Goal: Task Accomplishment & Management: Manage account settings

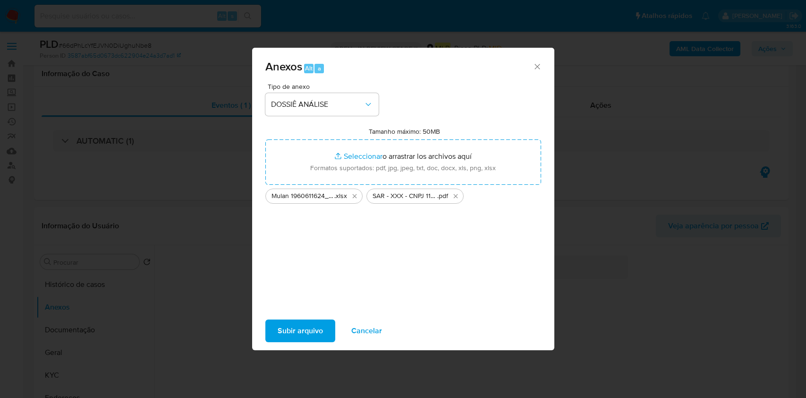
select select "10"
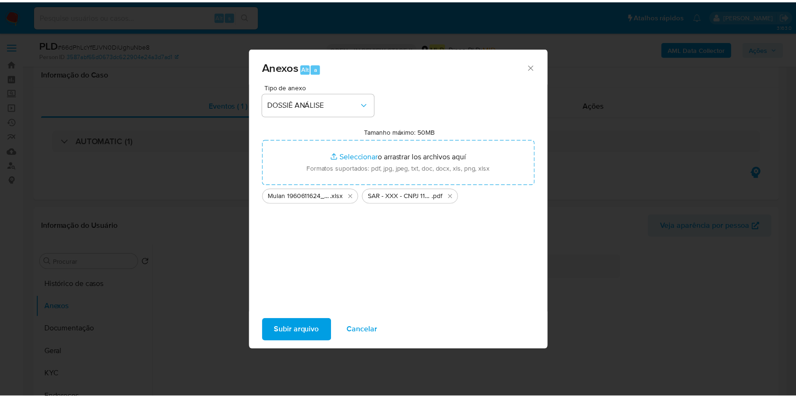
scroll to position [126, 0]
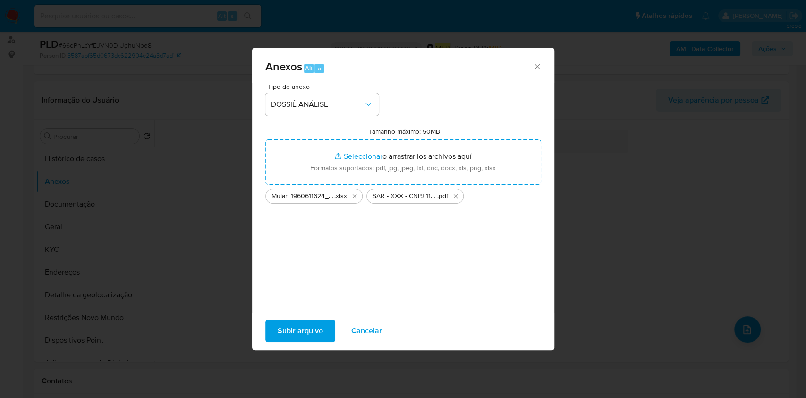
click at [279, 332] on span "Subir arquivo" at bounding box center [300, 330] width 45 height 21
click at [306, 333] on span "Subir arquivo" at bounding box center [300, 330] width 45 height 21
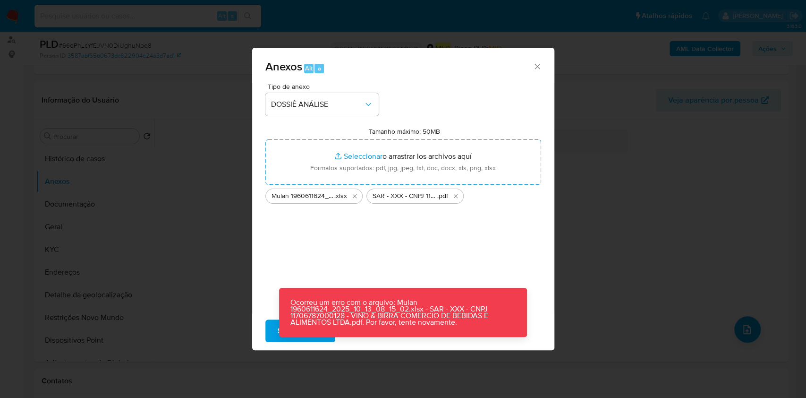
click at [306, 330] on p "Ocorreu um erro com o arquivo: Mulan 1960611624_2025_10_13_08_15_02.xlsx - SAR …" at bounding box center [403, 312] width 248 height 49
click at [307, 337] on span "Subir arquivo" at bounding box center [300, 330] width 45 height 21
click at [311, 338] on span "Subir arquivo" at bounding box center [300, 330] width 45 height 21
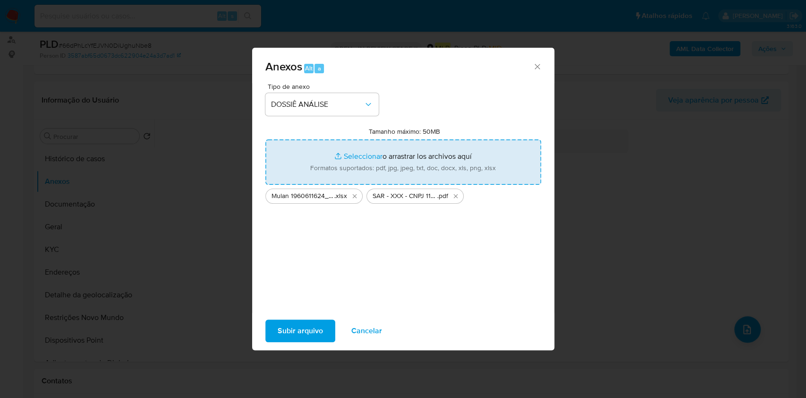
drag, startPoint x: 536, startPoint y: 61, endPoint x: 465, endPoint y: 164, distance: 125.3
click at [536, 61] on div "Anexos Alt a" at bounding box center [403, 65] width 302 height 35
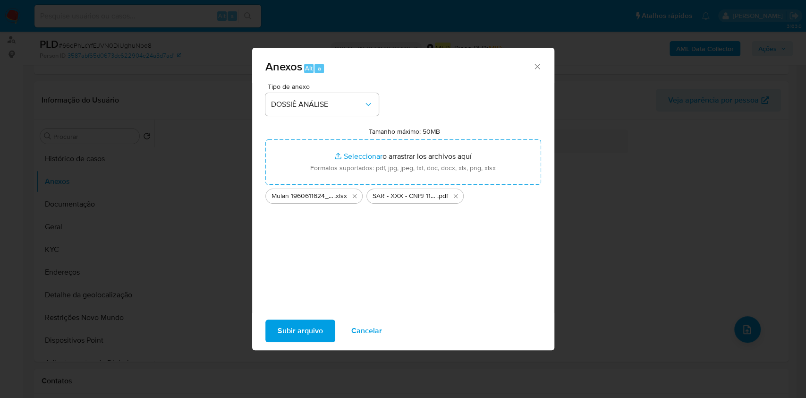
click at [534, 64] on icon "Cerrar" at bounding box center [537, 66] width 9 height 9
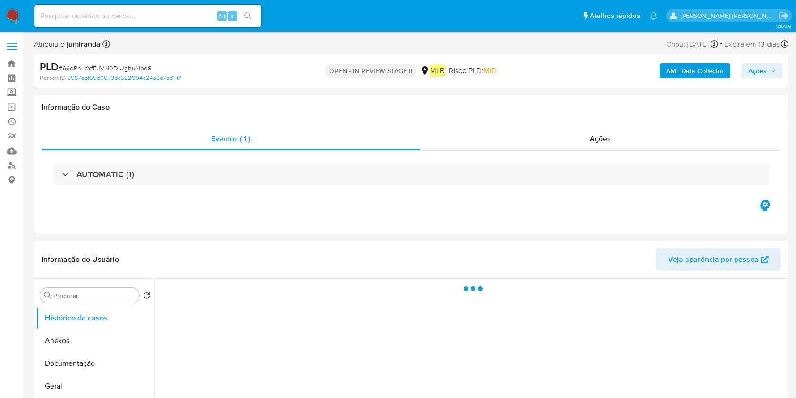
select select "10"
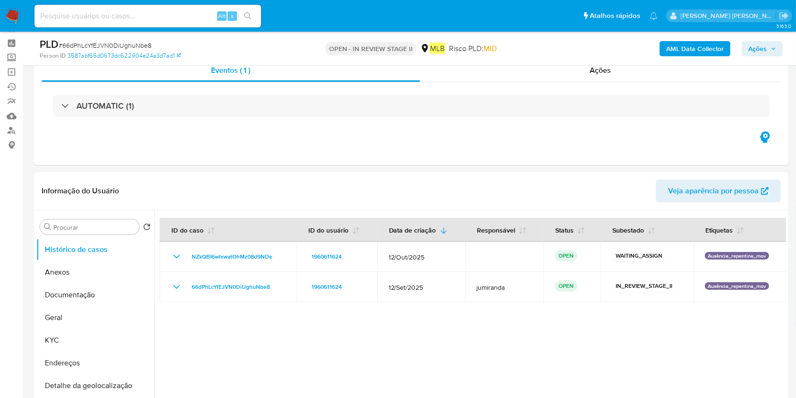
scroll to position [63, 0]
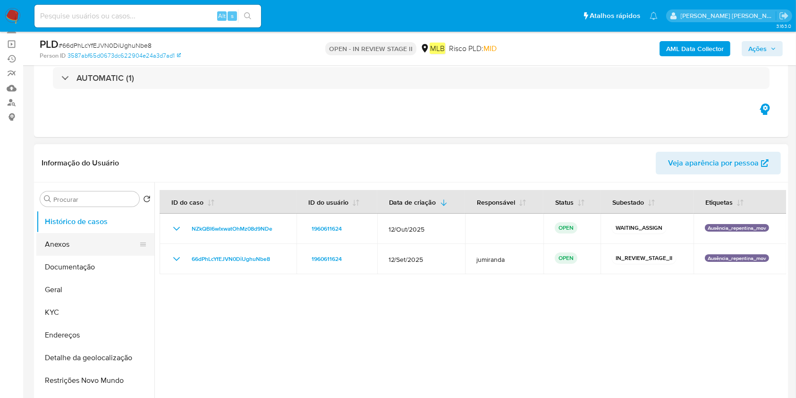
click at [90, 253] on button "Anexos" at bounding box center [91, 244] width 111 height 23
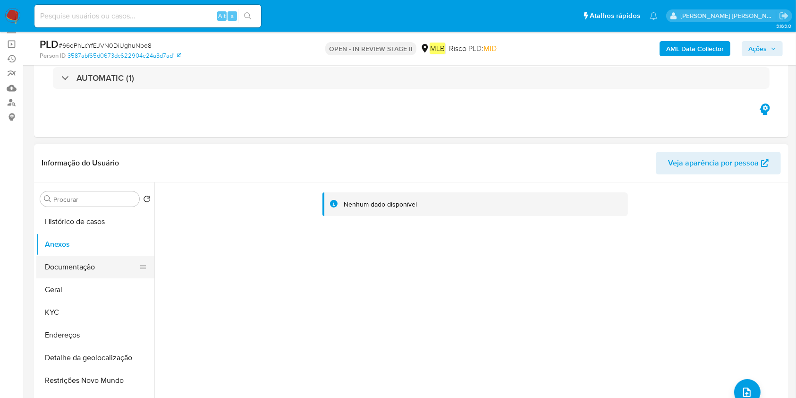
click at [86, 274] on button "Documentação" at bounding box center [91, 267] width 111 height 23
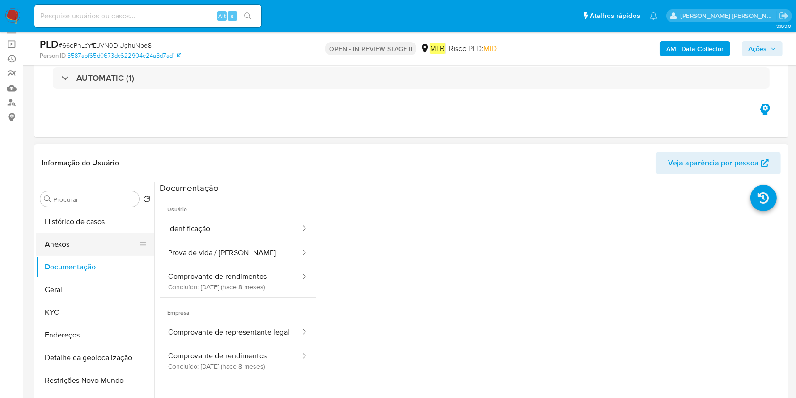
click at [94, 250] on button "Anexos" at bounding box center [91, 244] width 111 height 23
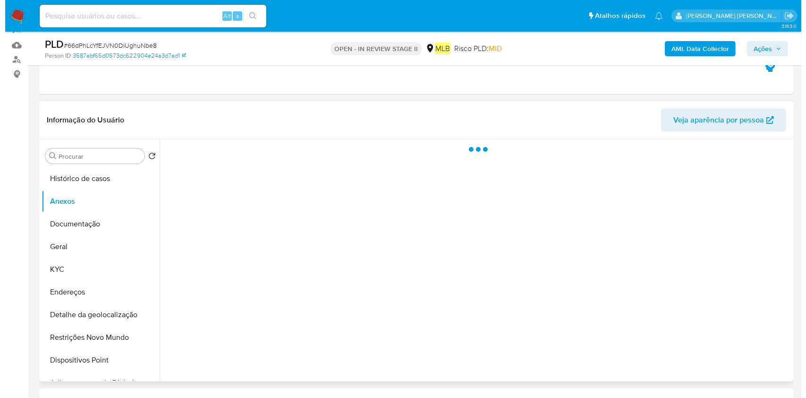
scroll to position [126, 0]
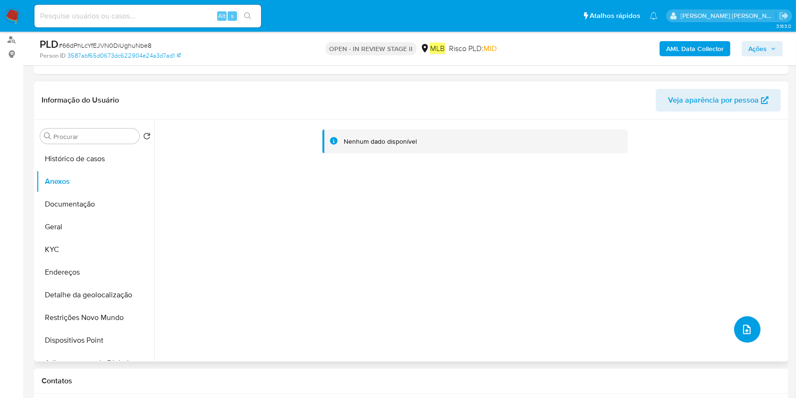
click at [742, 328] on icon "upload-file" at bounding box center [747, 329] width 11 height 11
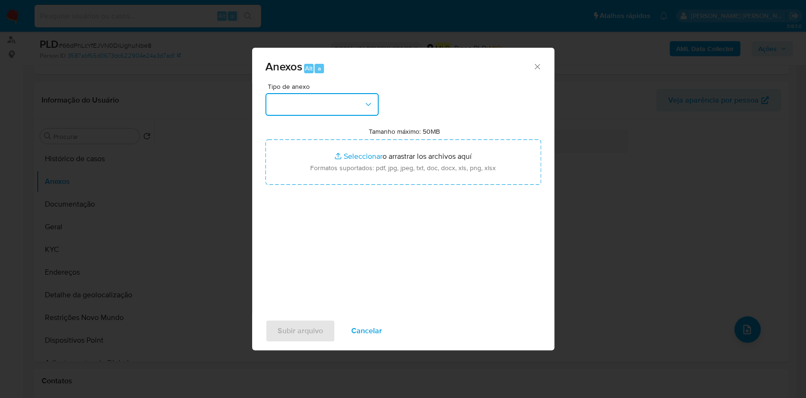
click at [351, 106] on button "button" at bounding box center [321, 104] width 113 height 23
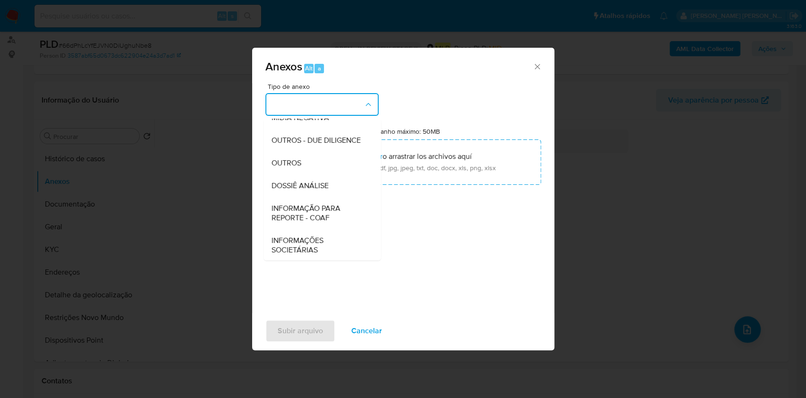
drag, startPoint x: 326, startPoint y: 205, endPoint x: 501, endPoint y: 3, distance: 266.8
click at [325, 190] on span "DOSSIÊ ANÁLISE" at bounding box center [299, 185] width 57 height 9
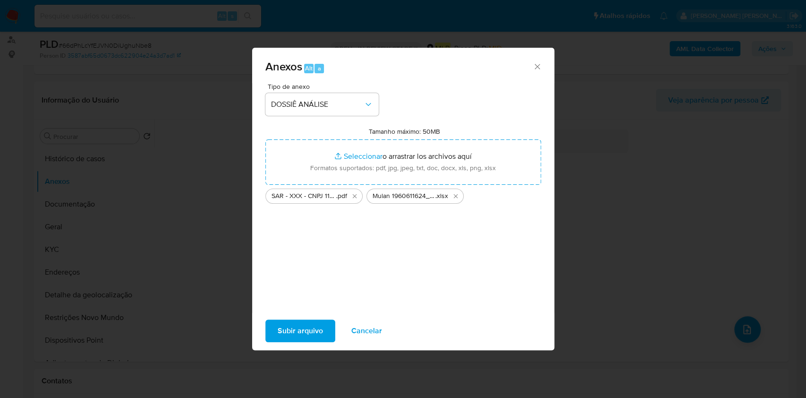
click at [291, 329] on span "Subir arquivo" at bounding box center [300, 330] width 45 height 21
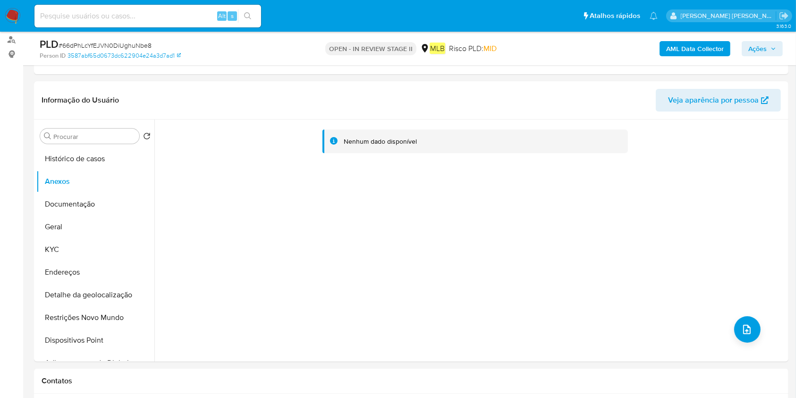
click at [760, 45] on span "Ações" at bounding box center [758, 48] width 18 height 15
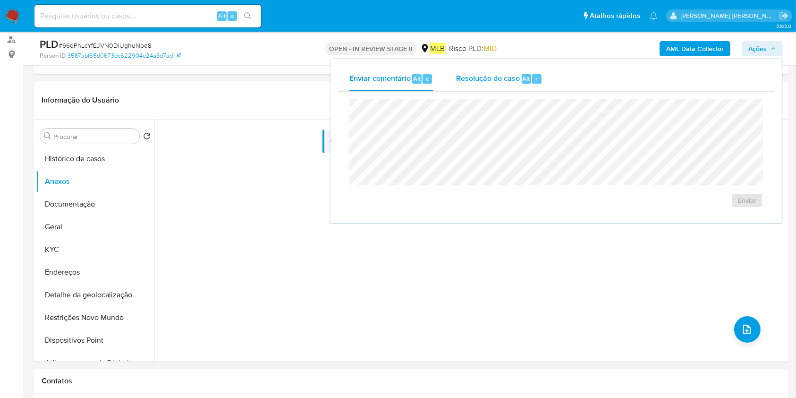
click at [473, 79] on span "Resolução do caso" at bounding box center [488, 78] width 64 height 11
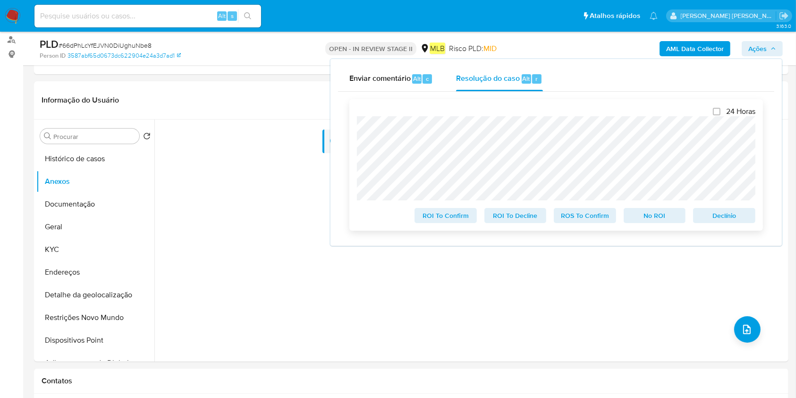
click at [567, 215] on span "ROS To Confirm" at bounding box center [585, 215] width 49 height 13
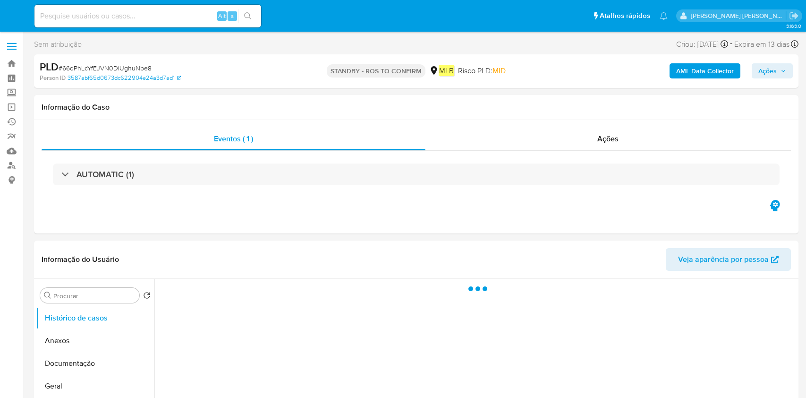
select select "10"
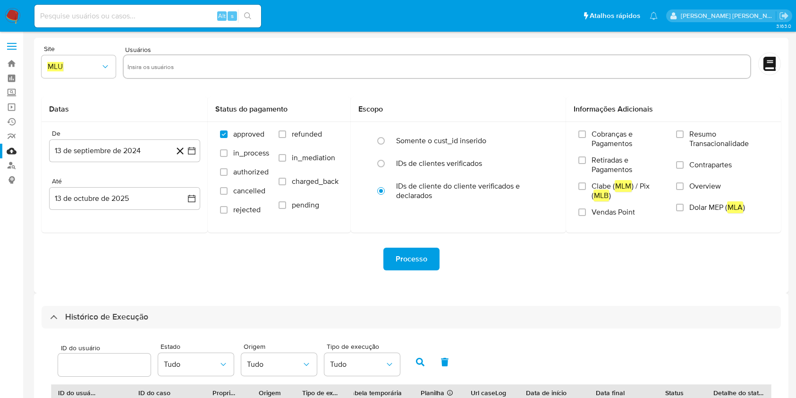
select select "10"
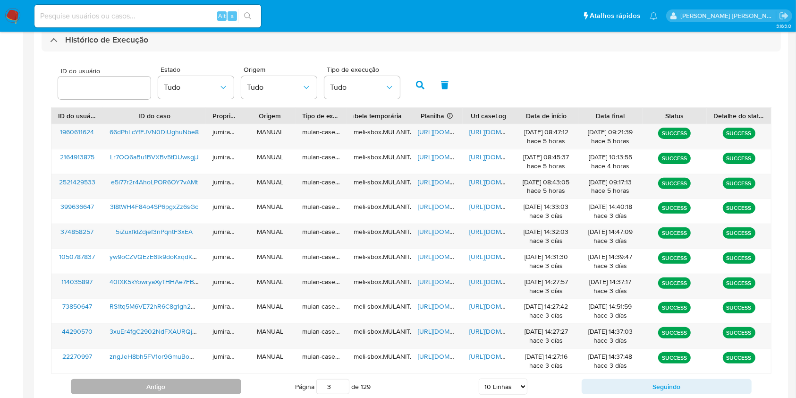
click at [212, 379] on div "Antigo Página 3 de 129 5 Linhas 10 Linhas 20 Linhas 25 Linhas 50 Linhas 100 Lin…" at bounding box center [411, 387] width 721 height 26
drag, startPoint x: 215, startPoint y: 380, endPoint x: 220, endPoint y: 378, distance: 4.9
click at [215, 379] on button "Antigo" at bounding box center [156, 386] width 171 height 15
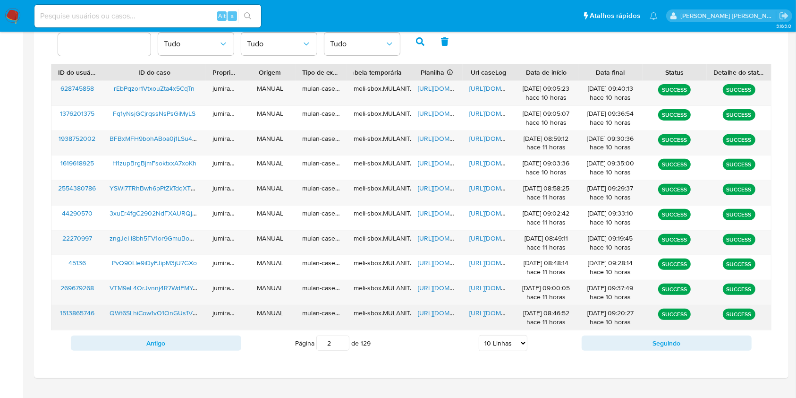
scroll to position [340, 0]
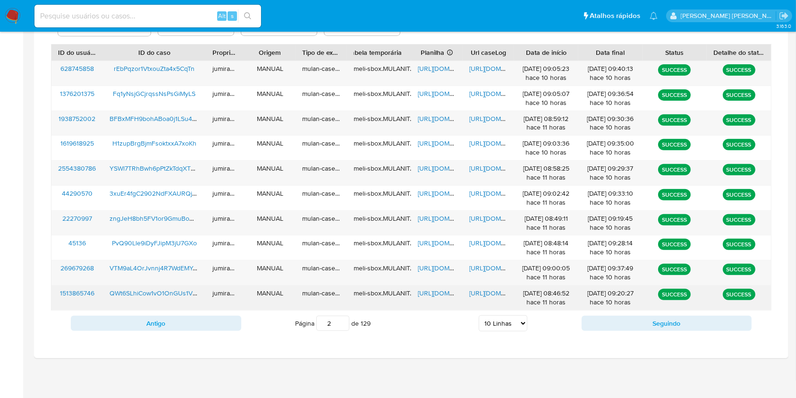
click at [439, 296] on span "https://docs.google.com/spreadsheets/d/1DJ0k9Hnr4Xe1oi03n1cUPbixb7s36Czjj4iHWLU…" at bounding box center [450, 292] width 65 height 9
drag, startPoint x: 486, startPoint y: 293, endPoint x: 382, endPoint y: 301, distance: 104.2
click at [484, 292] on span "https://docs.google.com/document/d/1Qj0Z8u70Z8WOHphps3vcPNg9nBXPTsu8-_4Z1-xCx3g…" at bounding box center [501, 292] width 65 height 9
click at [160, 292] on span "QWt6SLhiCow1vO1OnGUs1VRd" at bounding box center [155, 292] width 91 height 9
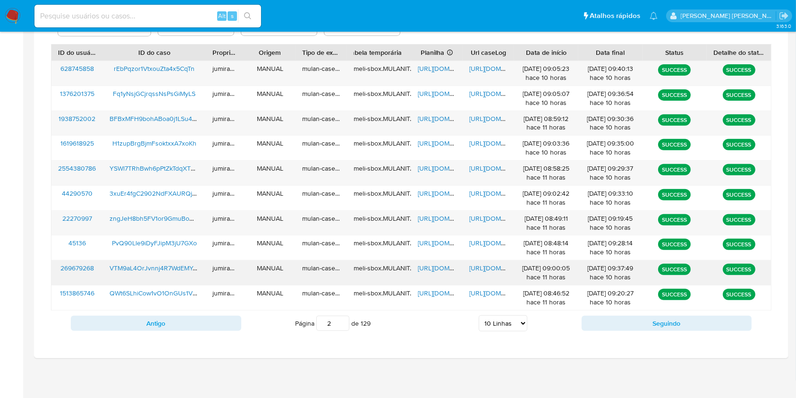
click at [436, 267] on span "https://docs.google.com/spreadsheets/d/17j9vrhWzIYe1DVE7Z_dR9qKELWoSl80OyiDxJvh…" at bounding box center [450, 267] width 65 height 9
click at [486, 265] on span "https://docs.google.com/document/d/1hVZxORydkd-3kuCWmrFXDiwnPGbneY9hZCcKtNFBkEw…" at bounding box center [501, 267] width 65 height 9
click at [174, 265] on span "VTM9aL4OrJvnnj4R7WdEMYqs" at bounding box center [155, 267] width 90 height 9
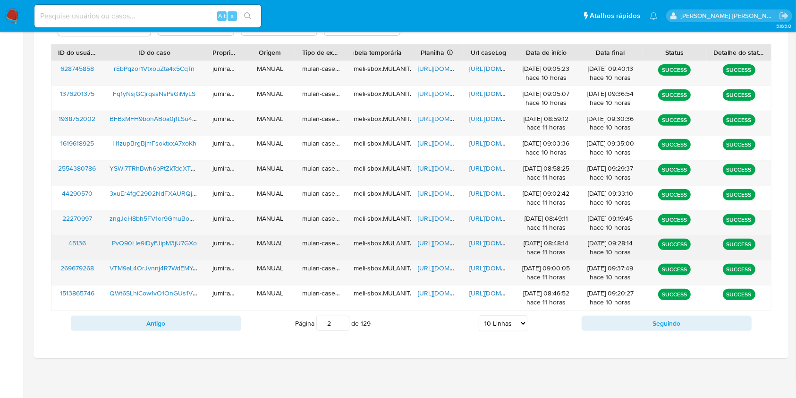
click at [430, 242] on span "https://docs.google.com/spreadsheets/d/1oPalmBWjHOTGOc89cb-o60Fx8D6n20NP-NNJuBm…" at bounding box center [450, 242] width 65 height 9
click at [475, 241] on span "https://docs.google.com/document/d/1Hhfxw4MsNCuoymR4DflHKks8TlONx1PIaEhteTTHvBo…" at bounding box center [501, 242] width 65 height 9
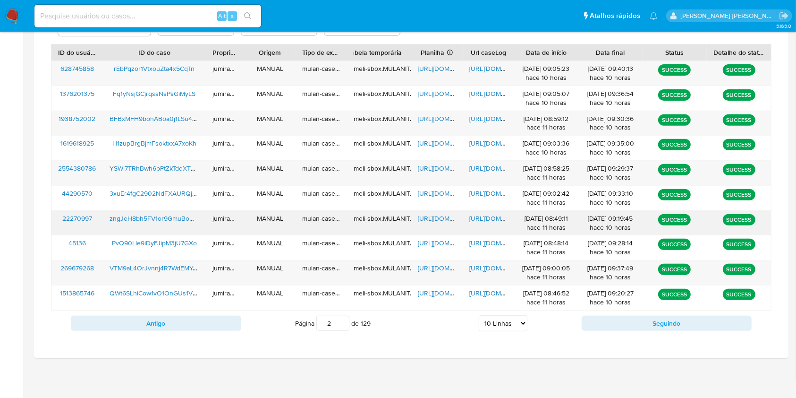
drag, startPoint x: 162, startPoint y: 244, endPoint x: 171, endPoint y: 231, distance: 16.3
click at [161, 244] on span "PvQ90Lle9iDyFJipM3jU7GXo" at bounding box center [154, 242] width 85 height 9
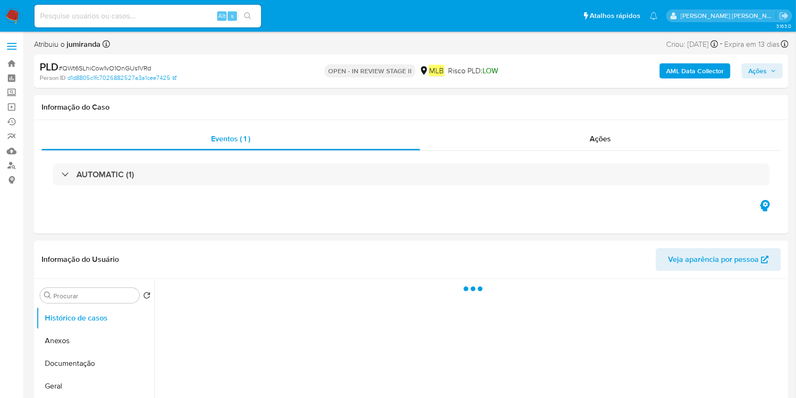
select select "10"
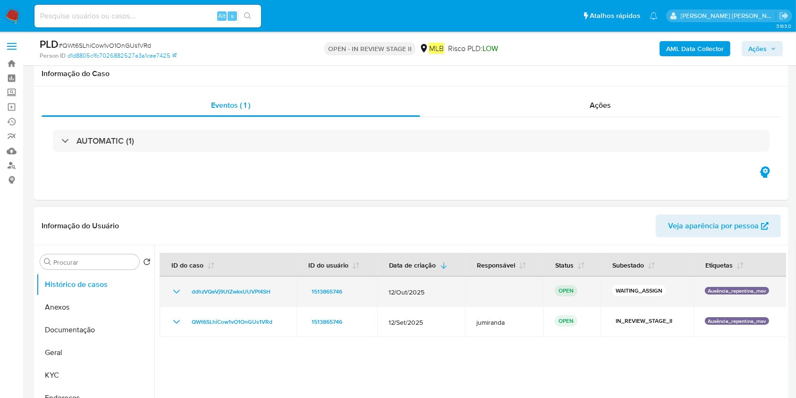
scroll to position [63, 0]
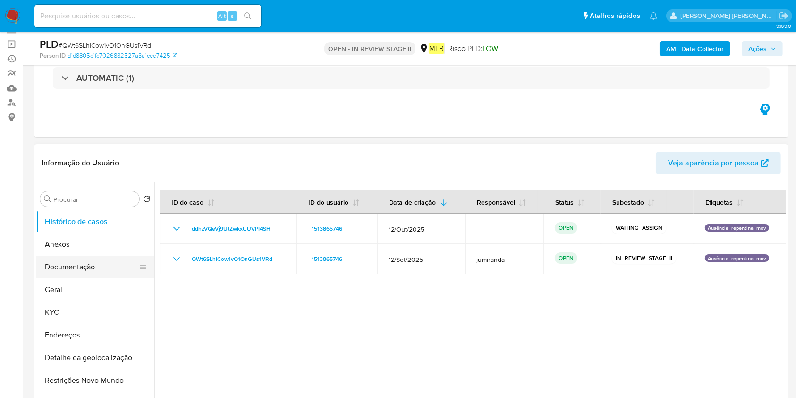
drag, startPoint x: 82, startPoint y: 247, endPoint x: 100, endPoint y: 260, distance: 21.9
click at [81, 247] on button "Anexos" at bounding box center [95, 244] width 118 height 23
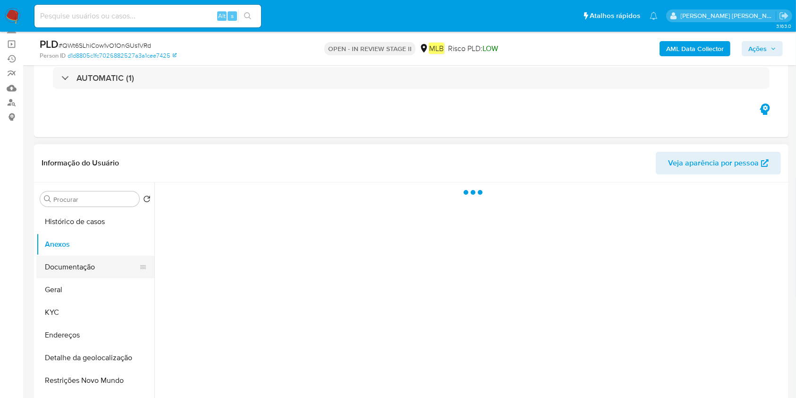
drag, startPoint x: 93, startPoint y: 272, endPoint x: 138, endPoint y: 255, distance: 48.4
click at [93, 272] on button "Documentação" at bounding box center [91, 267] width 111 height 23
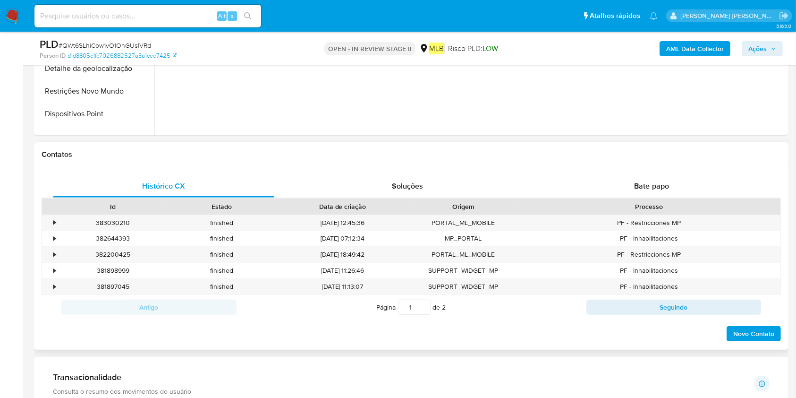
scroll to position [378, 0]
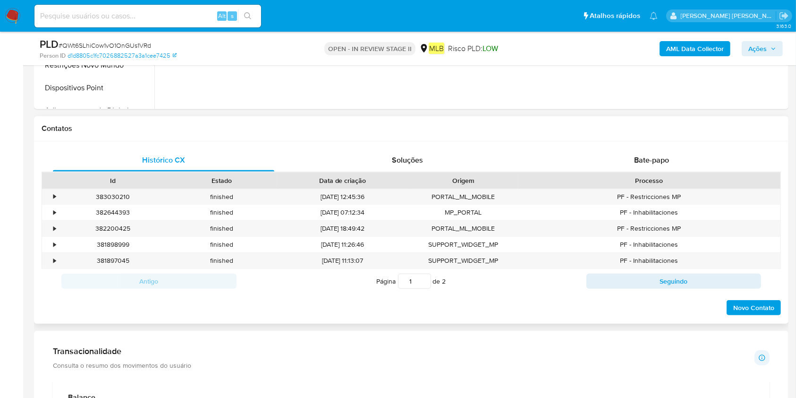
click at [639, 164] on span "Bate-papo" at bounding box center [651, 159] width 35 height 11
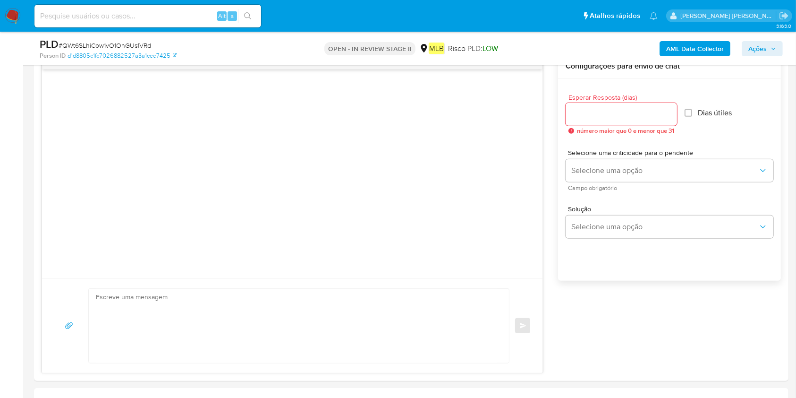
scroll to position [126, 0]
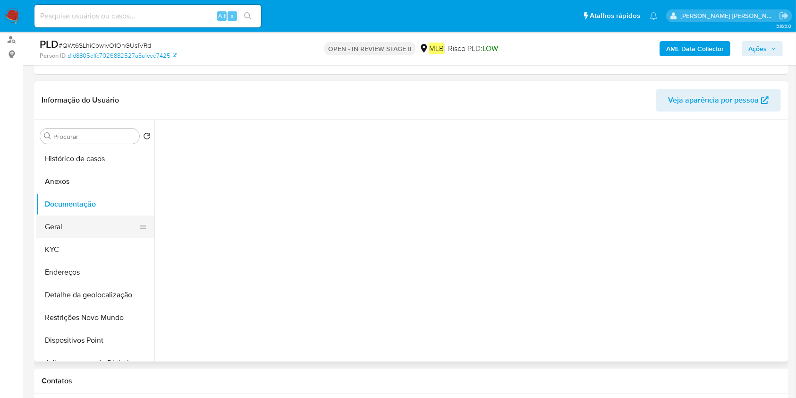
click at [86, 232] on button "Geral" at bounding box center [91, 226] width 111 height 23
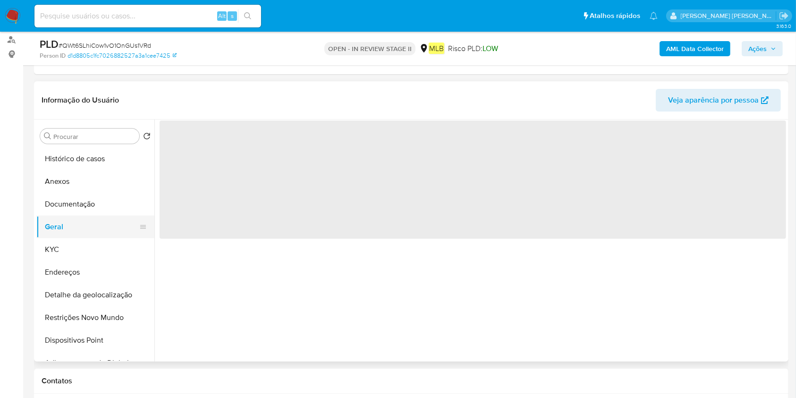
scroll to position [0, 0]
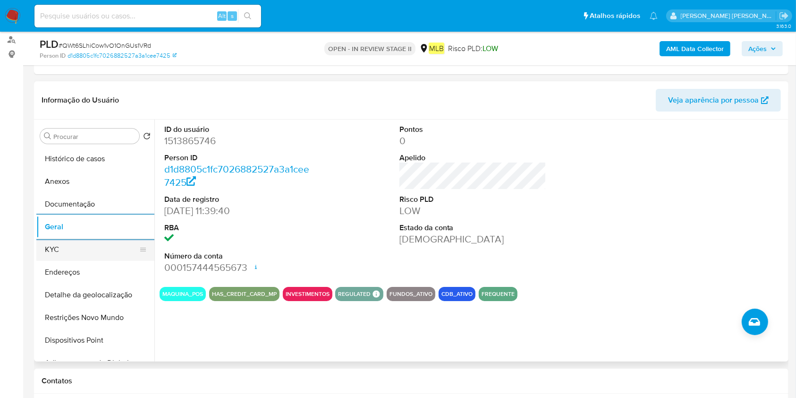
click at [95, 243] on button "KYC" at bounding box center [91, 249] width 111 height 23
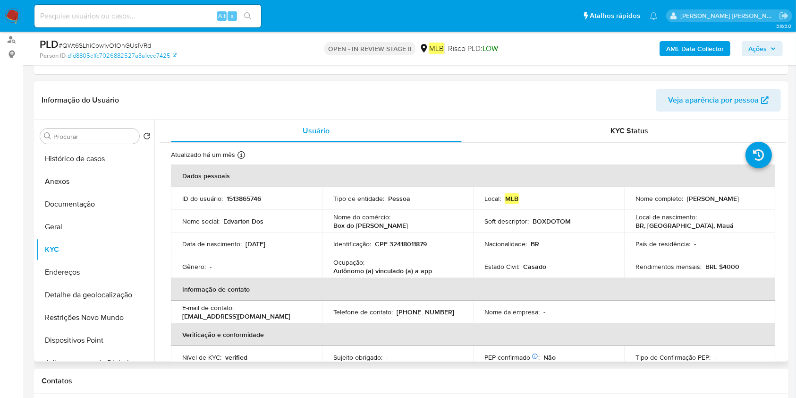
click at [385, 267] on p "Autônomo (a) vinculado (a) a app" at bounding box center [382, 270] width 99 height 9
copy div "Ocupação : Autônomo (a) vinculado (a) a app"
click at [84, 317] on button "Restrições Novo Mundo" at bounding box center [91, 317] width 111 height 23
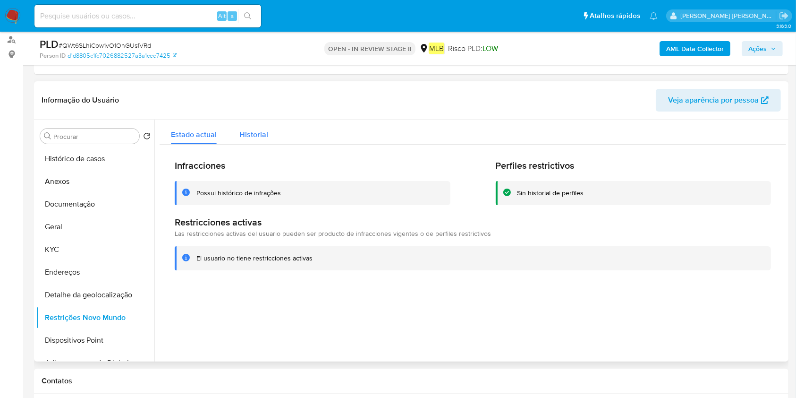
click at [250, 131] on span "Historial" at bounding box center [253, 134] width 29 height 11
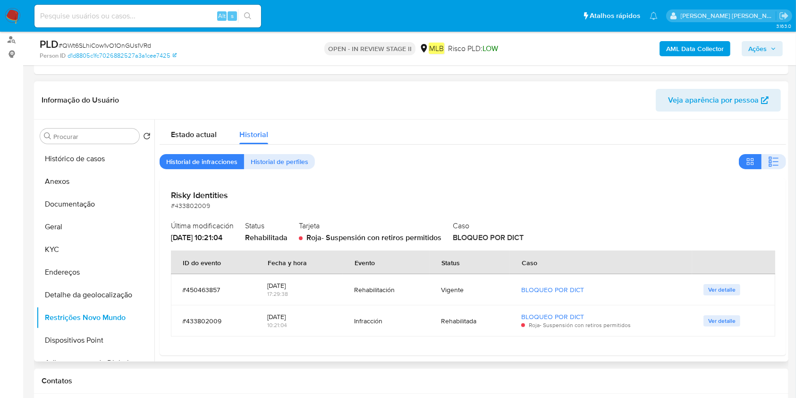
drag, startPoint x: 101, startPoint y: 201, endPoint x: 194, endPoint y: 88, distance: 146.7
click at [101, 201] on button "Documentação" at bounding box center [95, 204] width 118 height 23
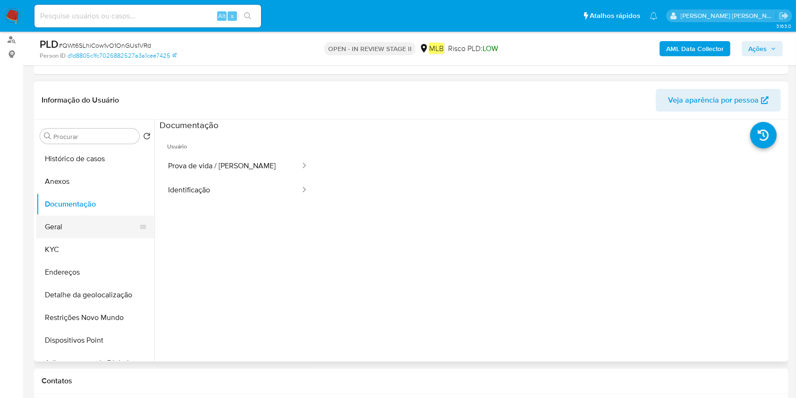
click at [75, 231] on button "Geral" at bounding box center [91, 226] width 111 height 23
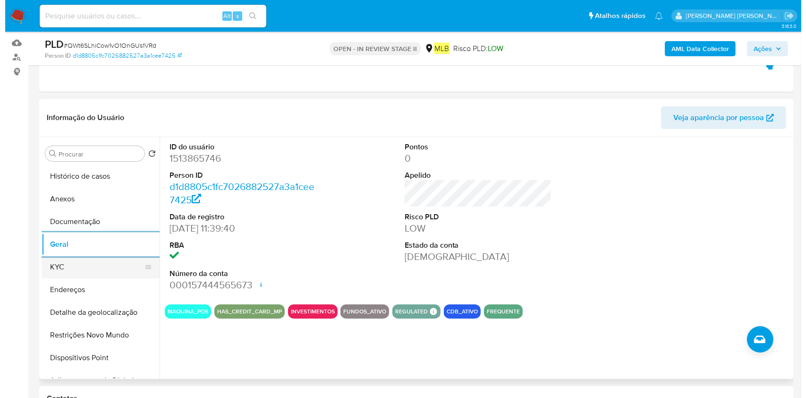
scroll to position [126, 0]
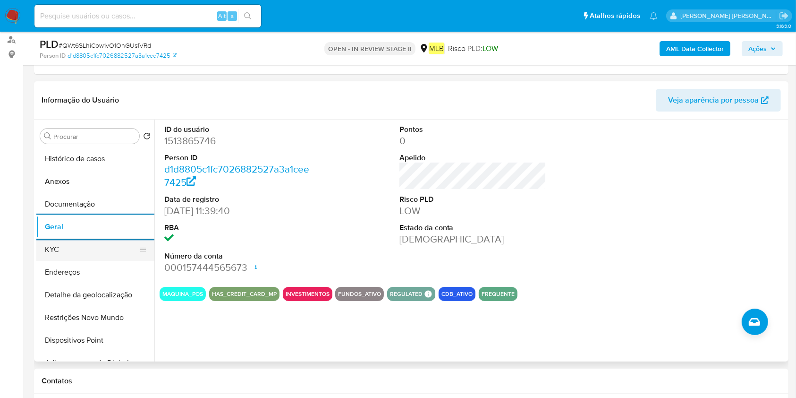
click at [98, 245] on button "KYC" at bounding box center [91, 249] width 111 height 23
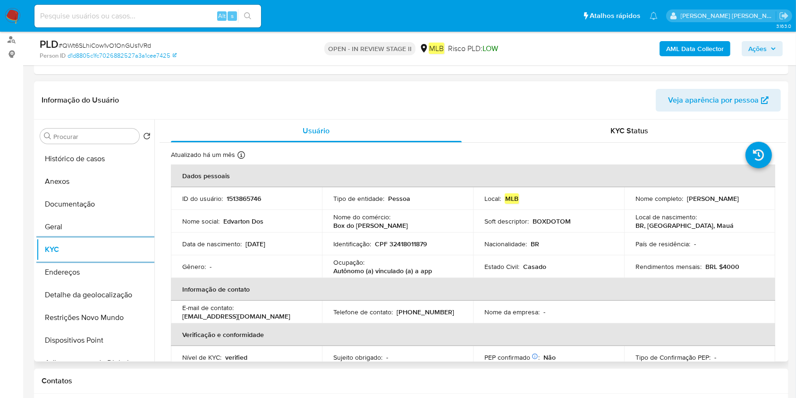
click at [68, 277] on button "Endereços" at bounding box center [95, 272] width 118 height 23
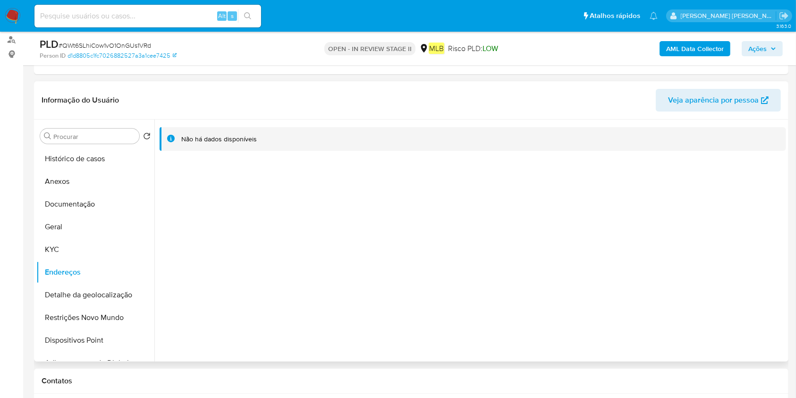
drag, startPoint x: 102, startPoint y: 297, endPoint x: 332, endPoint y: 321, distance: 231.3
click at [101, 297] on button "Detalhe da geolocalização" at bounding box center [95, 294] width 118 height 23
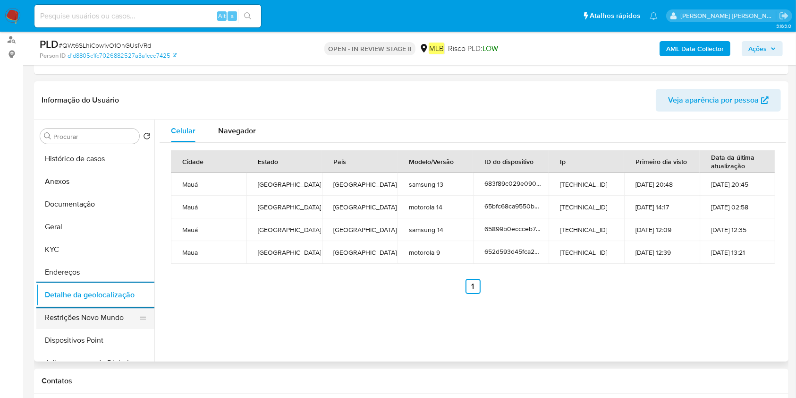
click at [96, 318] on button "Restrições Novo Mundo" at bounding box center [91, 317] width 111 height 23
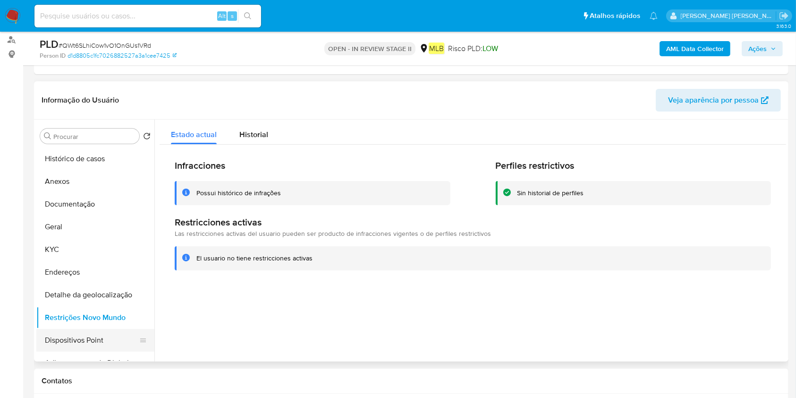
click at [64, 339] on button "Dispositivos Point" at bounding box center [91, 340] width 111 height 23
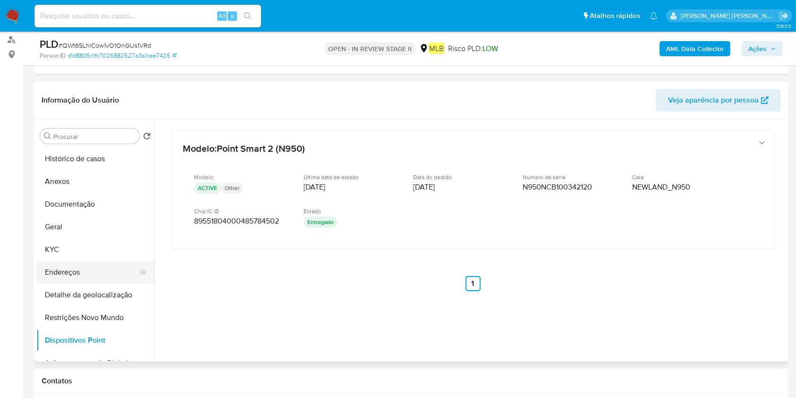
click at [60, 273] on button "Endereços" at bounding box center [91, 272] width 111 height 23
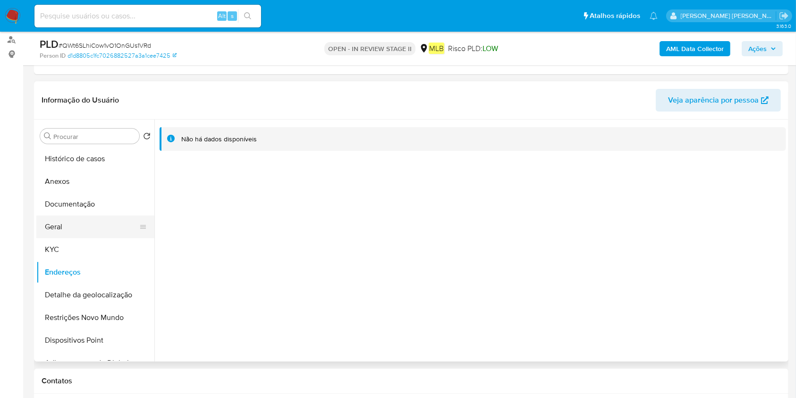
click at [85, 224] on button "Geral" at bounding box center [91, 226] width 111 height 23
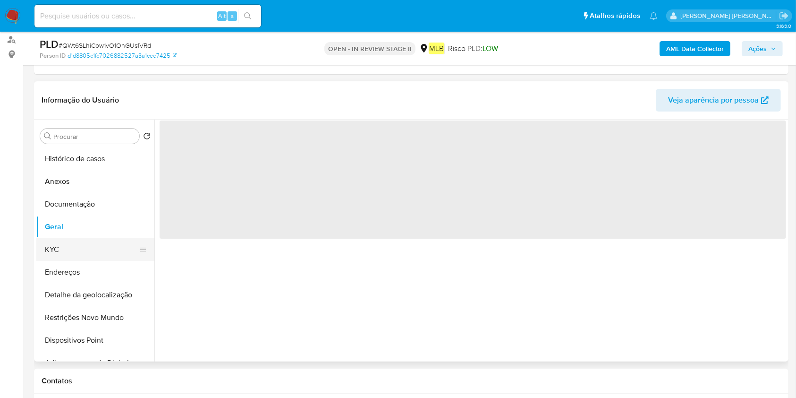
click at [76, 248] on button "KYC" at bounding box center [91, 249] width 111 height 23
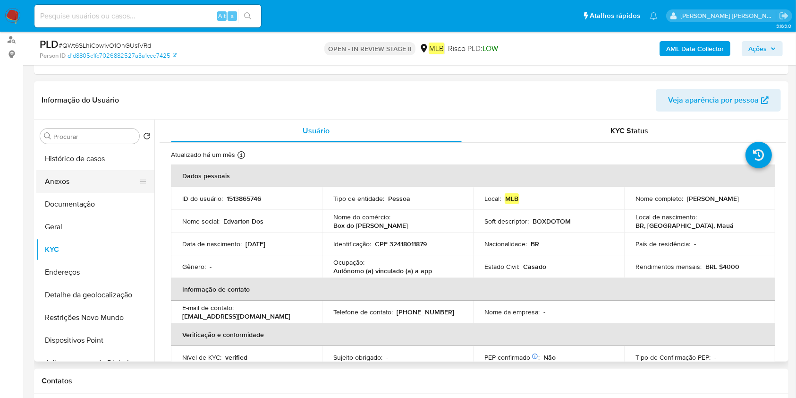
click at [97, 181] on button "Anexos" at bounding box center [91, 181] width 111 height 23
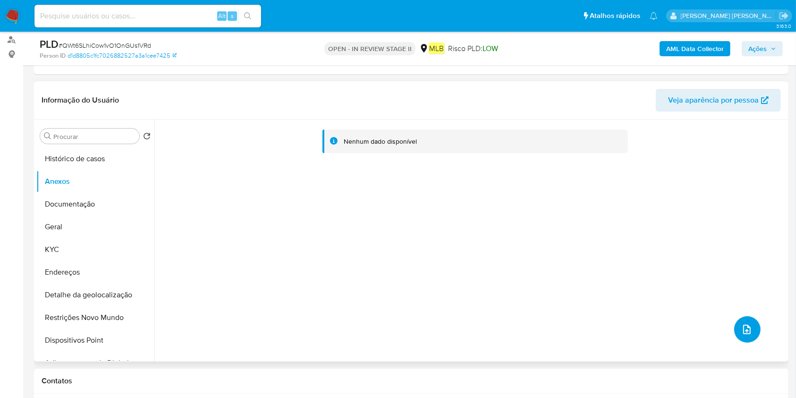
click at [746, 331] on icon "upload-file" at bounding box center [747, 329] width 11 height 11
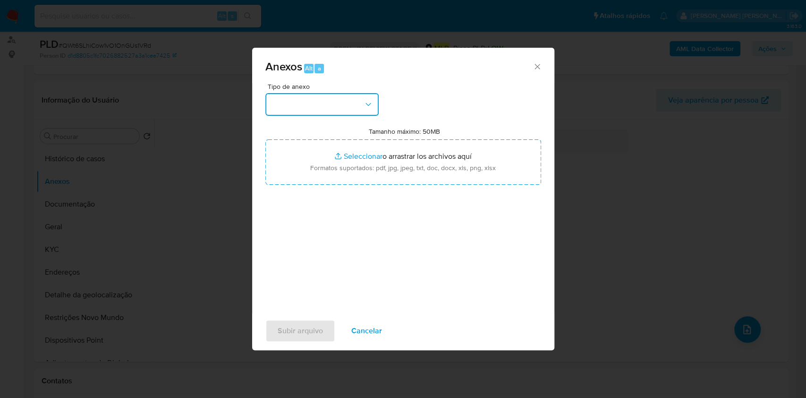
click at [360, 108] on button "button" at bounding box center [321, 104] width 113 height 23
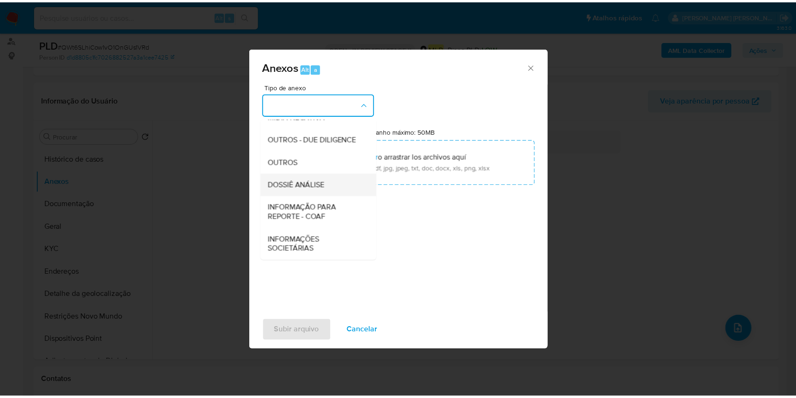
scroll to position [145, 0]
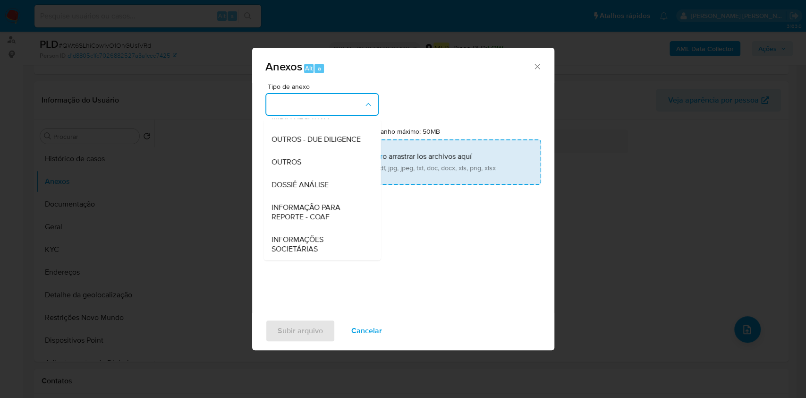
drag, startPoint x: 315, startPoint y: 182, endPoint x: 393, endPoint y: 159, distance: 81.4
click at [313, 180] on span "DOSSIÊ ANÁLISE" at bounding box center [299, 184] width 57 height 9
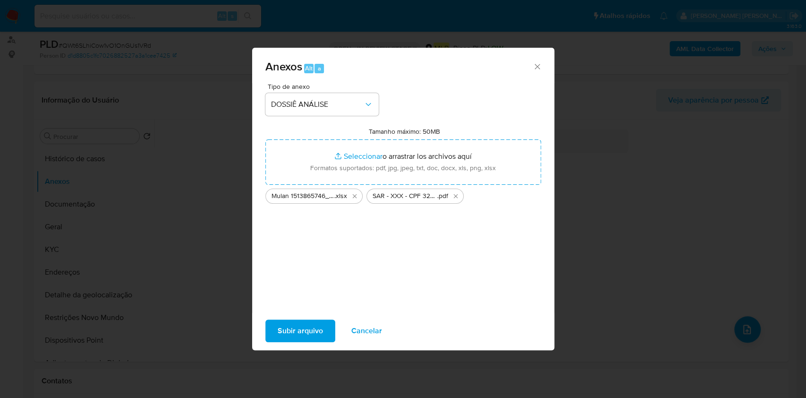
click at [309, 332] on span "Subir arquivo" at bounding box center [300, 330] width 45 height 21
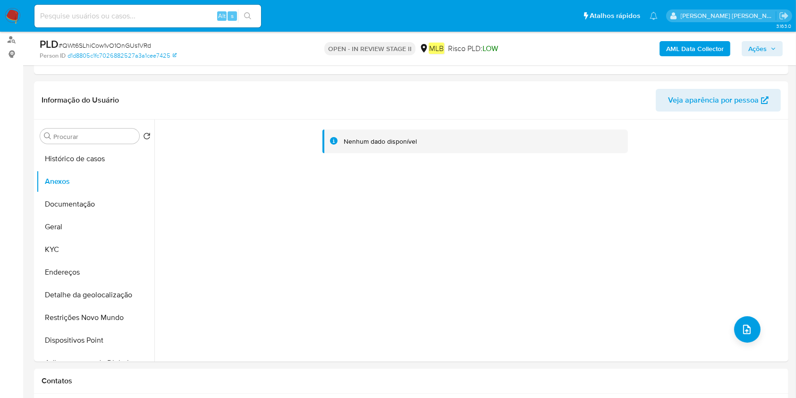
click at [769, 53] on span "Ações" at bounding box center [763, 48] width 28 height 13
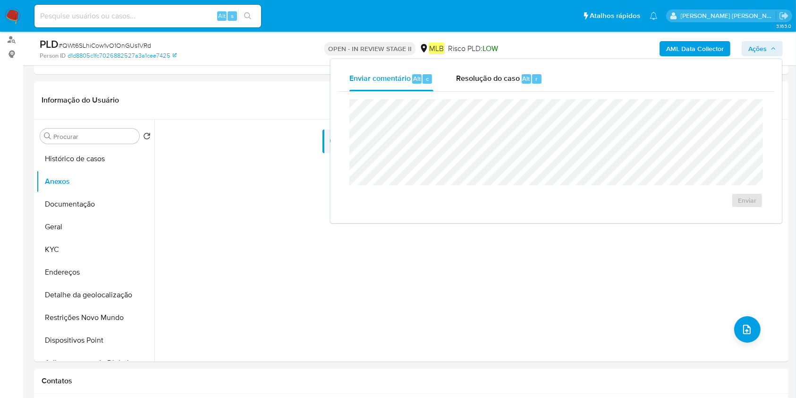
click at [510, 91] on div "Enviar comentário Alt c Resolução do caso Alt r Enviar" at bounding box center [556, 141] width 436 height 149
click at [512, 86] on div "Resolução do caso Alt r" at bounding box center [499, 79] width 86 height 25
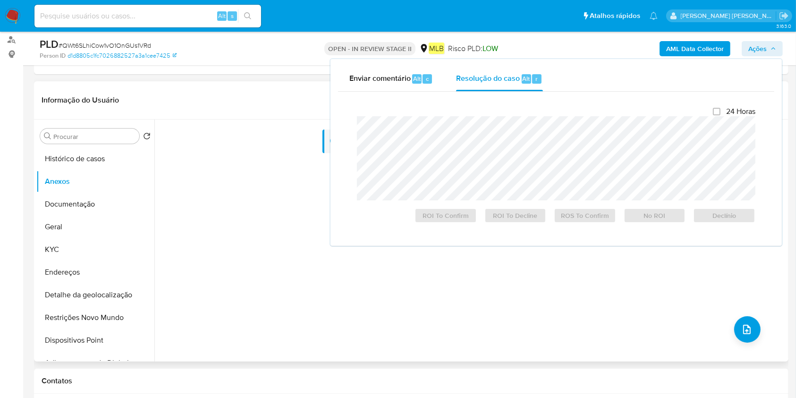
click at [231, 240] on div "Nenhum dado disponível" at bounding box center [470, 240] width 632 height 242
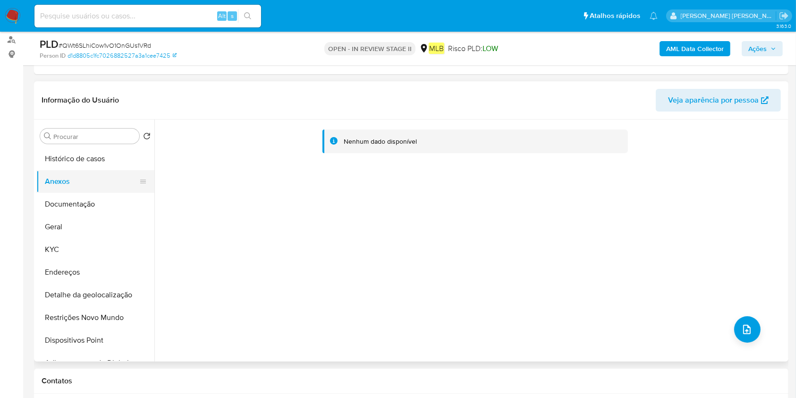
click at [81, 204] on button "Documentação" at bounding box center [95, 204] width 118 height 23
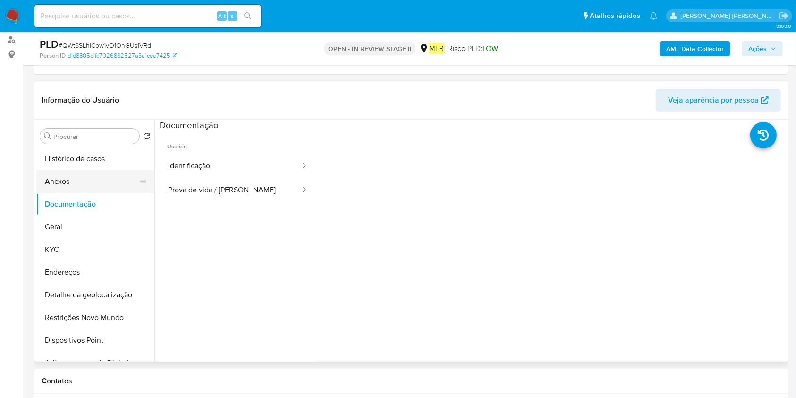
click at [107, 180] on button "Anexos" at bounding box center [91, 181] width 111 height 23
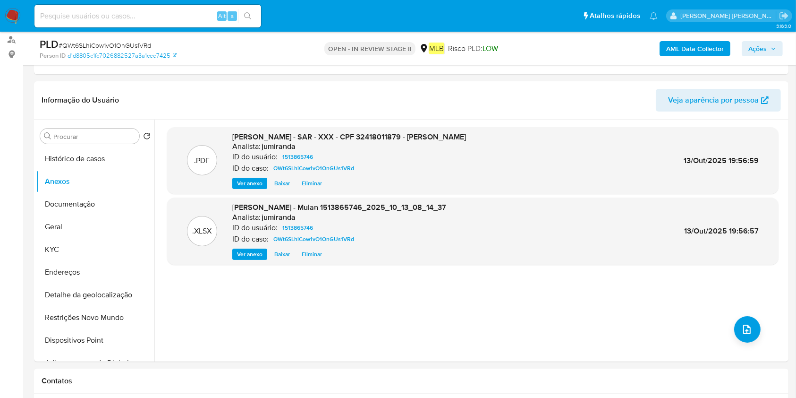
click at [770, 49] on span "Ações" at bounding box center [763, 48] width 28 height 13
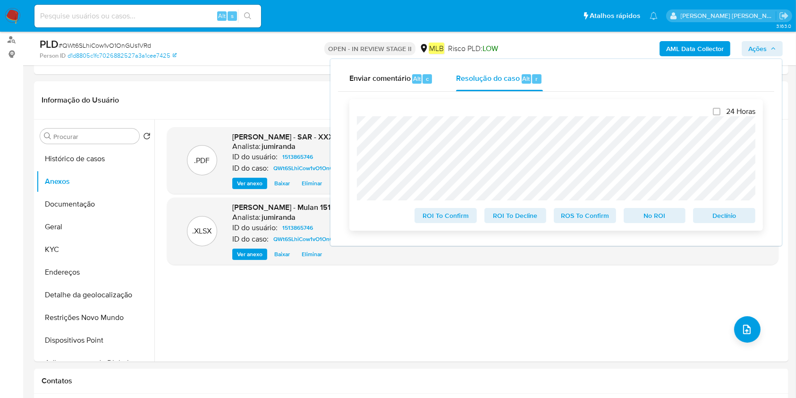
click at [595, 216] on span "ROS To Confirm" at bounding box center [585, 215] width 49 height 13
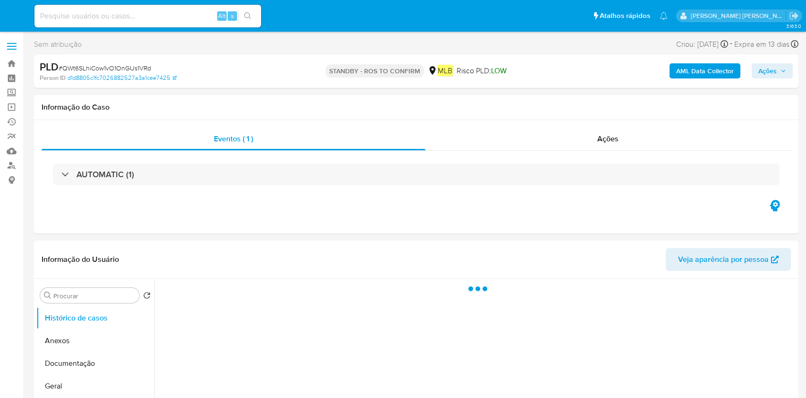
select select "10"
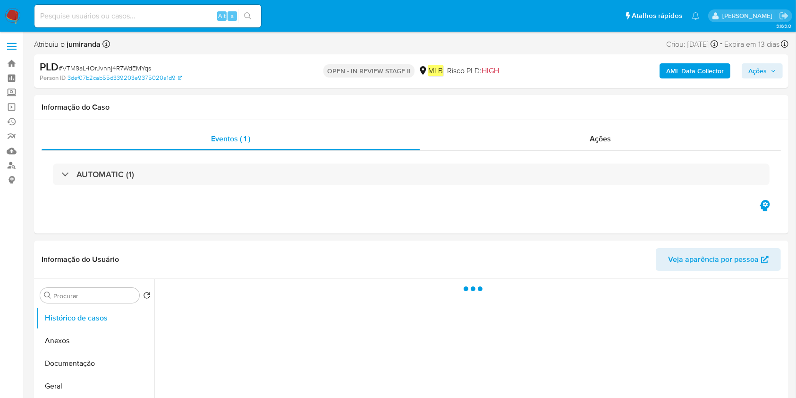
select select "10"
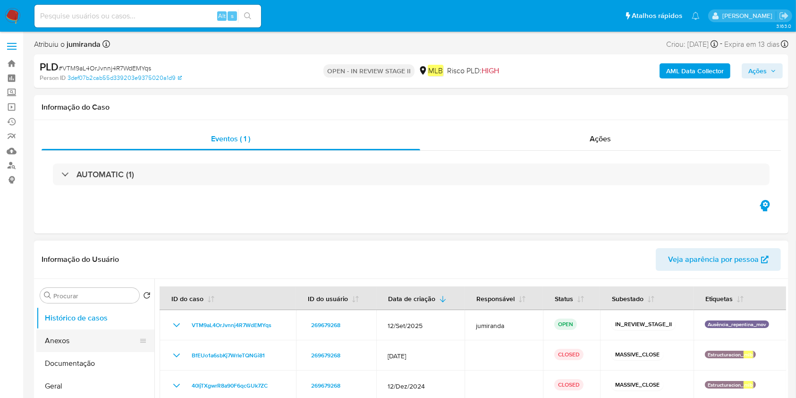
click at [102, 345] on button "Anexos" at bounding box center [91, 340] width 111 height 23
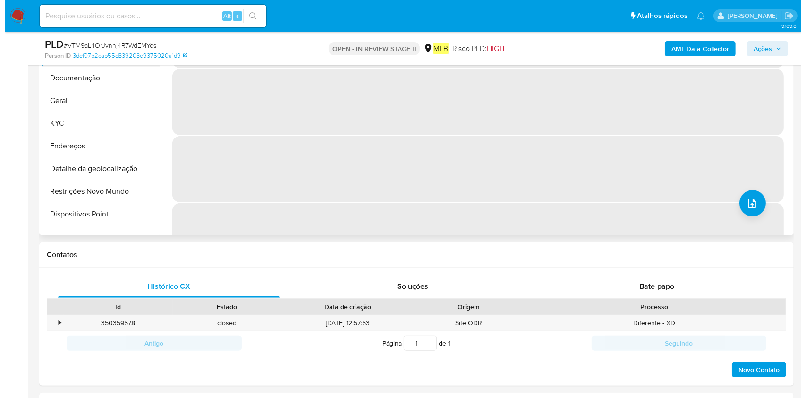
scroll to position [126, 0]
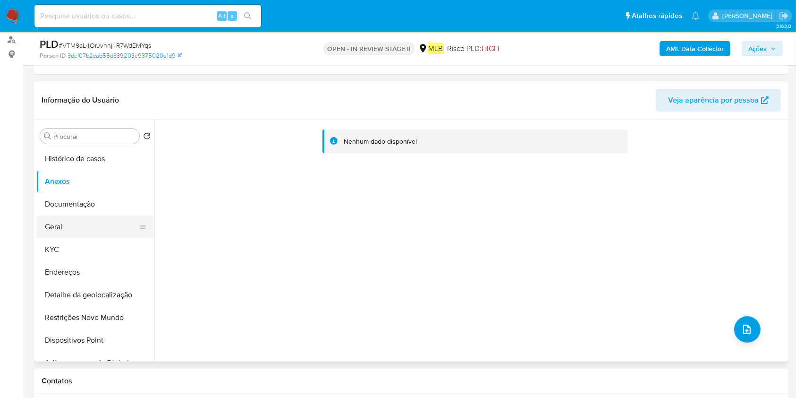
click at [64, 231] on button "Geral" at bounding box center [91, 226] width 111 height 23
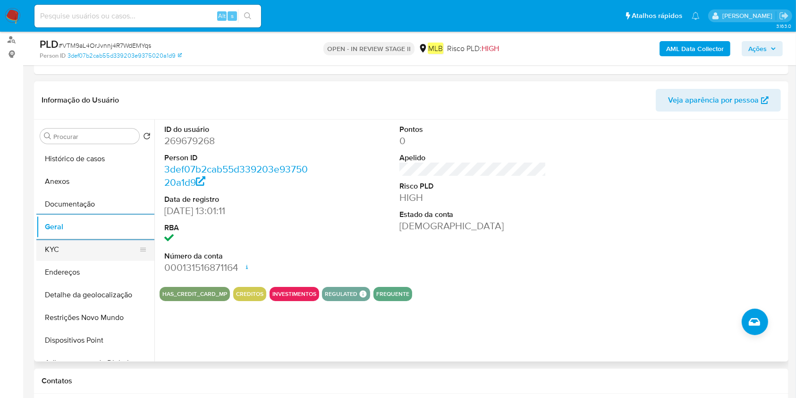
click at [79, 255] on button "KYC" at bounding box center [91, 249] width 111 height 23
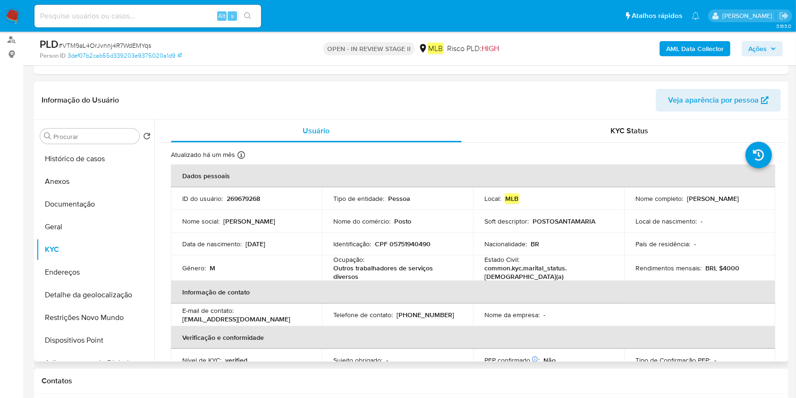
click at [395, 277] on p "Outros trabalhadores de serviços diversos" at bounding box center [395, 272] width 125 height 17
click at [400, 272] on p "Outros trabalhadores de serviços diversos" at bounding box center [395, 272] width 125 height 17
copy div "Ocupação : Outros trabalhadores de serviços diversos"
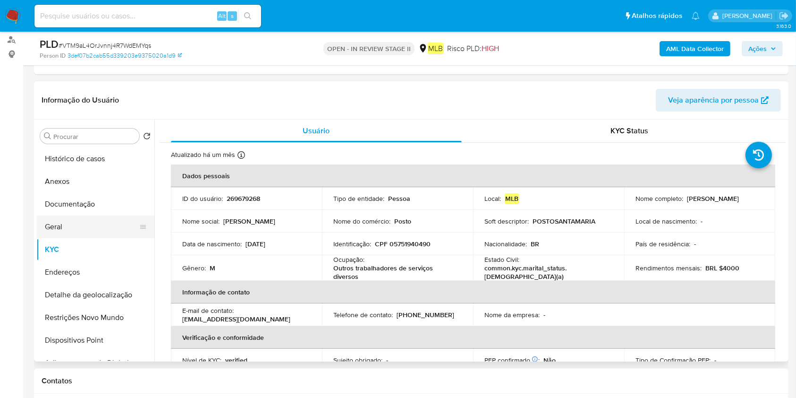
click at [62, 313] on button "Restrições Novo Mundo" at bounding box center [95, 317] width 118 height 23
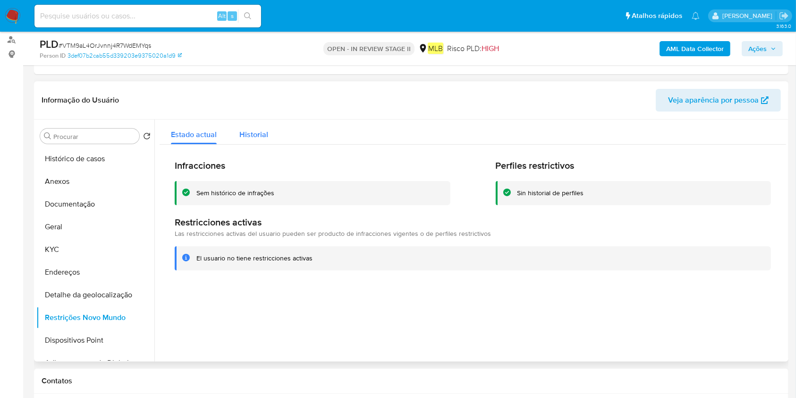
click at [263, 136] on span "Historial" at bounding box center [253, 134] width 29 height 11
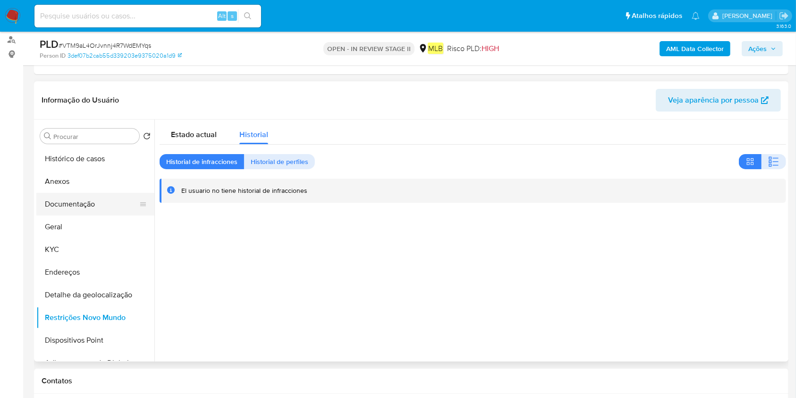
click at [82, 201] on button "Documentação" at bounding box center [91, 204] width 111 height 23
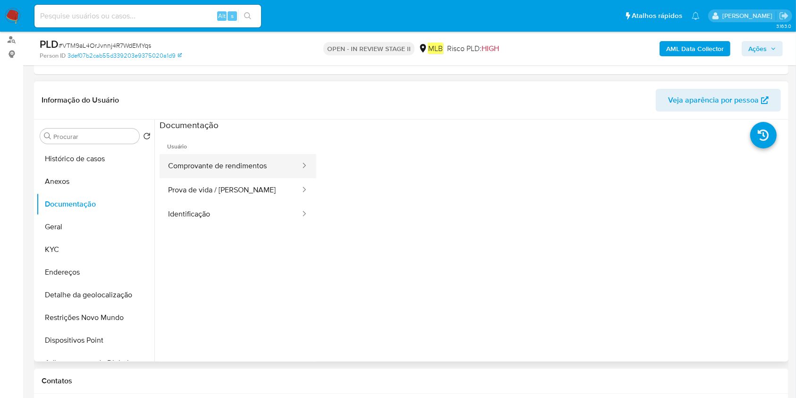
click at [248, 171] on button "Comprovante de rendimentos" at bounding box center [231, 166] width 142 height 24
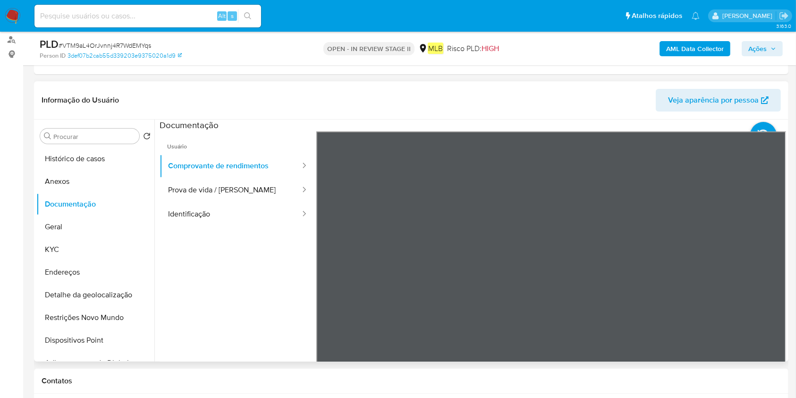
drag, startPoint x: 105, startPoint y: 223, endPoint x: 154, endPoint y: 223, distance: 48.7
click at [104, 223] on button "Geral" at bounding box center [95, 226] width 118 height 23
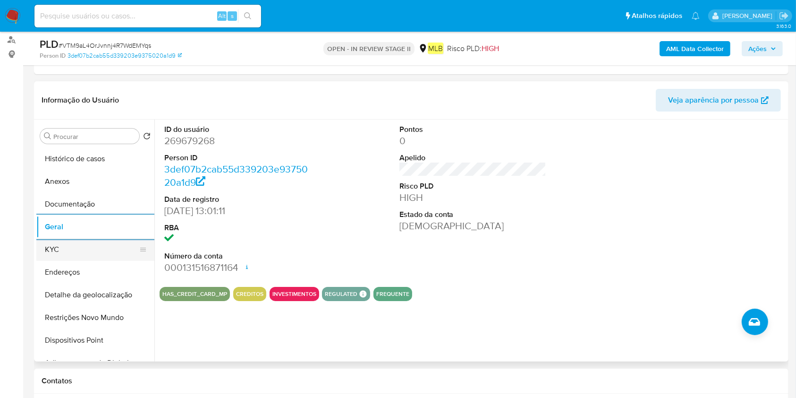
click at [110, 248] on button "KYC" at bounding box center [91, 249] width 111 height 23
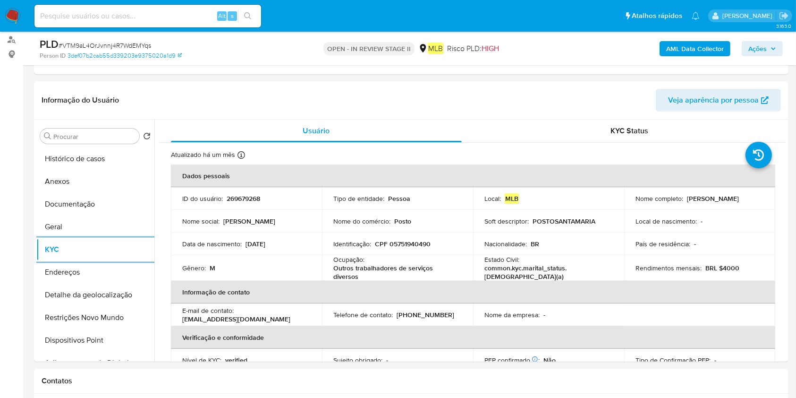
drag, startPoint x: 110, startPoint y: 279, endPoint x: 187, endPoint y: 283, distance: 77.1
click at [110, 279] on button "Endereços" at bounding box center [95, 272] width 118 height 23
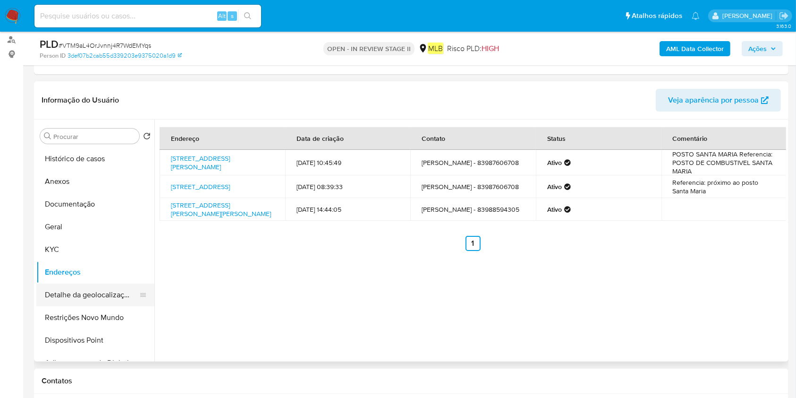
drag, startPoint x: 85, startPoint y: 285, endPoint x: 91, endPoint y: 294, distance: 10.4
click at [87, 294] on button "Detalhe da geolocalização" at bounding box center [91, 294] width 111 height 23
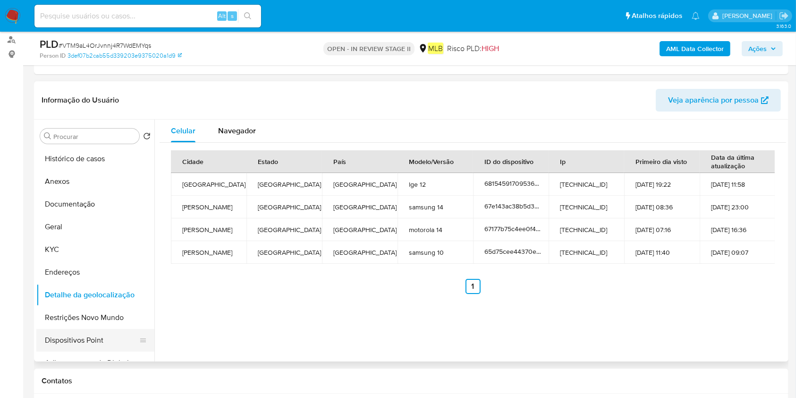
click at [67, 329] on button "Dispositivos Point" at bounding box center [91, 340] width 111 height 23
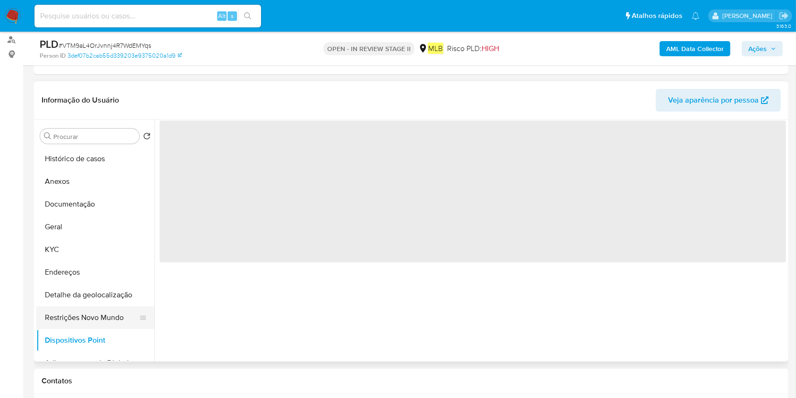
click at [80, 318] on button "Restrições Novo Mundo" at bounding box center [91, 317] width 111 height 23
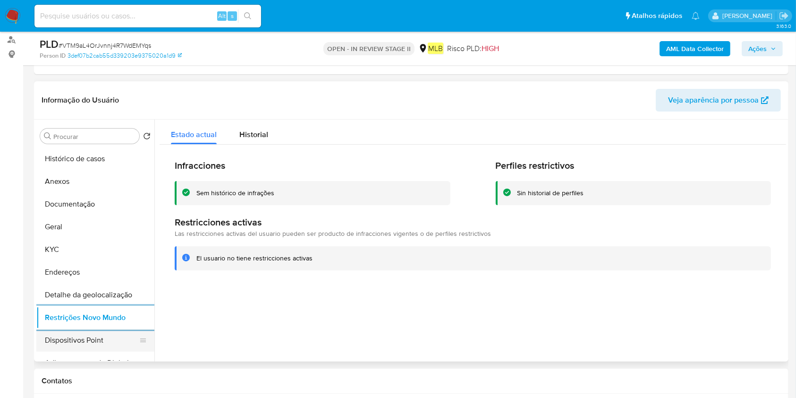
click at [86, 336] on button "Dispositivos Point" at bounding box center [91, 340] width 111 height 23
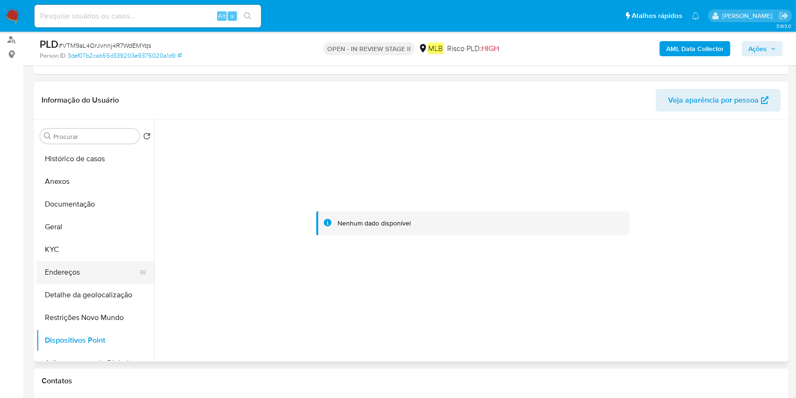
click at [68, 272] on button "Endereços" at bounding box center [91, 272] width 111 height 23
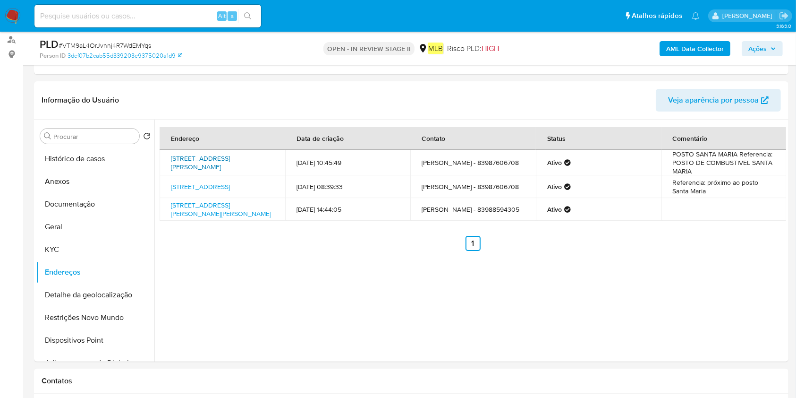
drag, startPoint x: 200, startPoint y: 162, endPoint x: 239, endPoint y: 162, distance: 38.7
click at [239, 162] on td "Rua Coronel Benevenuto Gonçalves Da Costa 20, João Pessoa, Paraíba, 58056020, B…" at bounding box center [223, 163] width 126 height 26
click at [79, 218] on button "Geral" at bounding box center [91, 226] width 111 height 23
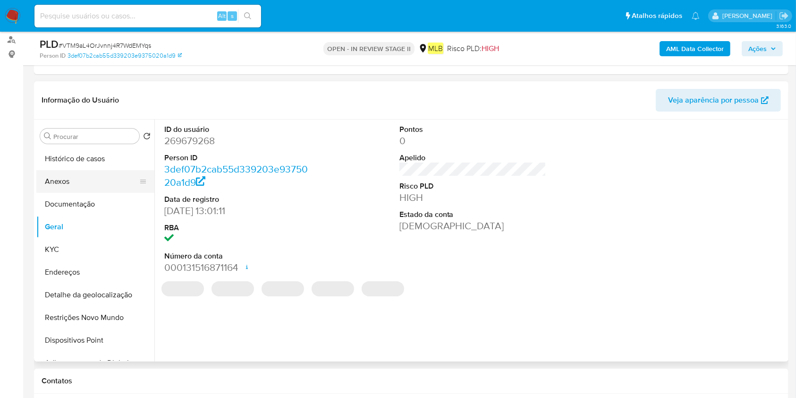
drag, startPoint x: 91, startPoint y: 181, endPoint x: 98, endPoint y: 179, distance: 6.9
click at [91, 180] on button "Anexos" at bounding box center [91, 181] width 111 height 23
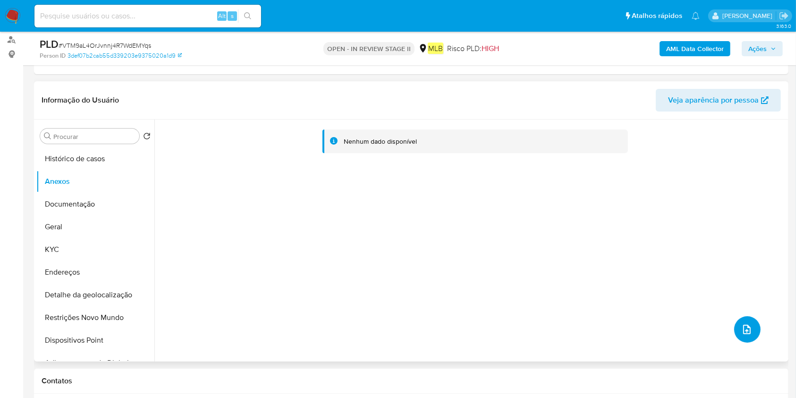
click at [748, 333] on button "upload-file" at bounding box center [747, 329] width 26 height 26
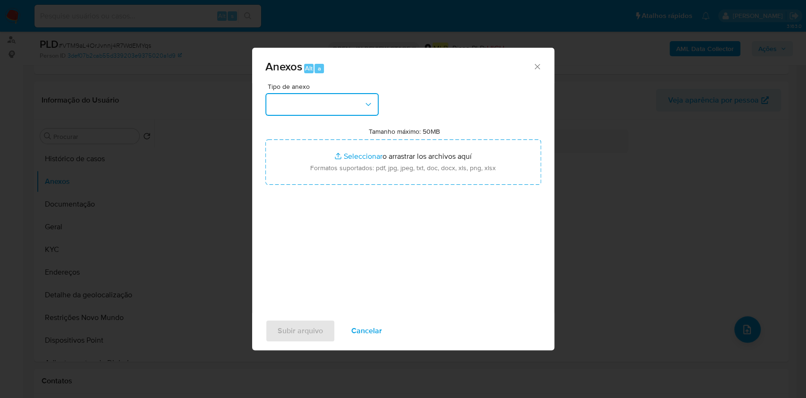
click at [352, 110] on button "button" at bounding box center [321, 104] width 113 height 23
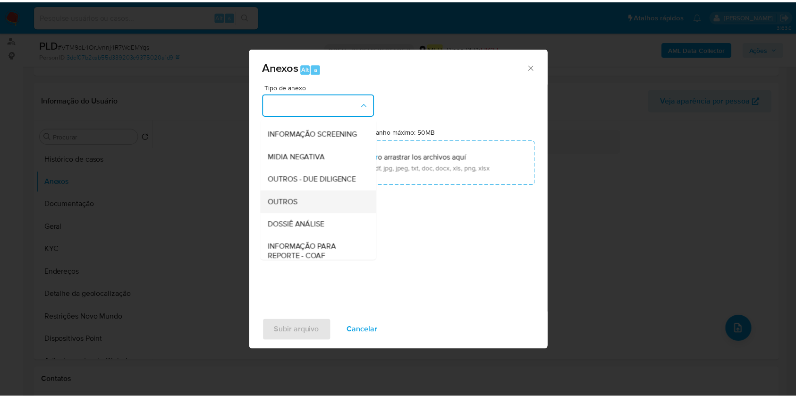
scroll to position [145, 0]
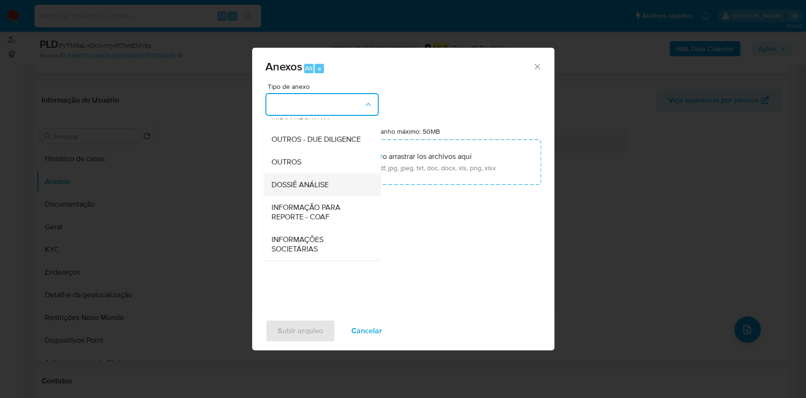
click at [324, 178] on div "DOSSIÊ ANÁLISE" at bounding box center [319, 184] width 96 height 23
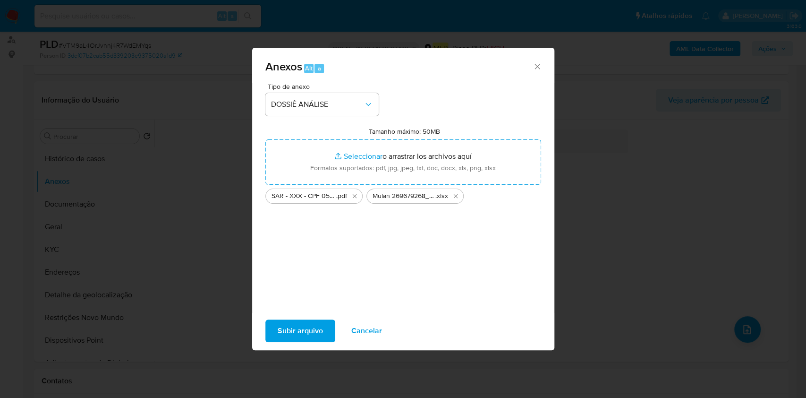
click at [316, 328] on span "Subir arquivo" at bounding box center [300, 330] width 45 height 21
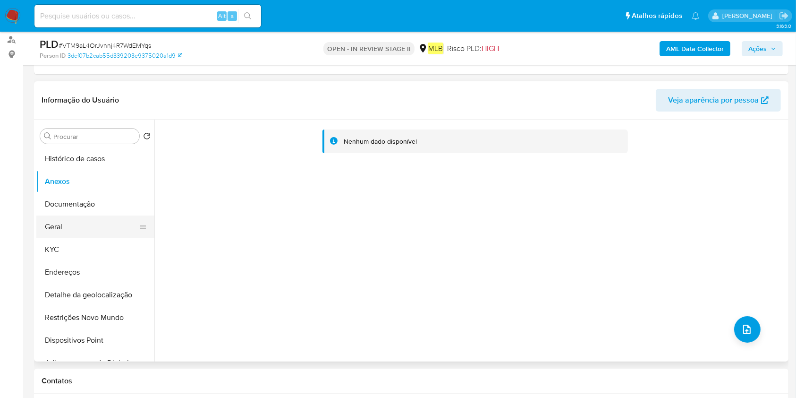
click at [98, 215] on button "Geral" at bounding box center [91, 226] width 111 height 23
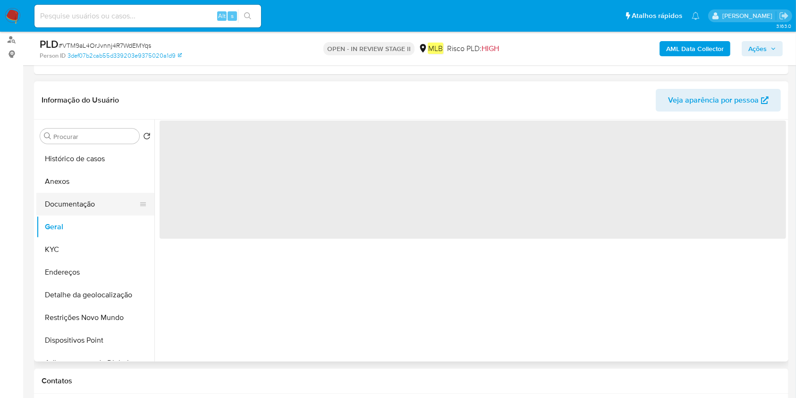
click at [101, 210] on button "Documentação" at bounding box center [91, 204] width 111 height 23
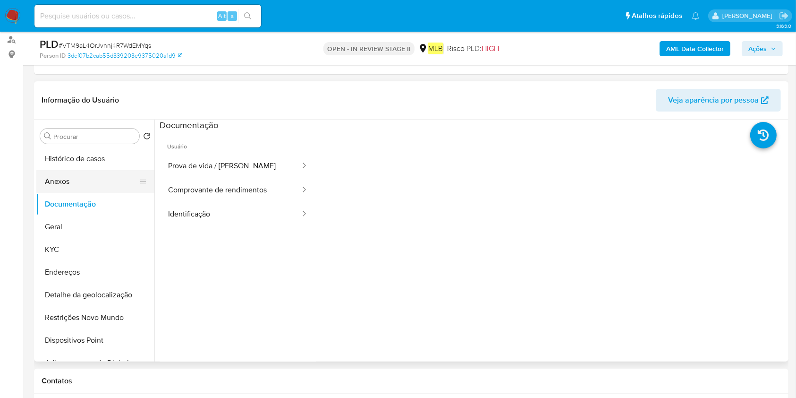
click at [116, 180] on button "Anexos" at bounding box center [91, 181] width 111 height 23
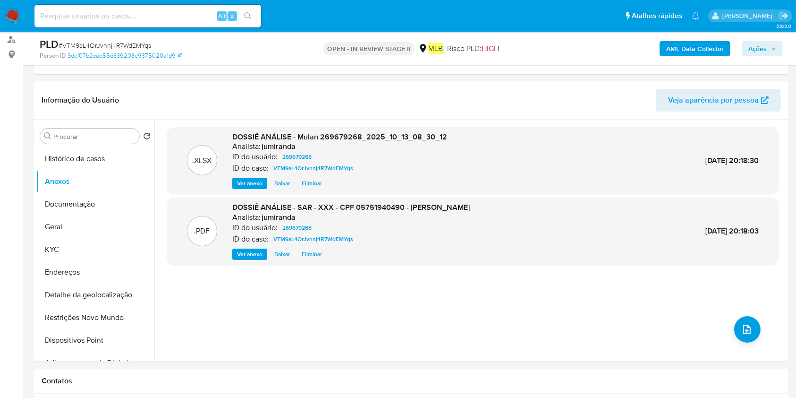
click at [749, 49] on span "Ações" at bounding box center [758, 48] width 18 height 15
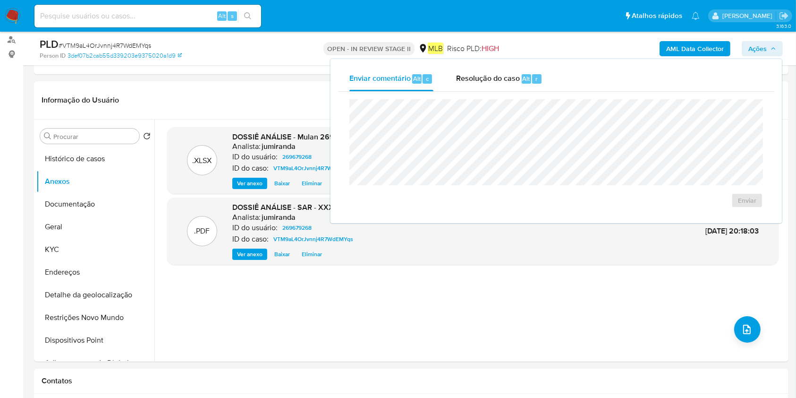
click at [507, 83] on span "Resolução do caso" at bounding box center [488, 78] width 64 height 11
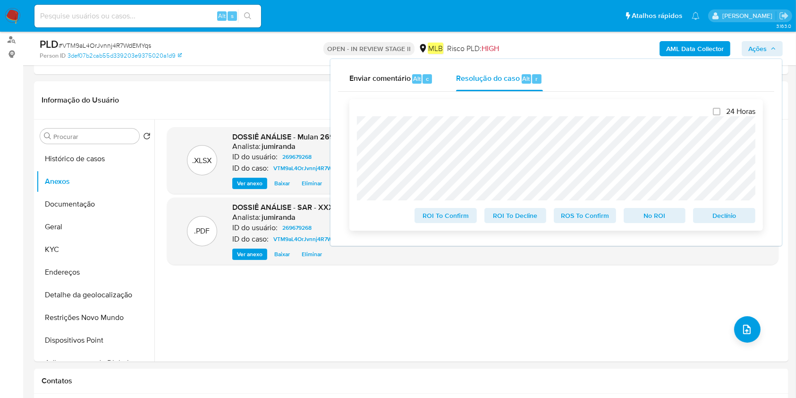
click at [585, 216] on span "ROS To Confirm" at bounding box center [585, 215] width 49 height 13
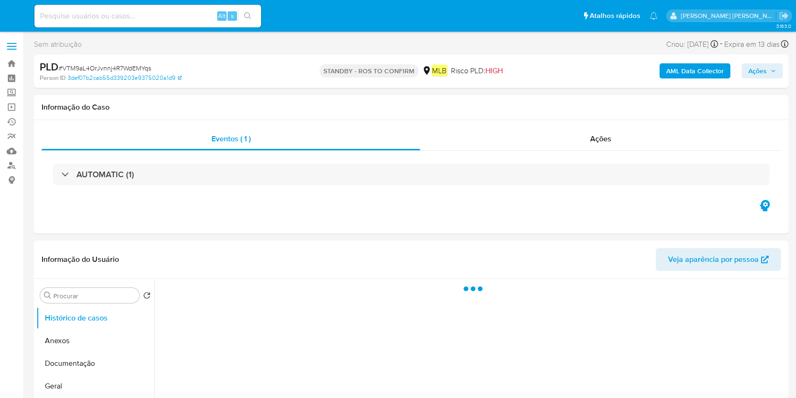
select select "10"
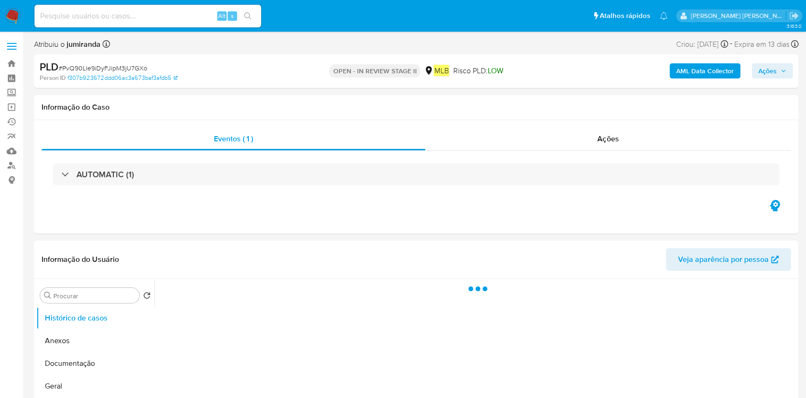
select select "10"
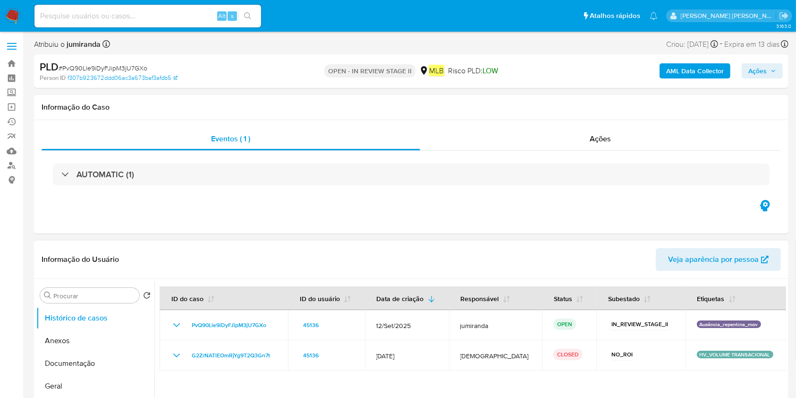
drag, startPoint x: 73, startPoint y: 345, endPoint x: 214, endPoint y: 242, distance: 174.4
click at [74, 344] on button "Anexos" at bounding box center [95, 340] width 118 height 23
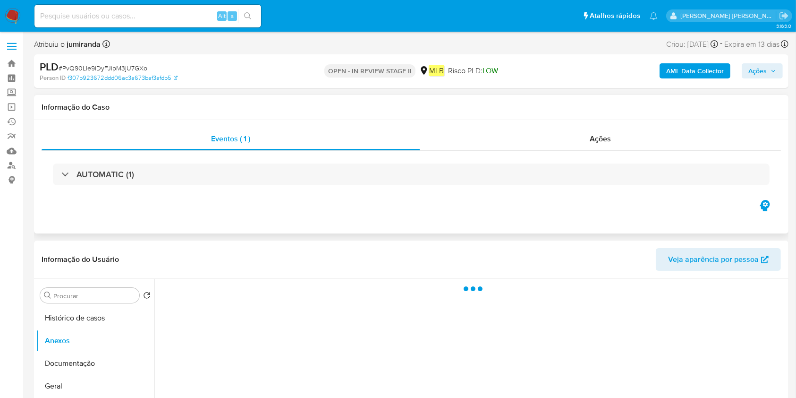
scroll to position [126, 0]
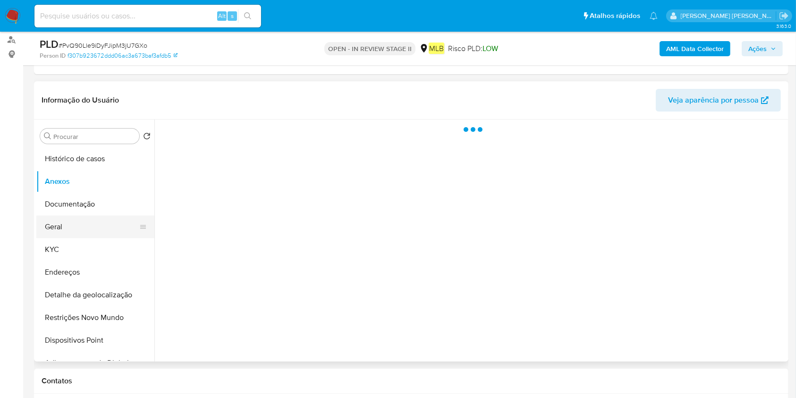
click at [110, 229] on button "Geral" at bounding box center [91, 226] width 111 height 23
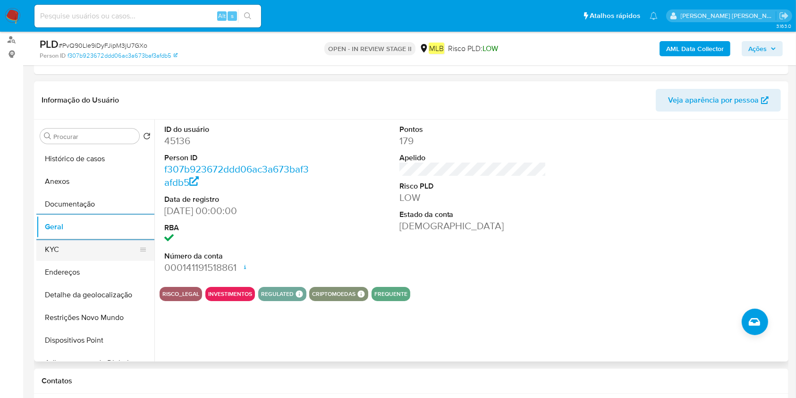
click at [109, 257] on button "KYC" at bounding box center [91, 249] width 111 height 23
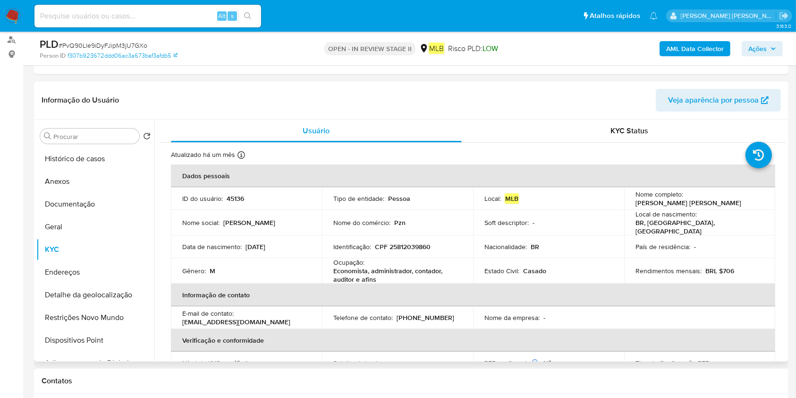
click at [363, 271] on p "Economista, administrador, contador, auditor e afins" at bounding box center [395, 274] width 125 height 17
copy div "Ocupação : Economista, administrador, contador, auditor e afins"
click at [94, 308] on button "Restrições Novo Mundo" at bounding box center [91, 317] width 111 height 23
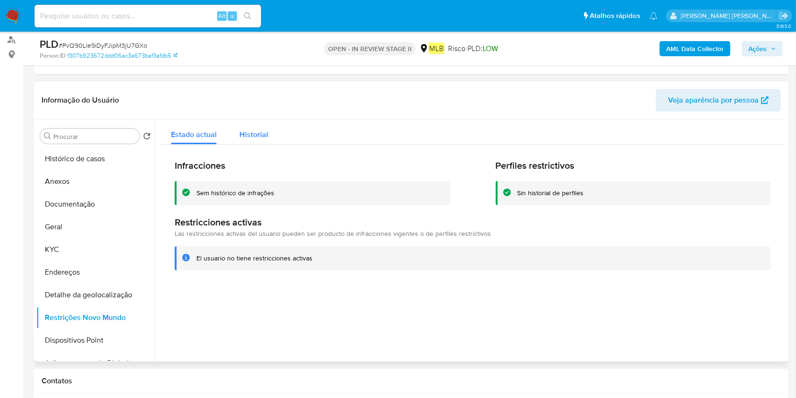
click at [262, 134] on span "Historial" at bounding box center [253, 134] width 29 height 11
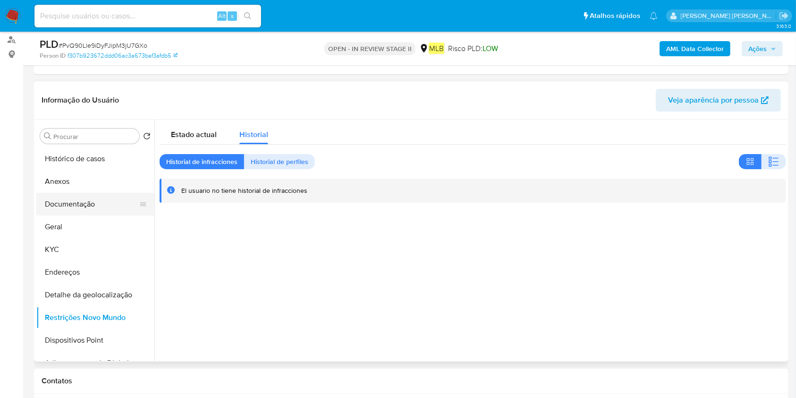
click at [99, 200] on button "Documentação" at bounding box center [91, 204] width 111 height 23
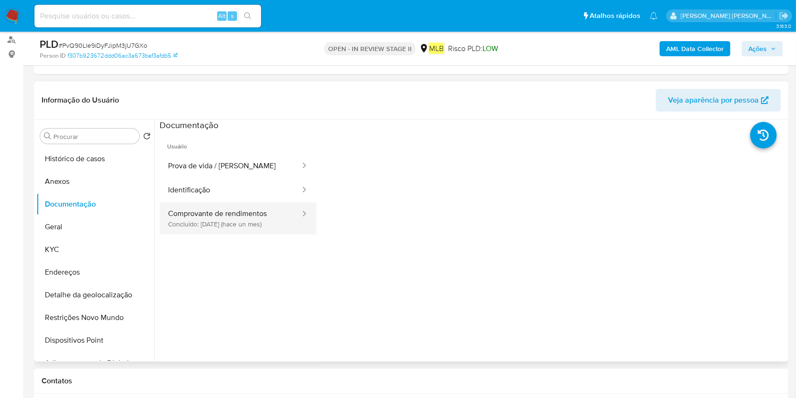
click at [167, 222] on button "Comprovante de rendimentos Concluído: [DATE] (hace un mes)" at bounding box center [231, 218] width 142 height 32
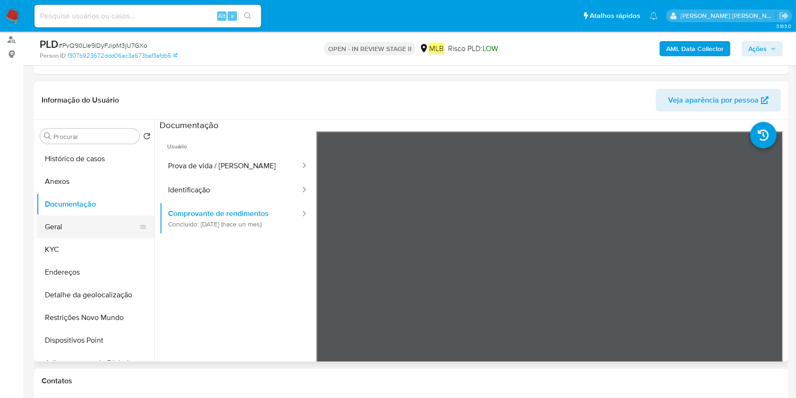
click at [54, 223] on button "Geral" at bounding box center [91, 226] width 111 height 23
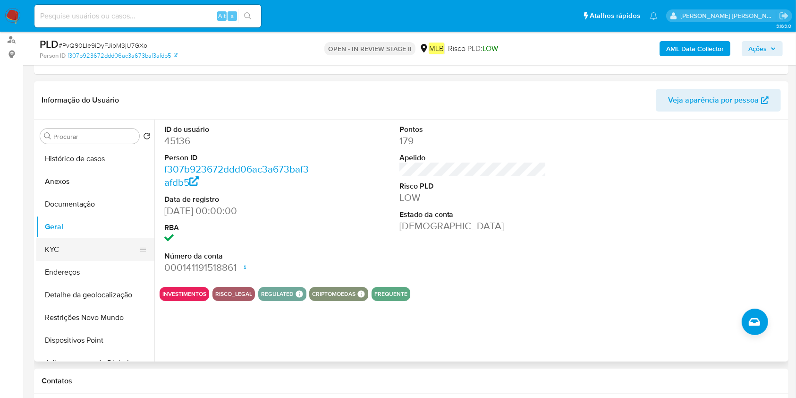
click at [97, 248] on button "KYC" at bounding box center [91, 249] width 111 height 23
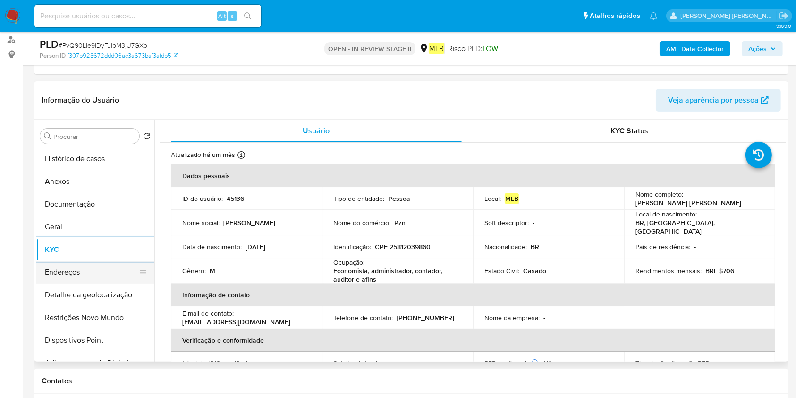
click at [102, 278] on button "Endereços" at bounding box center [91, 272] width 111 height 23
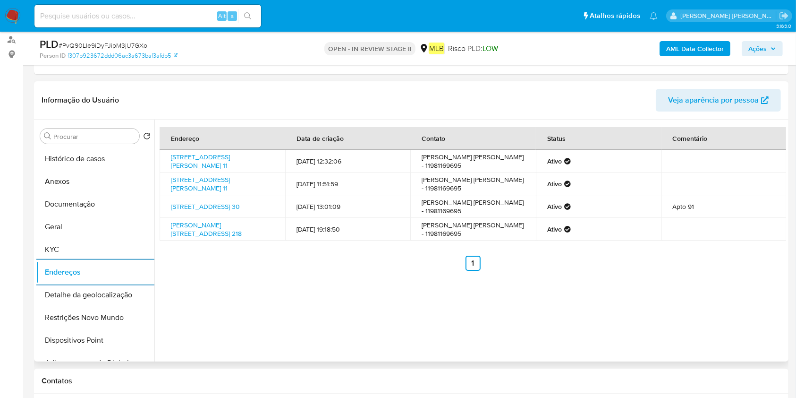
click at [114, 298] on button "Detalhe da geolocalização" at bounding box center [95, 294] width 118 height 23
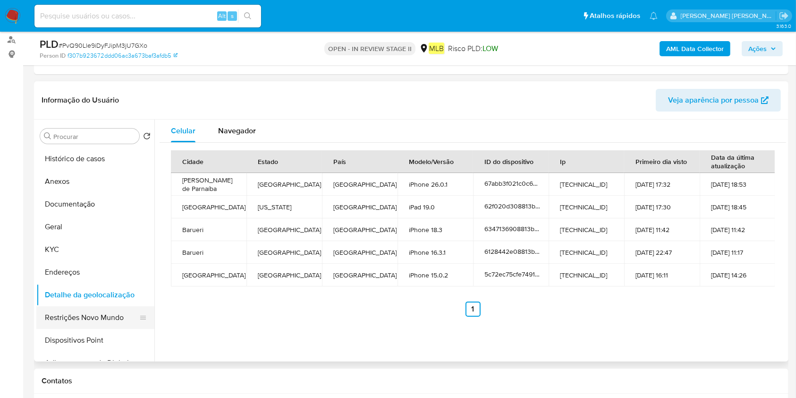
click at [99, 312] on button "Restrições Novo Mundo" at bounding box center [91, 317] width 111 height 23
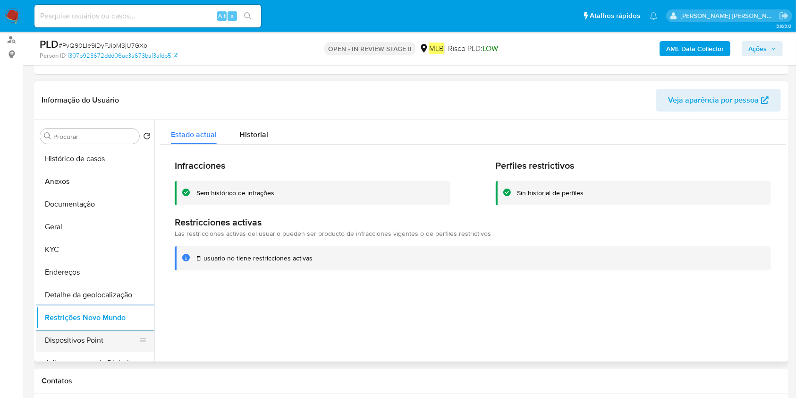
click at [94, 337] on button "Dispositivos Point" at bounding box center [91, 340] width 111 height 23
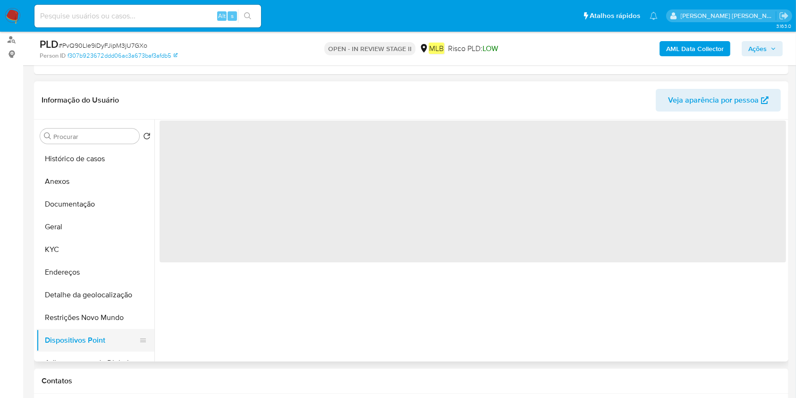
click at [98, 334] on button "Dispositivos Point" at bounding box center [91, 340] width 111 height 23
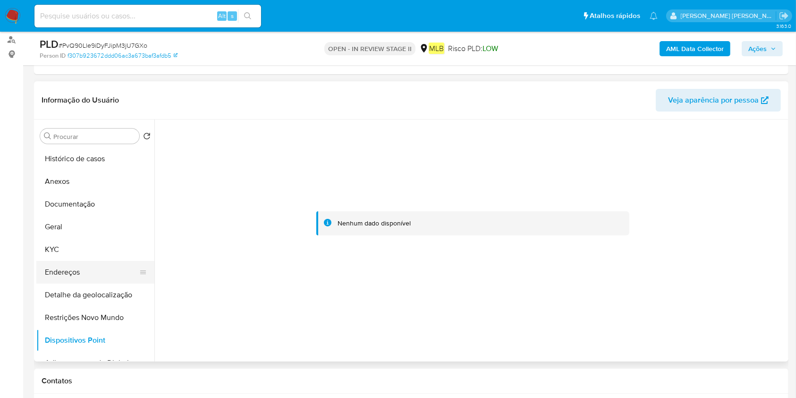
click at [85, 266] on button "Endereços" at bounding box center [91, 272] width 111 height 23
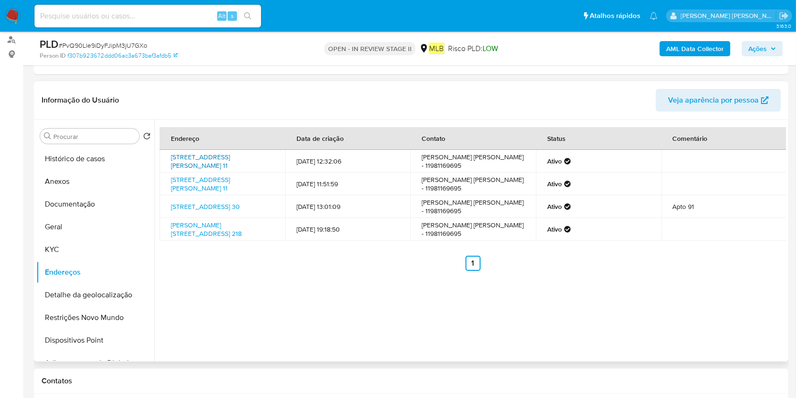
drag, startPoint x: 168, startPoint y: 154, endPoint x: 202, endPoint y: 161, distance: 34.6
click at [202, 161] on td "Rua Arles 11, Santana De Parnaíba, São Paulo, 06544702, Brasil 11" at bounding box center [223, 161] width 126 height 23
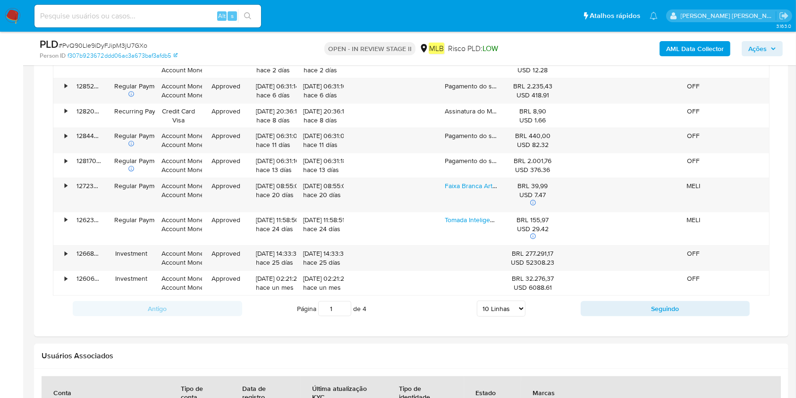
scroll to position [881, 0]
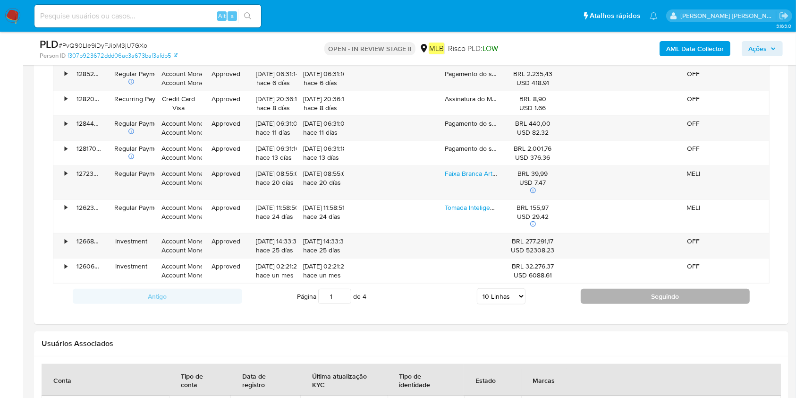
click at [631, 298] on button "Seguindo" at bounding box center [666, 296] width 170 height 15
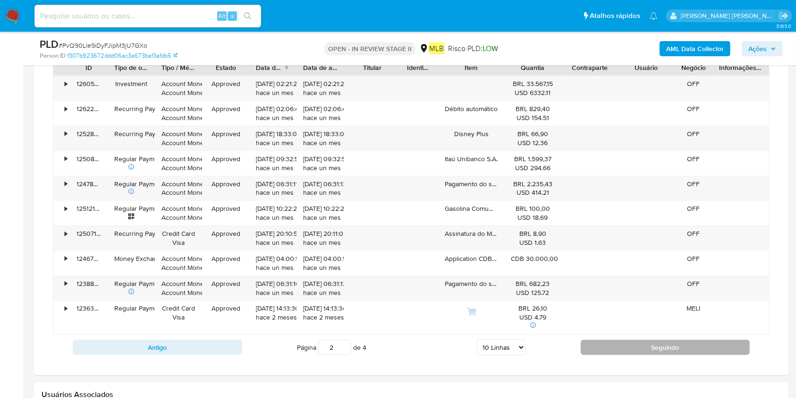
scroll to position [819, 0]
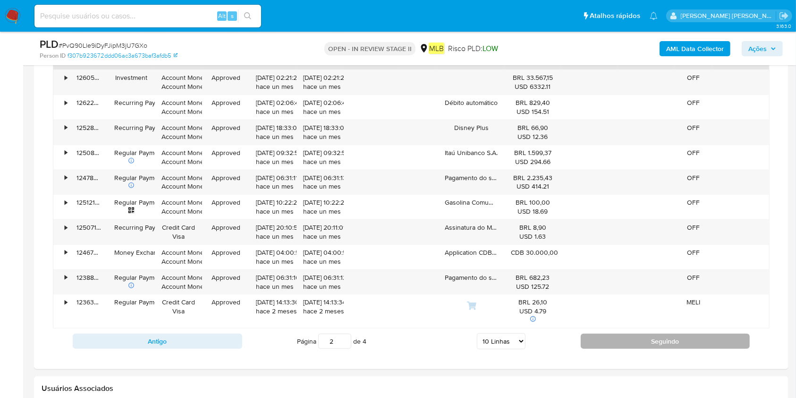
click at [602, 347] on button "Seguindo" at bounding box center [666, 340] width 170 height 15
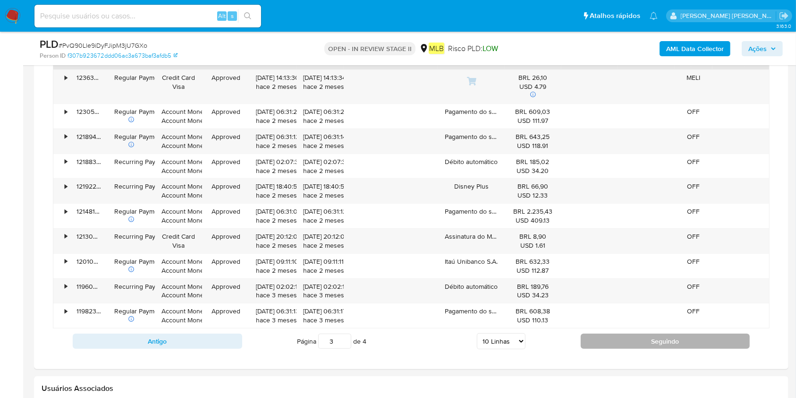
click at [606, 340] on button "Seguindo" at bounding box center [666, 340] width 170 height 15
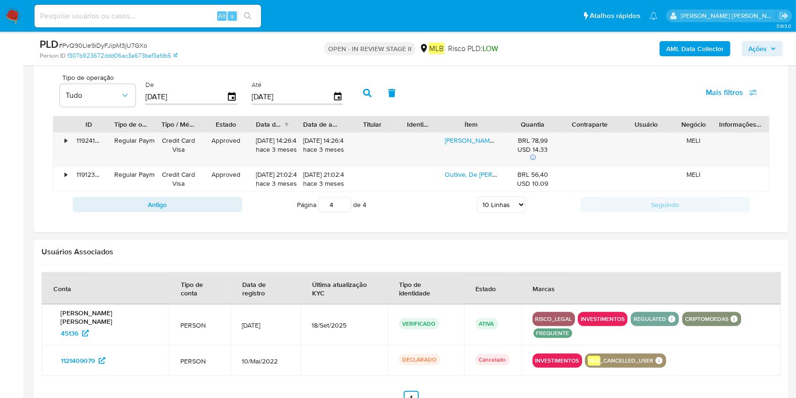
scroll to position [756, 0]
click at [228, 206] on button "Antigo" at bounding box center [158, 204] width 170 height 15
type input "3"
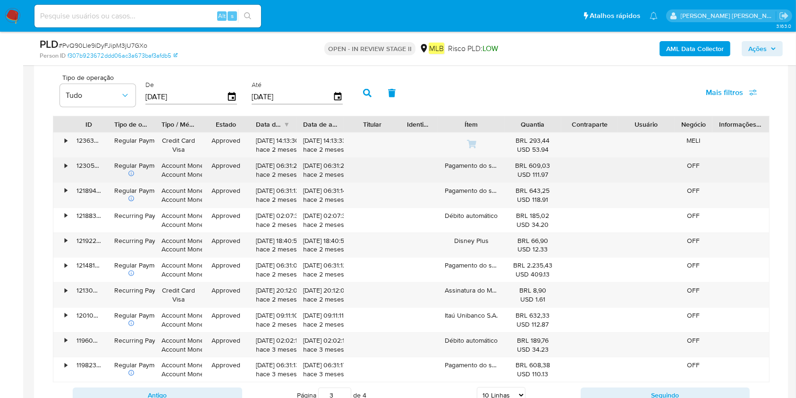
click at [486, 165] on div "Pagamento do servico (Banco Santander (Brasil) S. A.)" at bounding box center [471, 170] width 66 height 25
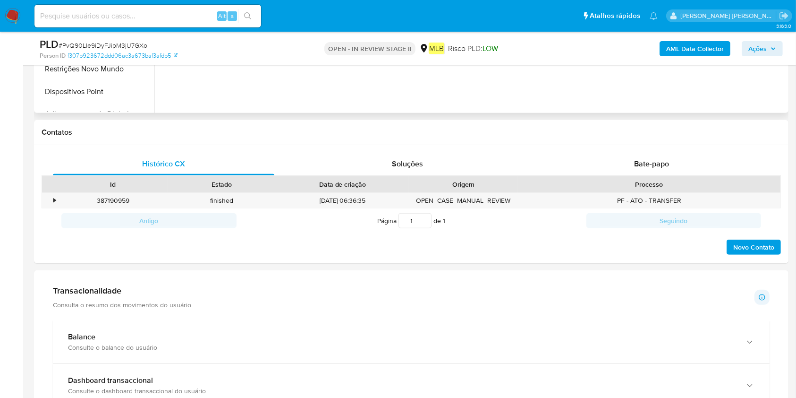
scroll to position [189, 0]
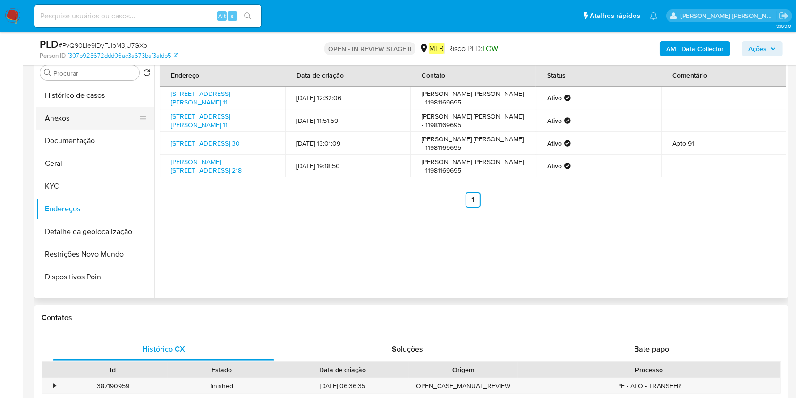
click at [90, 109] on button "Anexos" at bounding box center [91, 118] width 111 height 23
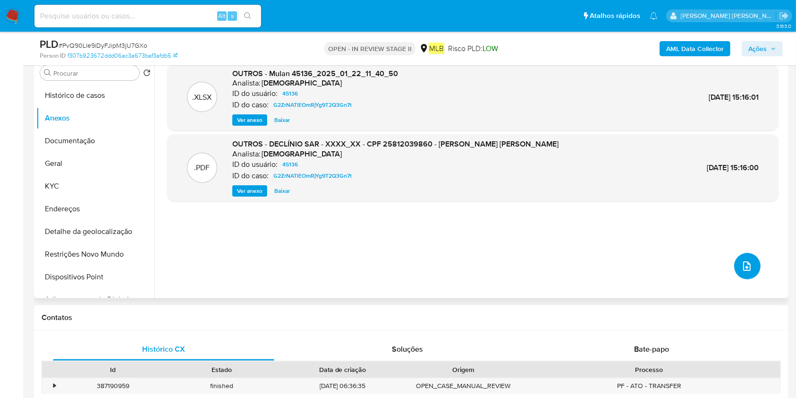
click at [748, 270] on span "upload-file" at bounding box center [747, 265] width 11 height 11
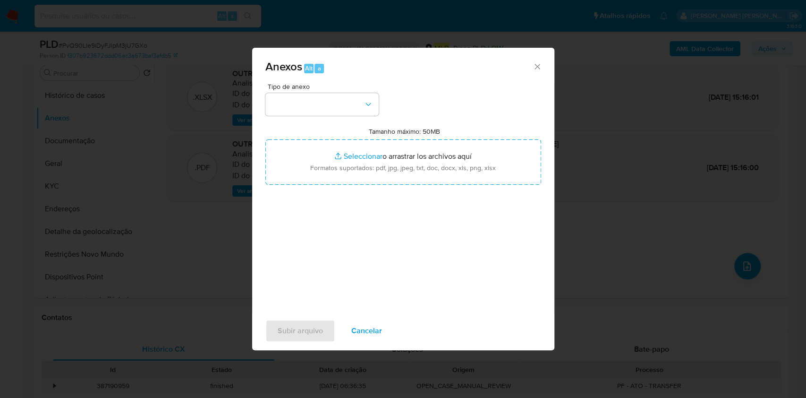
click at [656, 251] on div "Anexos Alt a Tipo de anexo Tamanho máximo: 50MB Seleccionar archivos Selecciona…" at bounding box center [403, 199] width 806 height 398
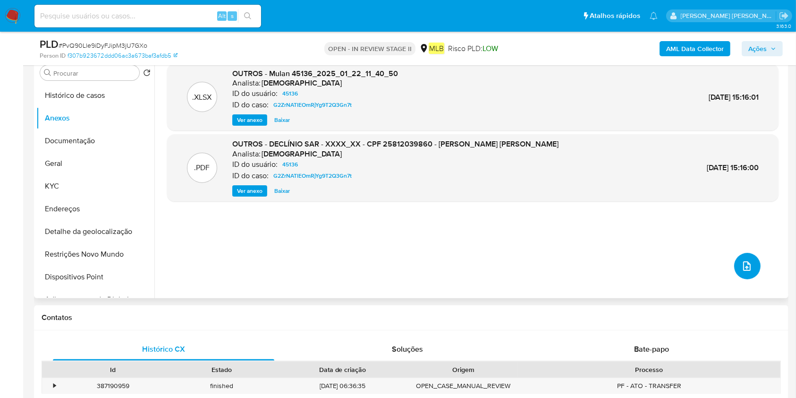
click at [734, 262] on button "upload-file" at bounding box center [747, 266] width 26 height 26
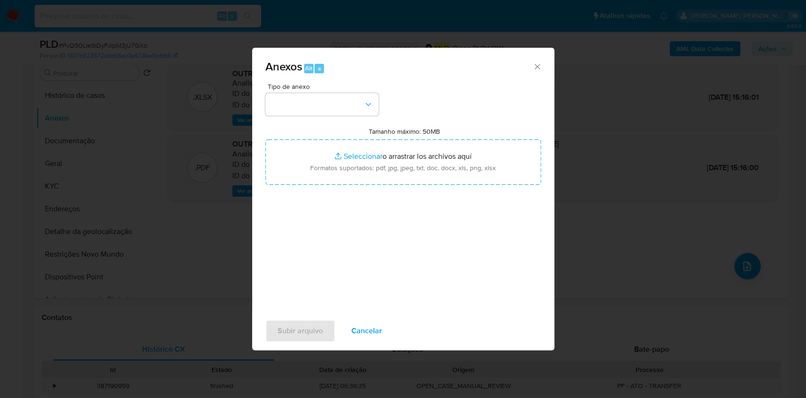
click at [636, 167] on div "Anexos Alt a Tipo de anexo Tamanho máximo: 50MB Seleccionar archivos Selecciona…" at bounding box center [403, 199] width 806 height 398
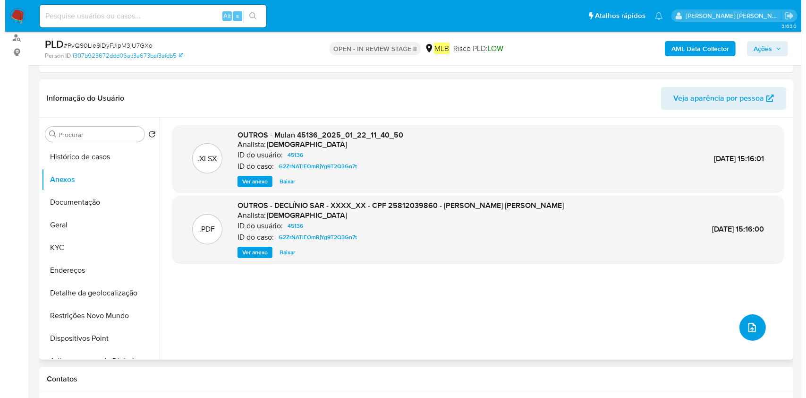
scroll to position [126, 0]
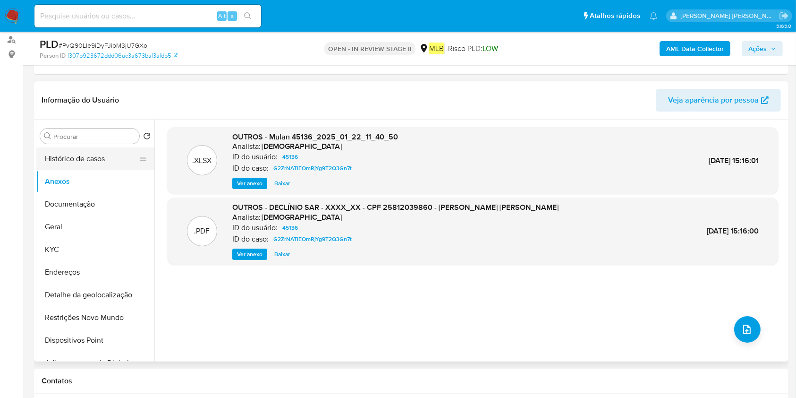
click at [90, 161] on button "Histórico de casos" at bounding box center [91, 158] width 111 height 23
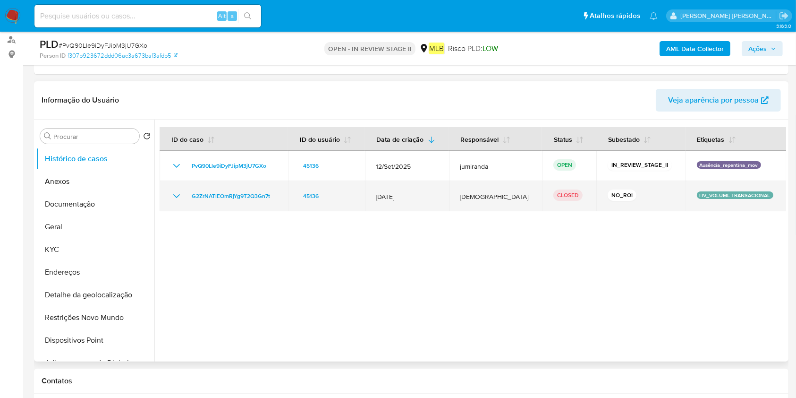
click at [232, 204] on td "G2ZrNATlEOmRjYg9T2Q3Gn7t" at bounding box center [224, 196] width 128 height 30
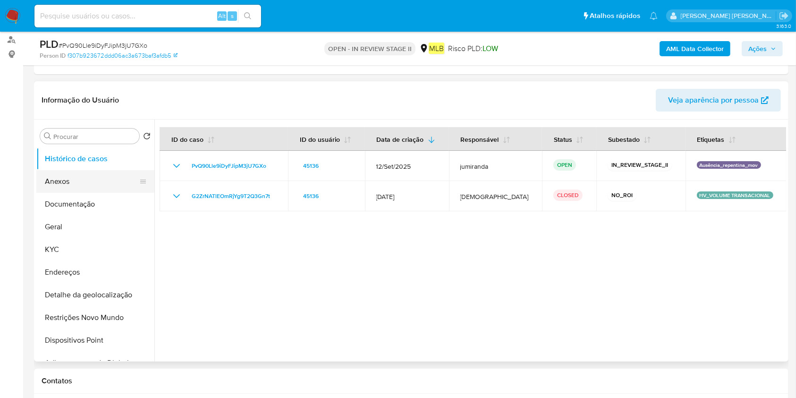
click at [98, 183] on button "Anexos" at bounding box center [91, 181] width 111 height 23
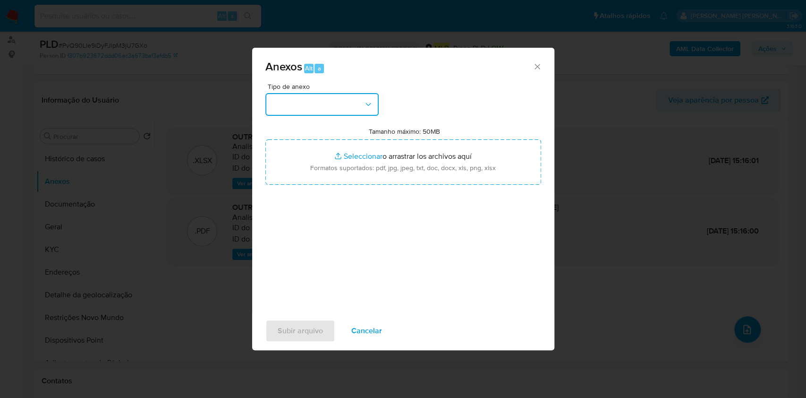
click at [320, 110] on button "button" at bounding box center [321, 104] width 113 height 23
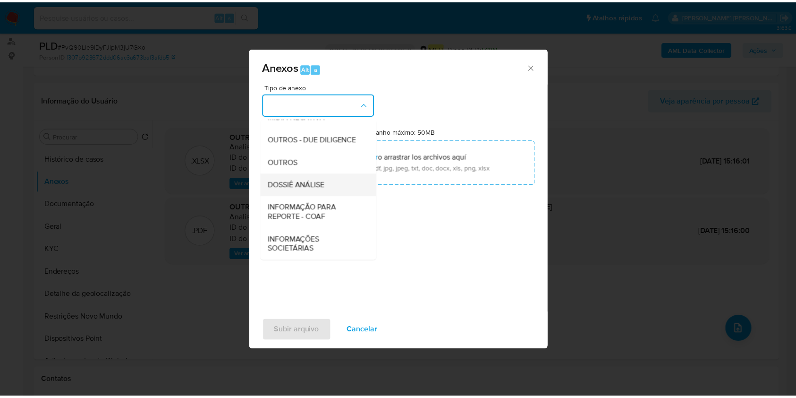
scroll to position [145, 0]
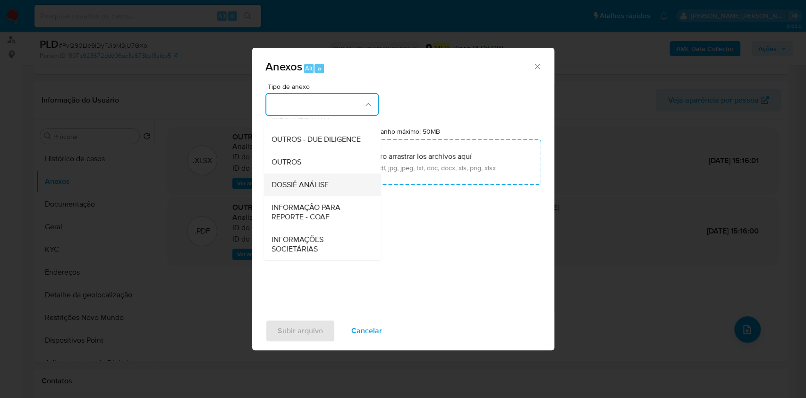
click at [324, 186] on span "DOSSIÊ ANÁLISE" at bounding box center [299, 184] width 57 height 9
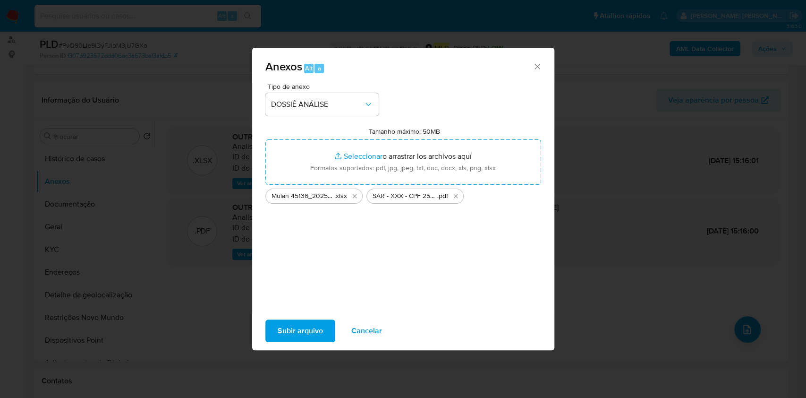
click at [303, 323] on span "Subir arquivo" at bounding box center [300, 330] width 45 height 21
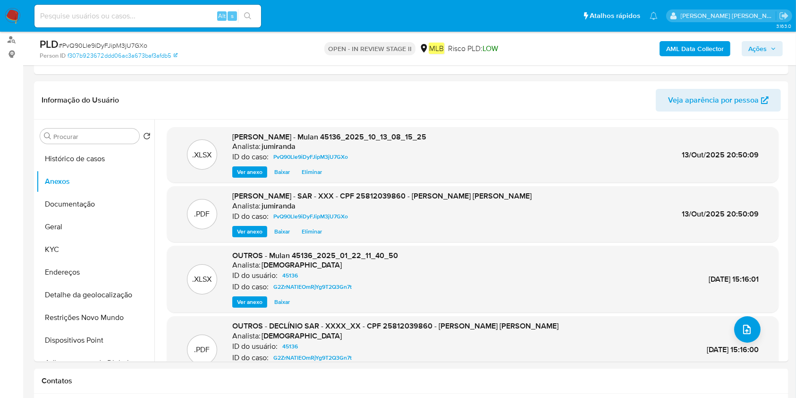
drag, startPoint x: 758, startPoint y: 42, endPoint x: 758, endPoint y: 47, distance: 5.2
click at [757, 43] on span "Ações" at bounding box center [758, 48] width 18 height 15
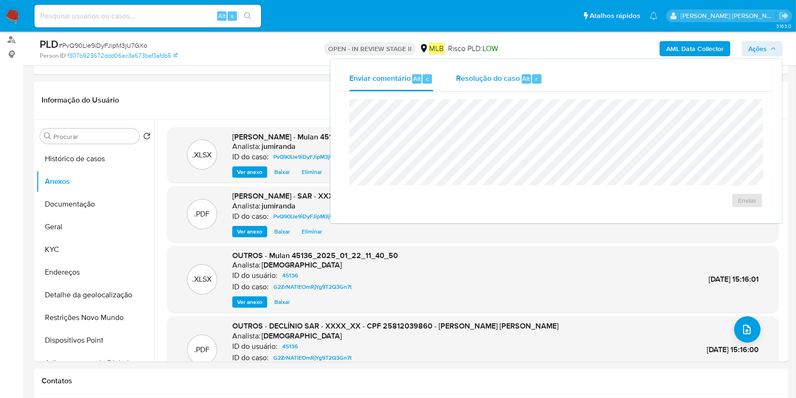
drag, startPoint x: 520, startPoint y: 78, endPoint x: 523, endPoint y: 89, distance: 11.5
click at [519, 78] on div "Resolução do caso Alt r" at bounding box center [499, 79] width 86 height 25
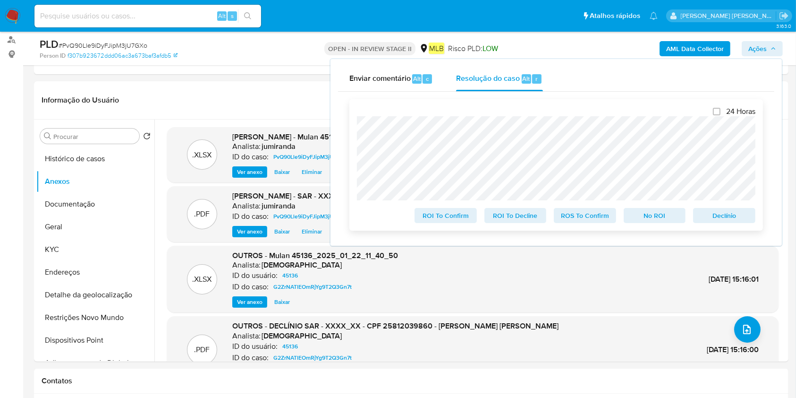
click at [585, 218] on span "ROS To Confirm" at bounding box center [585, 215] width 49 height 13
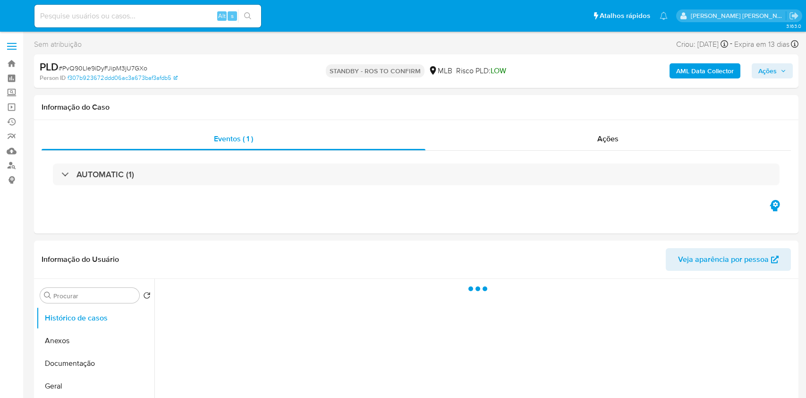
select select "10"
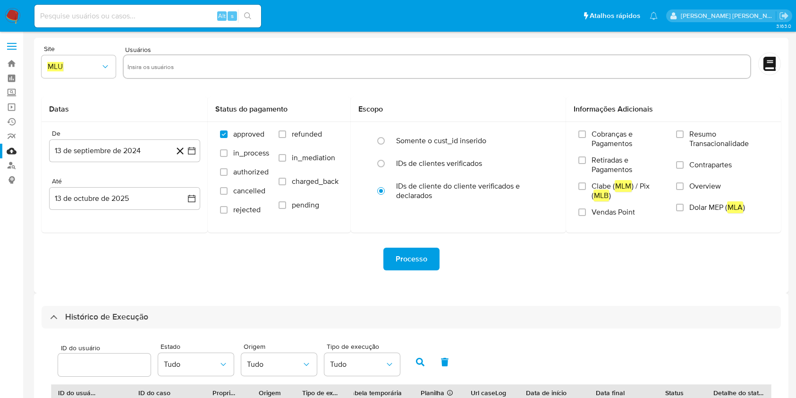
select select "10"
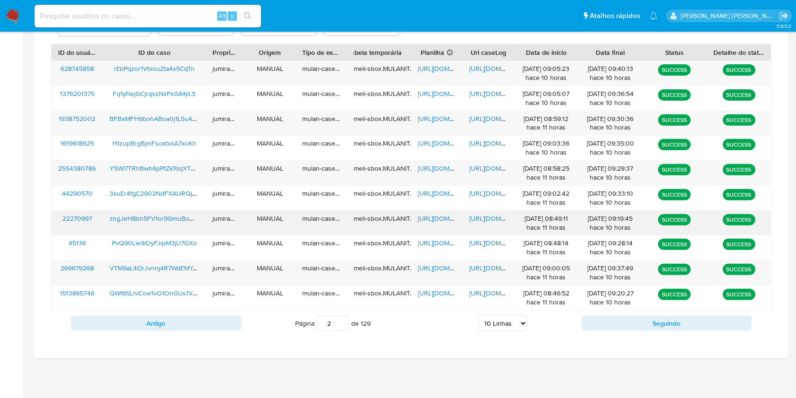
click at [434, 216] on span "[URL][DOMAIN_NAME]" at bounding box center [450, 217] width 65 height 9
click at [489, 215] on span "[URL][DOMAIN_NAME]" at bounding box center [501, 217] width 65 height 9
click at [176, 219] on span "zngJeH8bh5FV1or9GmuBomgf" at bounding box center [155, 217] width 91 height 9
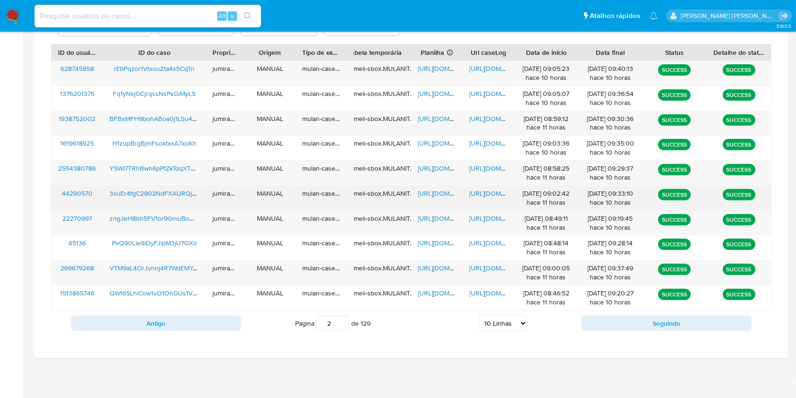
click at [433, 196] on span "[URL][DOMAIN_NAME]" at bounding box center [450, 192] width 65 height 9
click at [482, 196] on span "[URL][DOMAIN_NAME]" at bounding box center [501, 192] width 65 height 9
click at [152, 193] on span "3xuEr4fgC2902NdFXAURQjqo" at bounding box center [155, 192] width 90 height 9
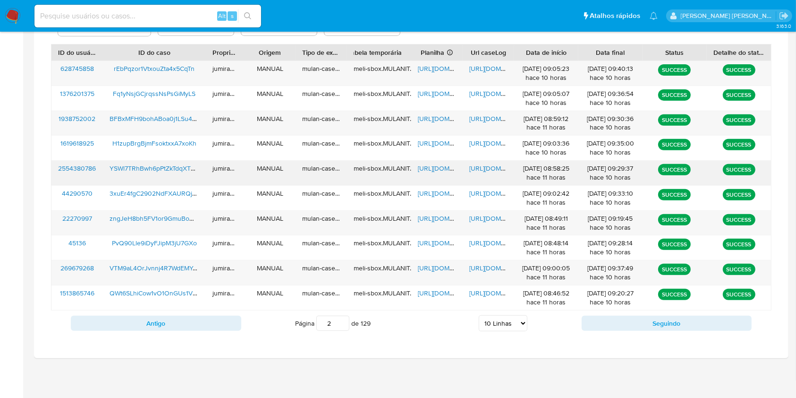
click at [441, 168] on span "[URL][DOMAIN_NAME]" at bounding box center [450, 167] width 65 height 9
click at [485, 171] on span "[URL][DOMAIN_NAME]" at bounding box center [501, 167] width 65 height 9
click at [148, 169] on span "YSWl7TRhBwh6pPtZkTdqXT0C" at bounding box center [155, 167] width 90 height 9
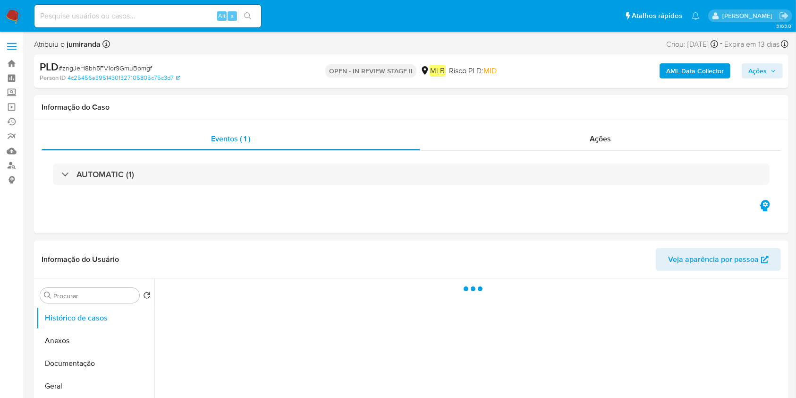
select select "10"
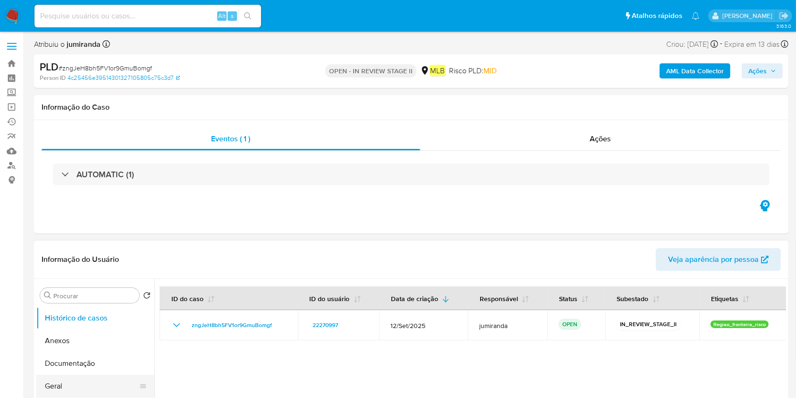
click at [50, 379] on button "Geral" at bounding box center [91, 386] width 111 height 23
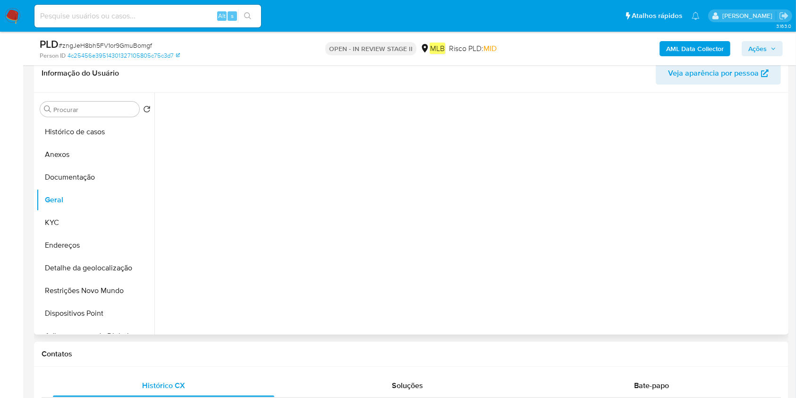
scroll to position [63, 0]
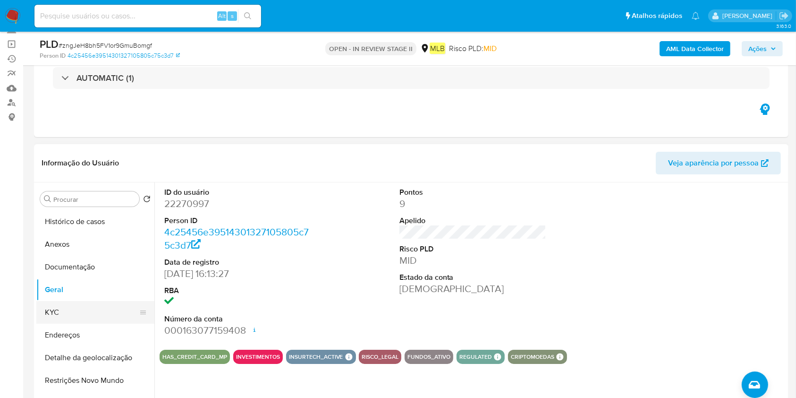
click at [79, 303] on button "KYC" at bounding box center [91, 312] width 111 height 23
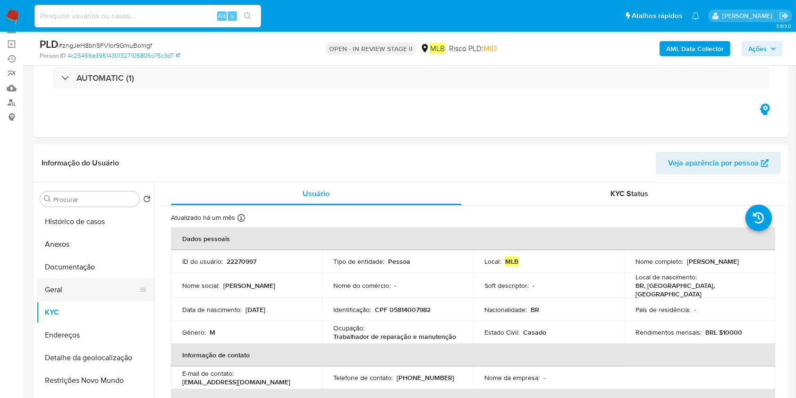
click at [48, 284] on button "Geral" at bounding box center [91, 289] width 111 height 23
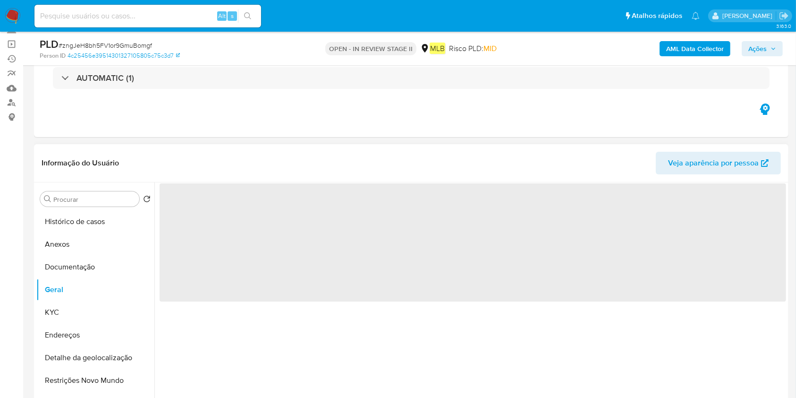
scroll to position [189, 0]
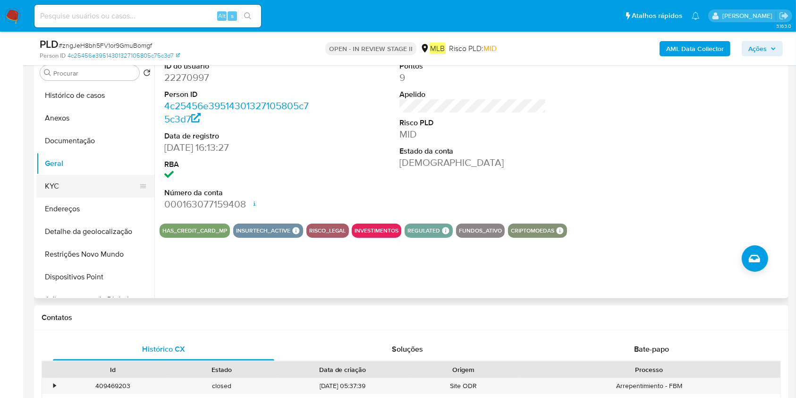
drag, startPoint x: 50, startPoint y: 186, endPoint x: 101, endPoint y: 185, distance: 51.5
click at [50, 186] on button "KYC" at bounding box center [91, 186] width 111 height 23
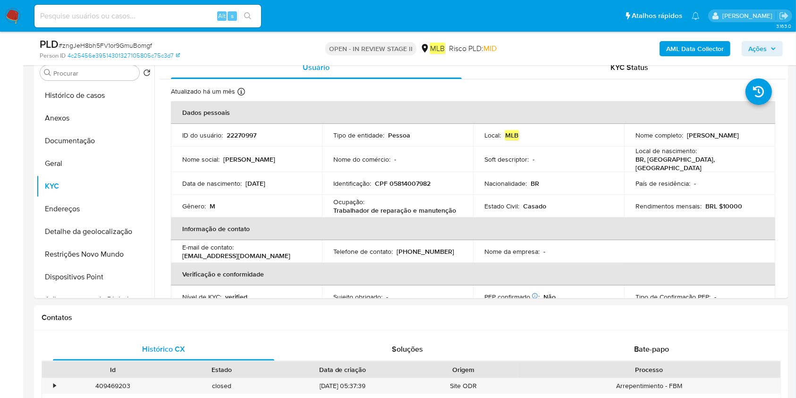
click at [416, 206] on p "Trabalhador de reparação e manutenção" at bounding box center [394, 210] width 123 height 9
copy div "Ocupação : Trabalhador de reparação e manutenção"
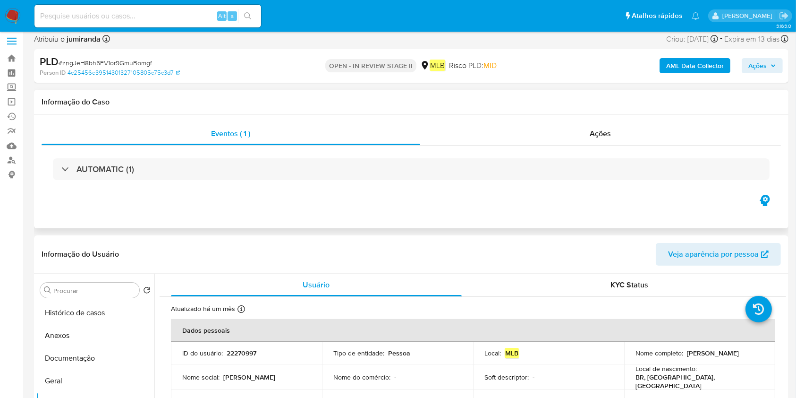
scroll to position [0, 0]
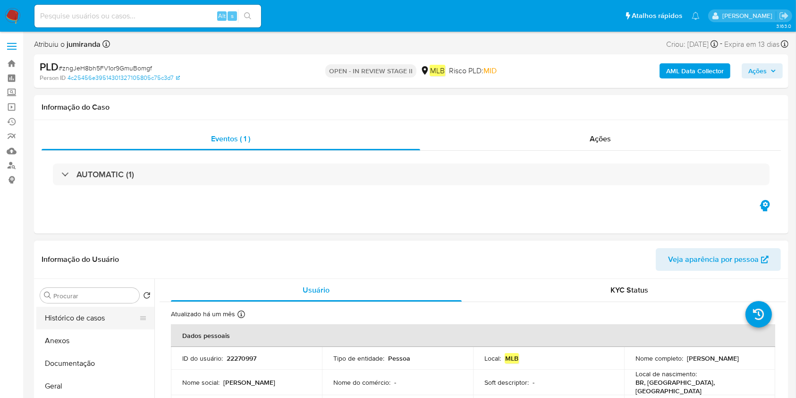
click at [86, 340] on button "Anexos" at bounding box center [95, 340] width 118 height 23
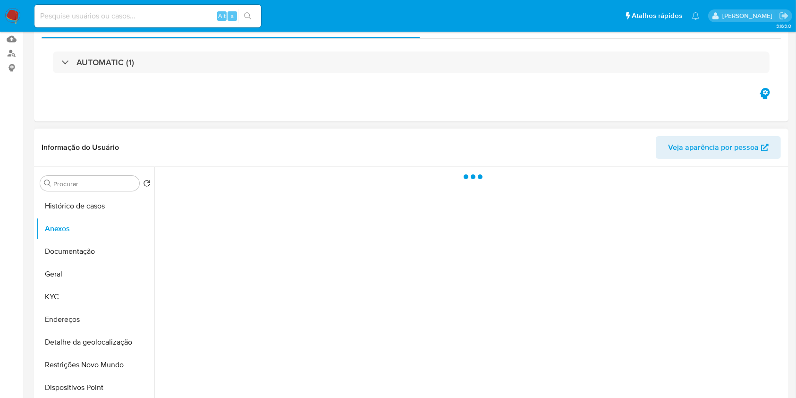
scroll to position [126, 0]
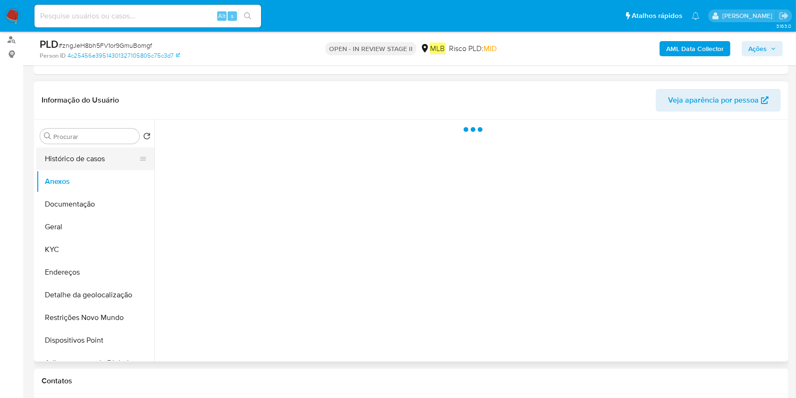
click at [109, 160] on button "Histórico de casos" at bounding box center [91, 158] width 111 height 23
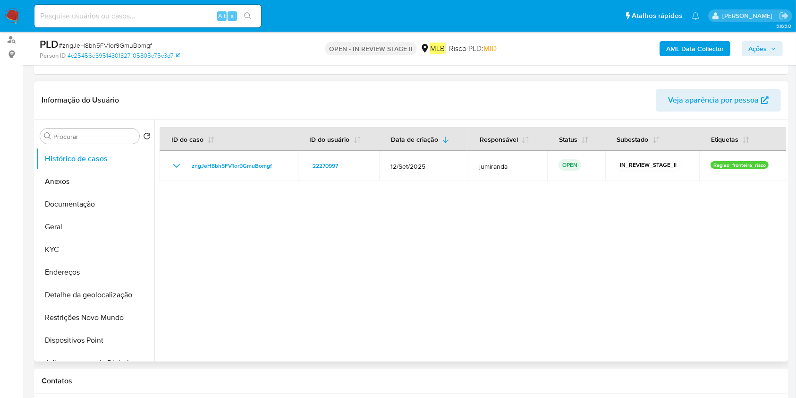
drag, startPoint x: 80, startPoint y: 310, endPoint x: 268, endPoint y: 104, distance: 279.2
click at [81, 309] on button "Restrições Novo Mundo" at bounding box center [95, 317] width 118 height 23
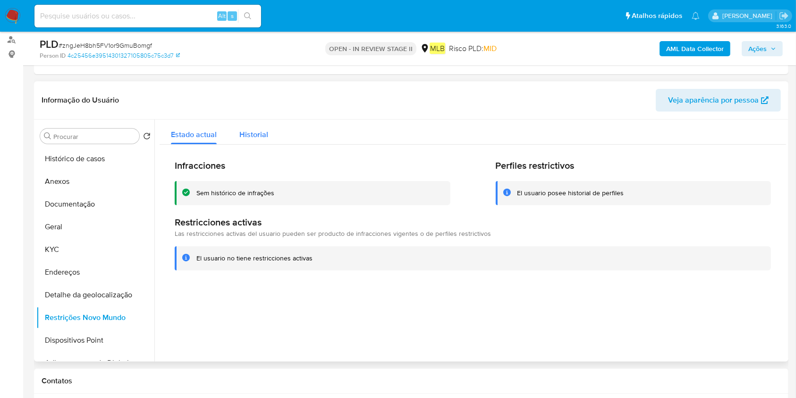
click at [239, 137] on span "Historial" at bounding box center [253, 134] width 29 height 11
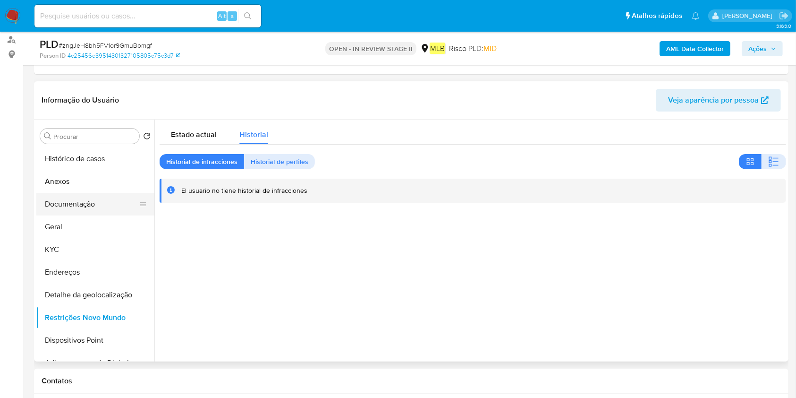
click at [79, 197] on button "Documentação" at bounding box center [91, 204] width 111 height 23
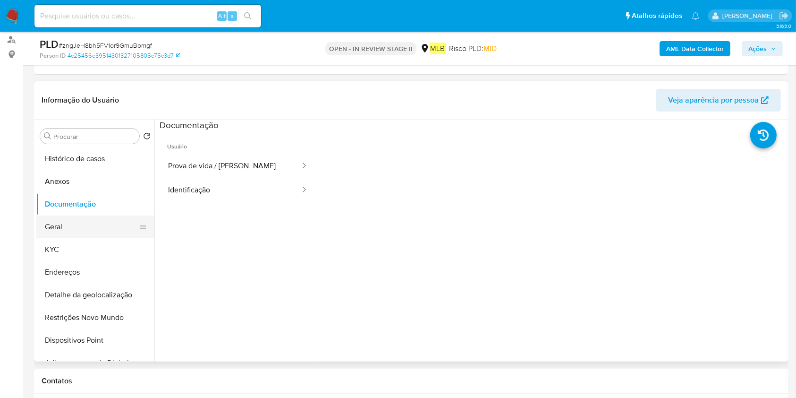
drag, startPoint x: 72, startPoint y: 215, endPoint x: 77, endPoint y: 217, distance: 5.1
click at [72, 215] on button "Geral" at bounding box center [91, 226] width 111 height 23
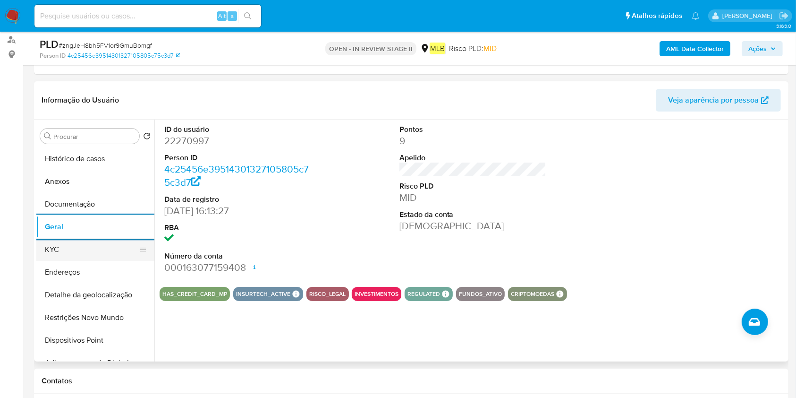
drag, startPoint x: 87, startPoint y: 259, endPoint x: 140, endPoint y: 256, distance: 53.0
click at [86, 259] on button "KYC" at bounding box center [91, 249] width 111 height 23
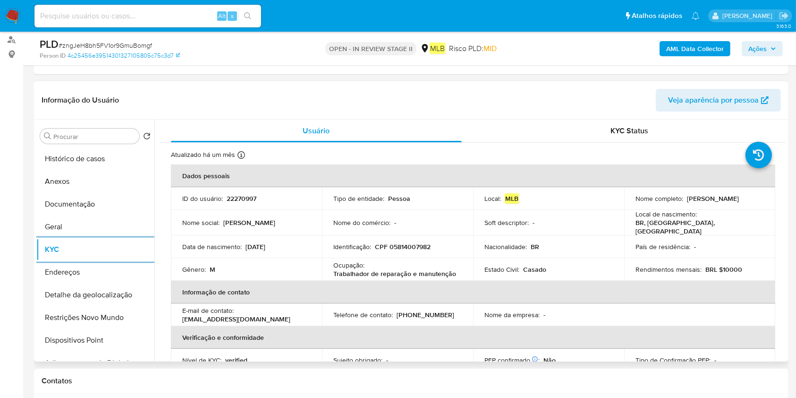
drag, startPoint x: 87, startPoint y: 271, endPoint x: 380, endPoint y: 287, distance: 293.3
click at [86, 271] on button "Endereços" at bounding box center [95, 272] width 118 height 23
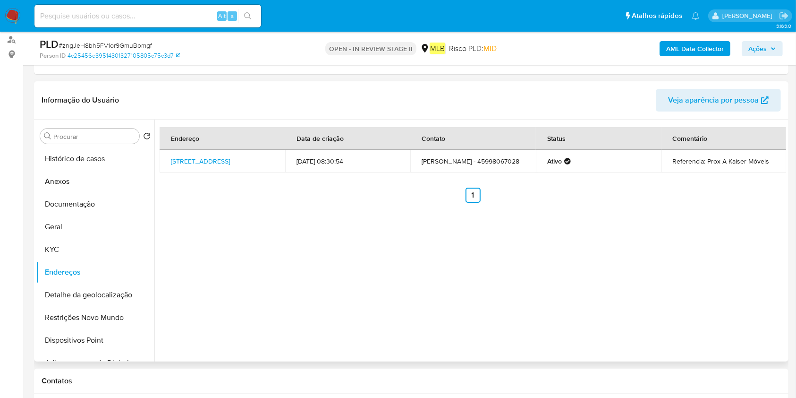
click at [75, 290] on button "Detalhe da geolocalização" at bounding box center [95, 294] width 118 height 23
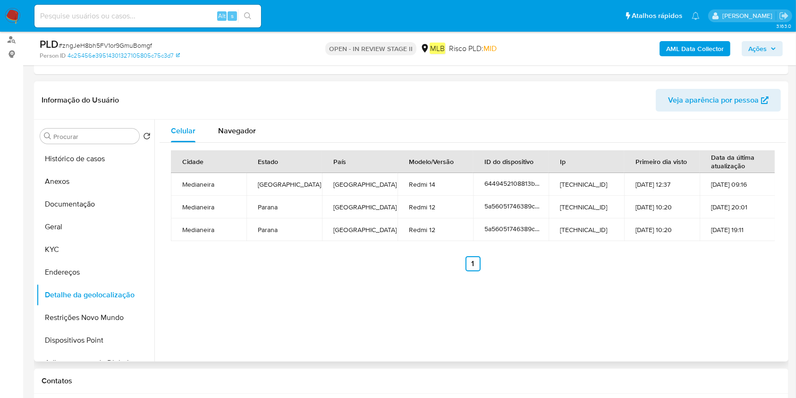
drag, startPoint x: 74, startPoint y: 313, endPoint x: 550, endPoint y: 337, distance: 476.7
click at [88, 314] on button "Restrições Novo Mundo" at bounding box center [95, 317] width 118 height 23
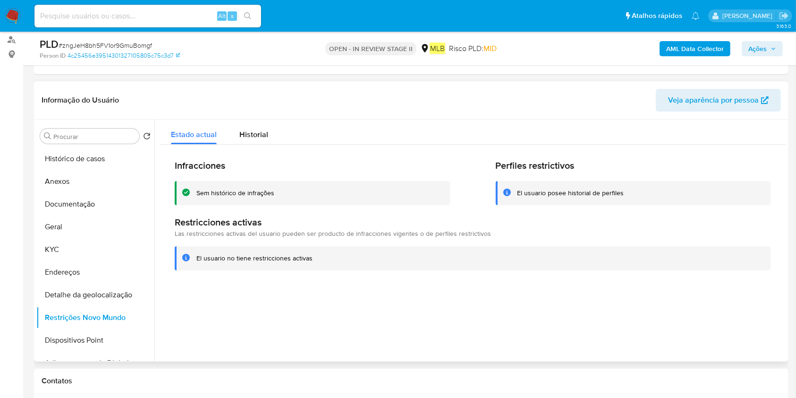
drag, startPoint x: 88, startPoint y: 345, endPoint x: 273, endPoint y: 313, distance: 187.8
click at [89, 345] on button "Dispositivos Point" at bounding box center [95, 340] width 118 height 23
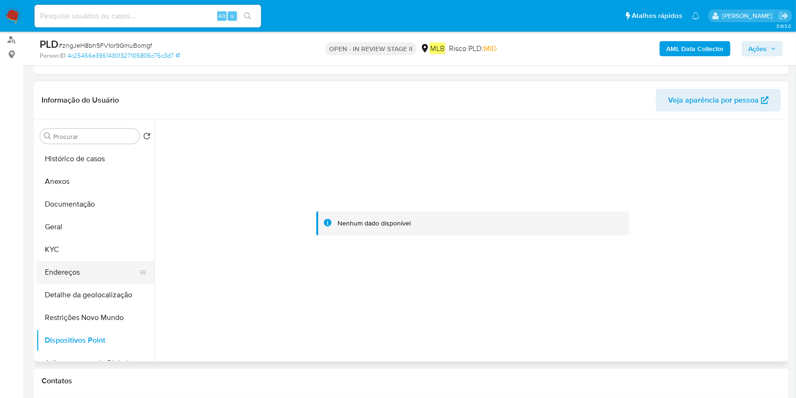
click at [72, 264] on button "Endereços" at bounding box center [91, 272] width 111 height 23
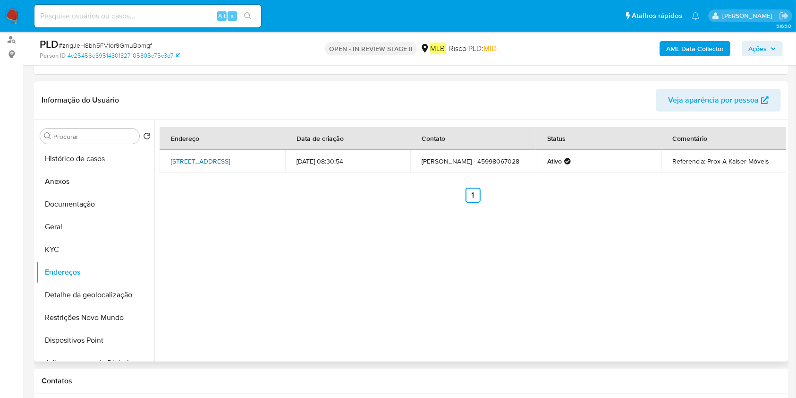
drag, startPoint x: 162, startPoint y: 153, endPoint x: 190, endPoint y: 163, distance: 30.5
click at [190, 163] on td "Rua Olívio Alessi 34, Matelândia, Paraná, 85887000, Brasil 34" at bounding box center [223, 161] width 126 height 23
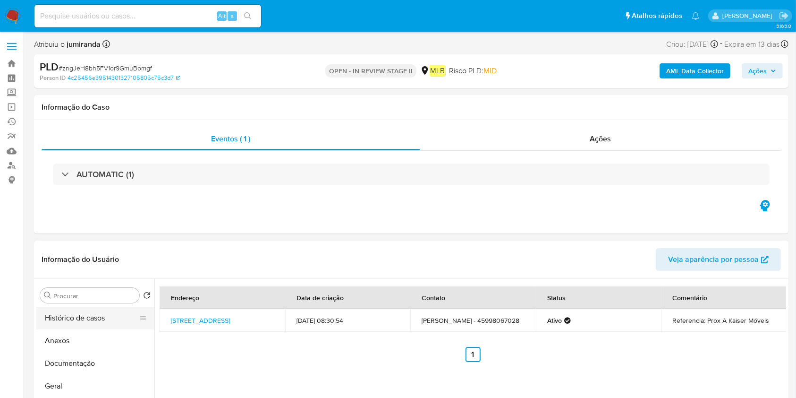
drag, startPoint x: 72, startPoint y: 342, endPoint x: 92, endPoint y: 328, distance: 25.0
click at [72, 342] on button "Anexos" at bounding box center [95, 340] width 118 height 23
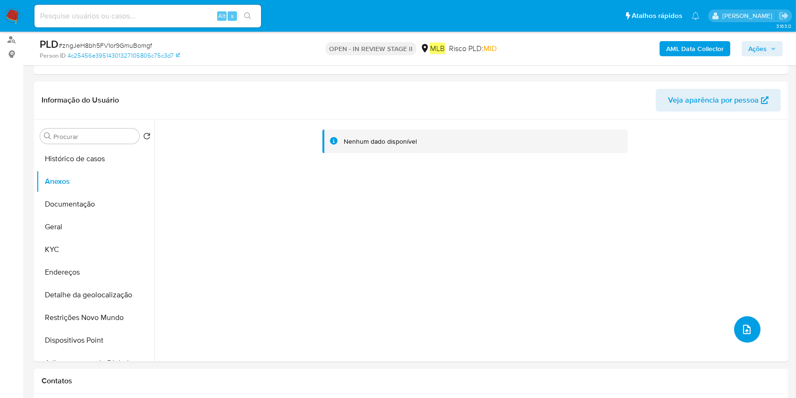
click at [755, 327] on button "upload-file" at bounding box center [747, 329] width 26 height 26
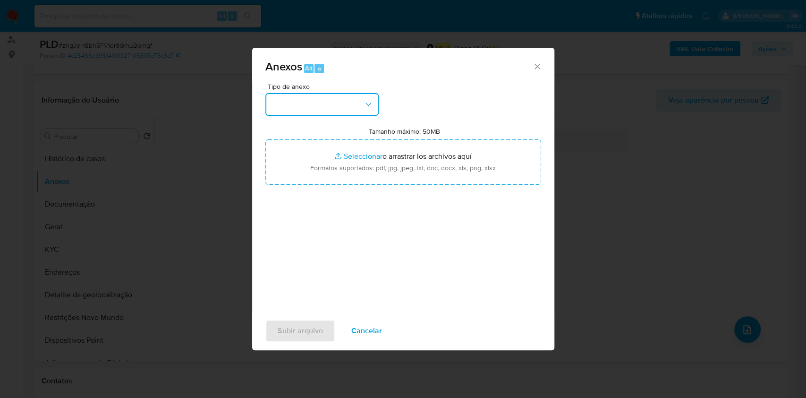
click at [339, 93] on button "button" at bounding box center [321, 104] width 113 height 23
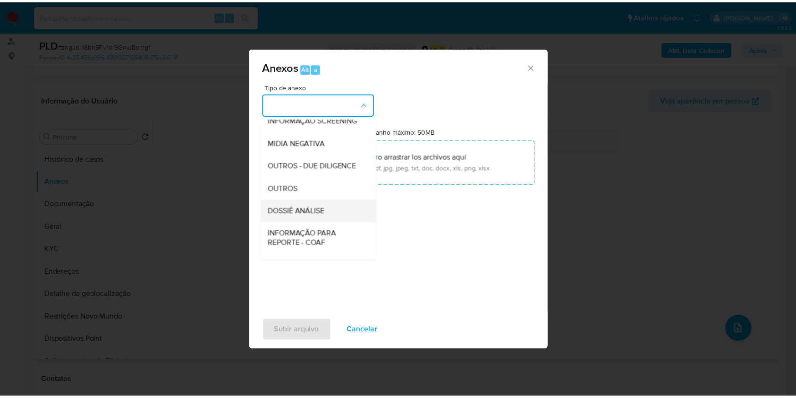
scroll to position [145, 0]
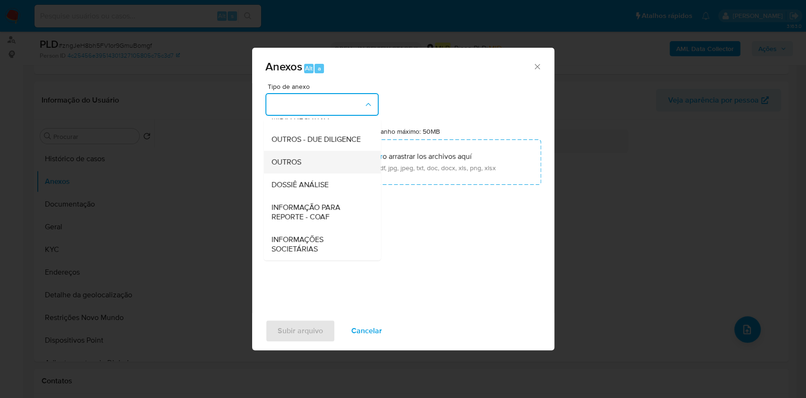
click at [332, 172] on ul "CAPTURA BUREAU CAPTURA DOWJONES CAPTURA GOOGLE CAPTURA WEB INFORMAÇÃO SCREENING…" at bounding box center [322, 126] width 117 height 268
click at [338, 182] on div "DOSSIÊ ANÁLISE" at bounding box center [319, 184] width 96 height 23
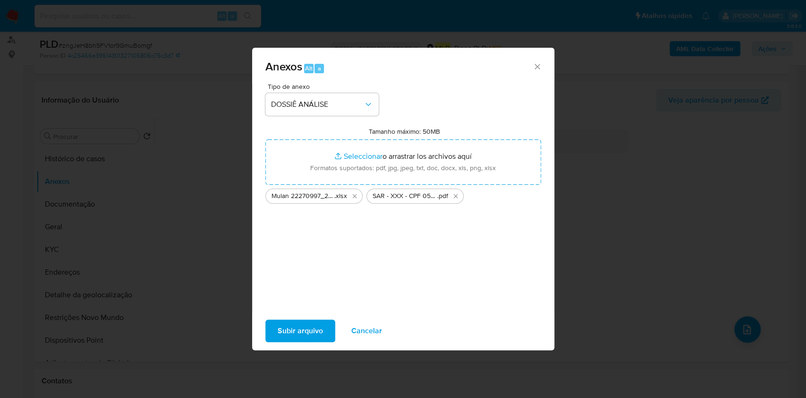
click at [301, 324] on span "Subir arquivo" at bounding box center [300, 330] width 45 height 21
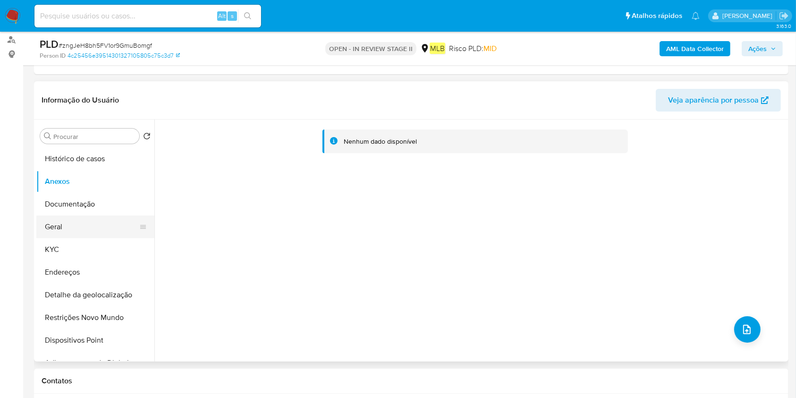
click at [89, 226] on button "Geral" at bounding box center [91, 226] width 111 height 23
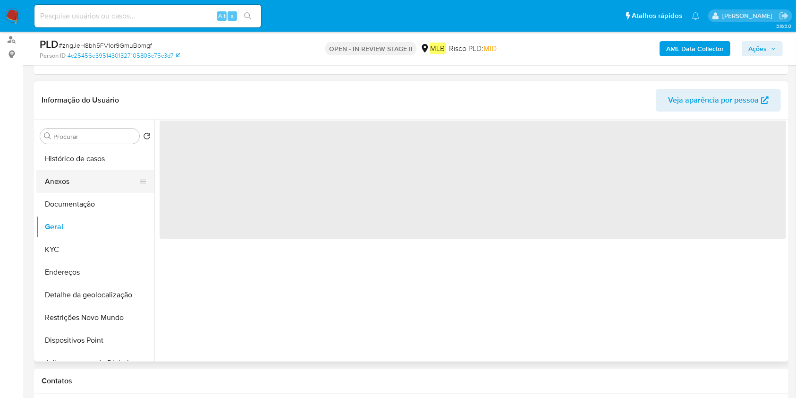
click at [87, 186] on button "Anexos" at bounding box center [91, 181] width 111 height 23
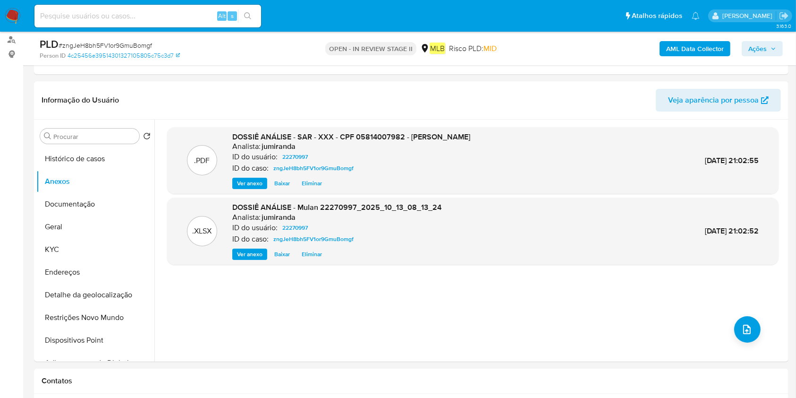
click at [760, 42] on span "Ações" at bounding box center [758, 48] width 18 height 15
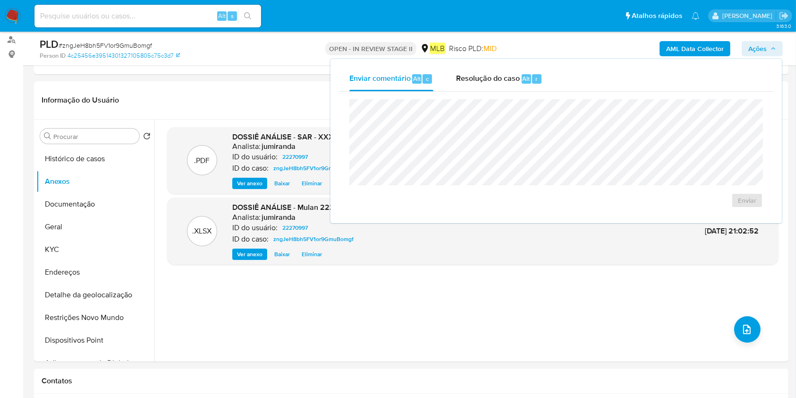
click at [461, 85] on div "Resolução do caso Alt r" at bounding box center [499, 79] width 86 height 25
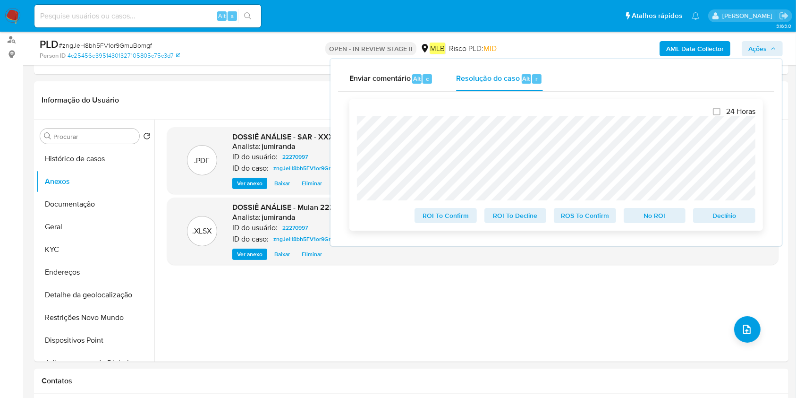
click at [584, 216] on span "ROS To Confirm" at bounding box center [585, 215] width 49 height 13
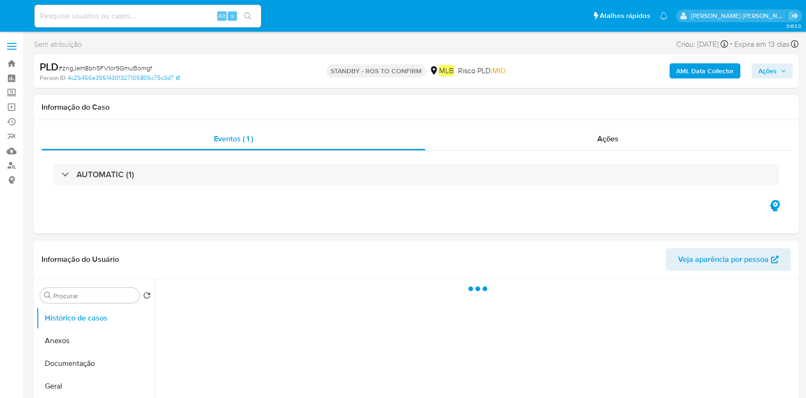
select select "10"
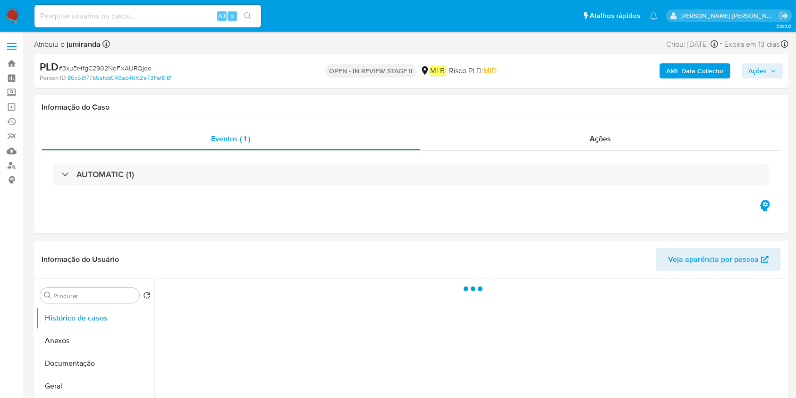
select select "10"
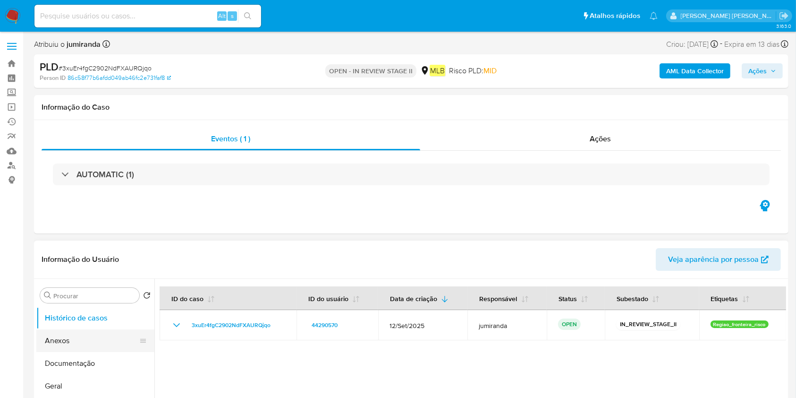
click at [92, 347] on button "Anexos" at bounding box center [91, 340] width 111 height 23
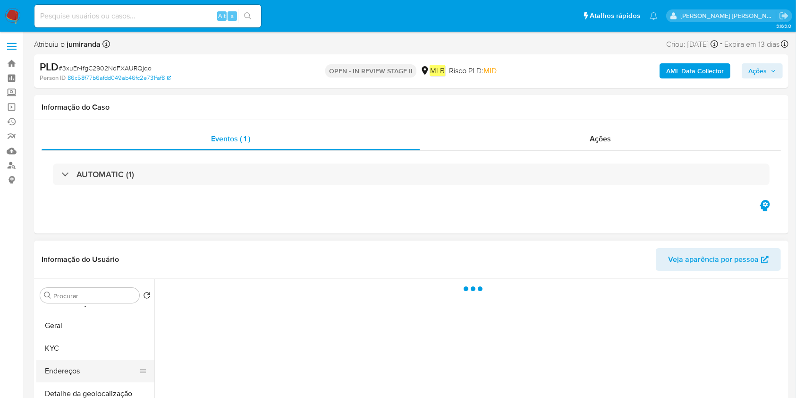
scroll to position [63, 0]
click at [74, 323] on button "Geral" at bounding box center [91, 323] width 111 height 23
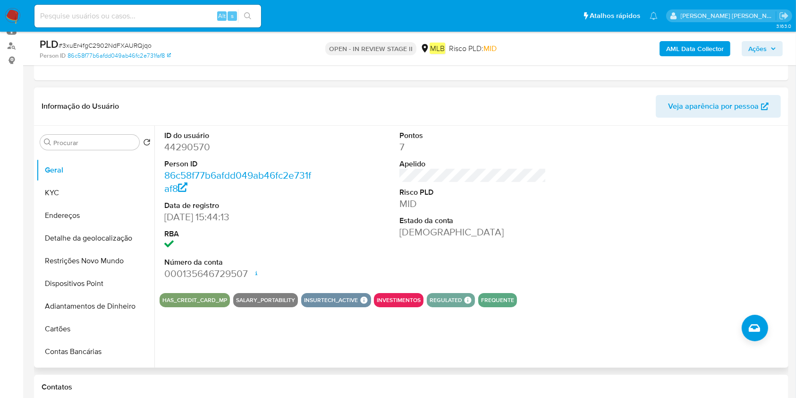
scroll to position [126, 0]
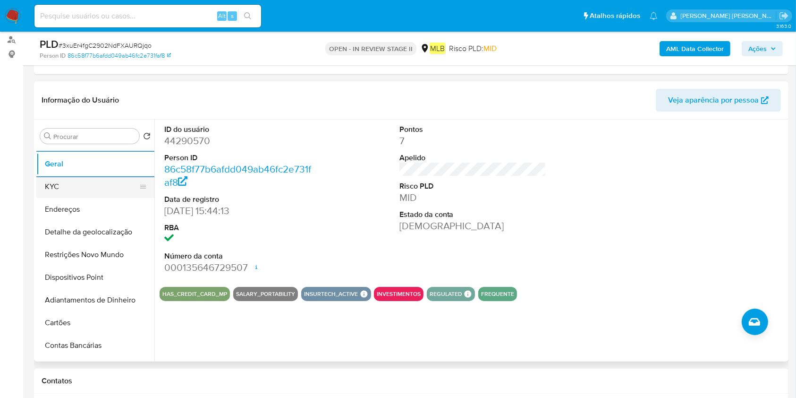
drag, startPoint x: 96, startPoint y: 194, endPoint x: 137, endPoint y: 195, distance: 41.1
click at [96, 193] on button "KYC" at bounding box center [91, 186] width 111 height 23
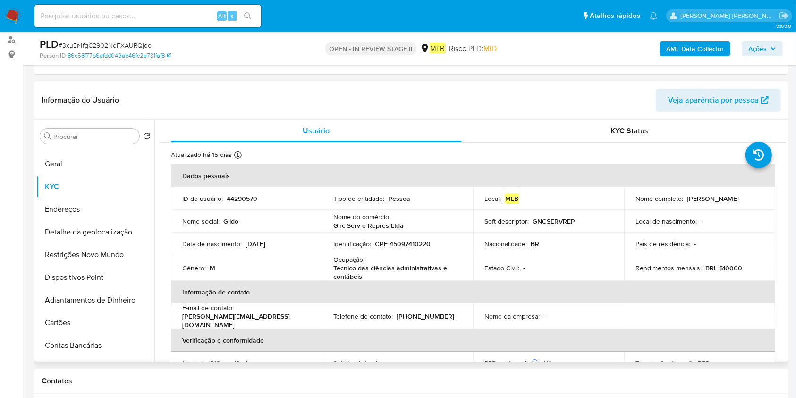
click at [403, 265] on p "Técnico das ciências administrativas e contábeis" at bounding box center [395, 272] width 125 height 17
copy div "Ocupação : Técnico das ciências administrativas e contábeis"
drag, startPoint x: 87, startPoint y: 208, endPoint x: 94, endPoint y: 206, distance: 7.3
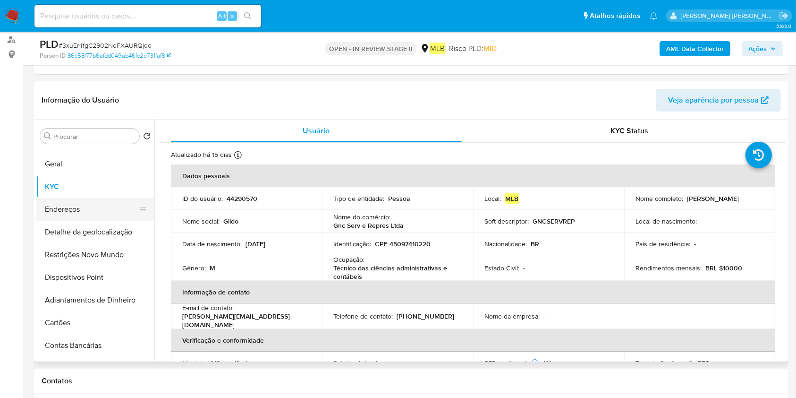
click at [87, 207] on button "Endereços" at bounding box center [91, 209] width 111 height 23
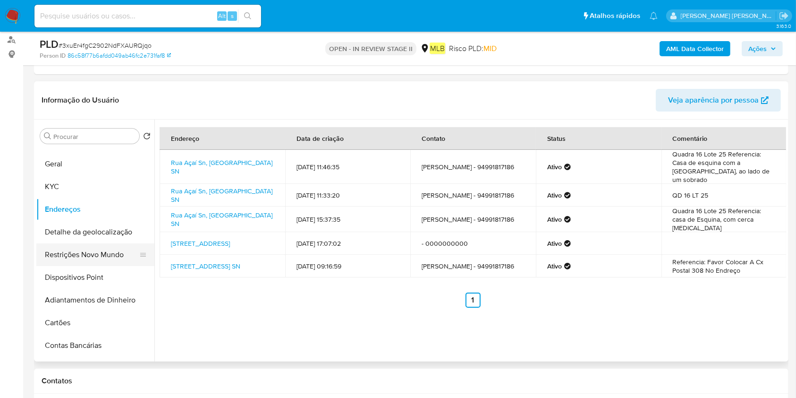
click at [87, 255] on button "Restrições Novo Mundo" at bounding box center [91, 254] width 111 height 23
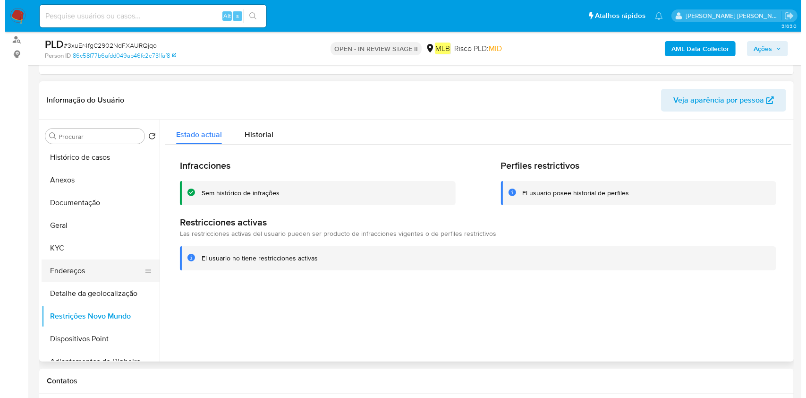
scroll to position [0, 0]
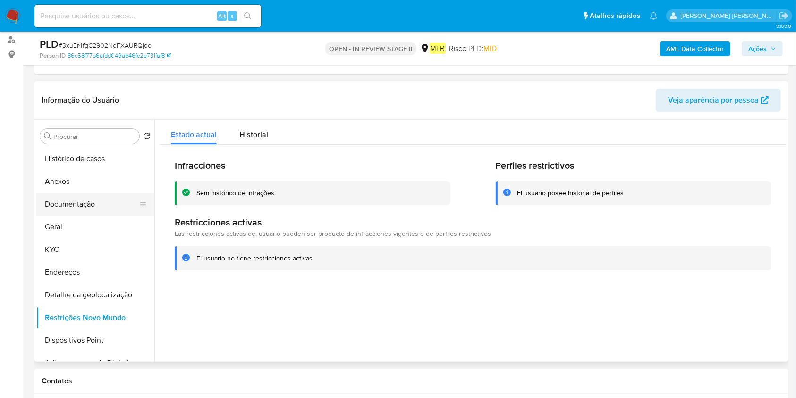
click at [116, 200] on button "Documentação" at bounding box center [91, 204] width 111 height 23
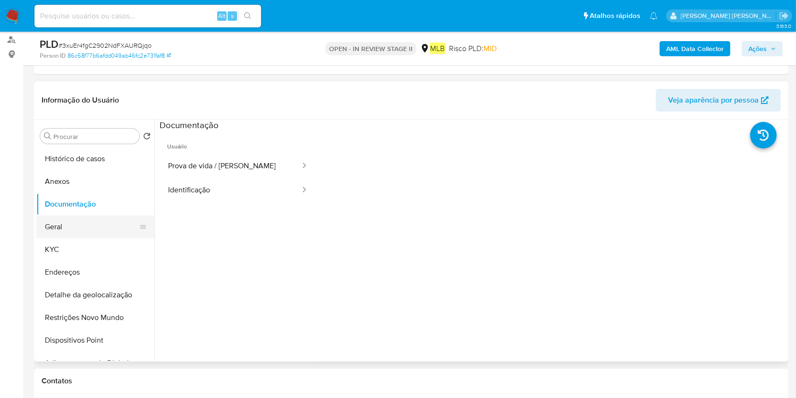
click at [99, 222] on button "Geral" at bounding box center [91, 226] width 111 height 23
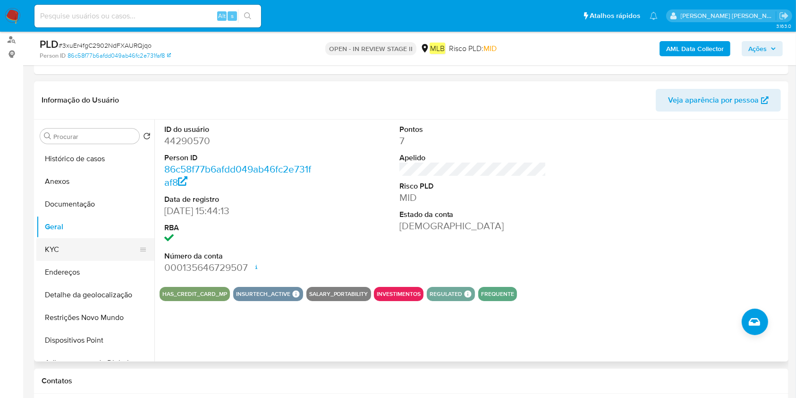
click at [94, 253] on button "KYC" at bounding box center [91, 249] width 111 height 23
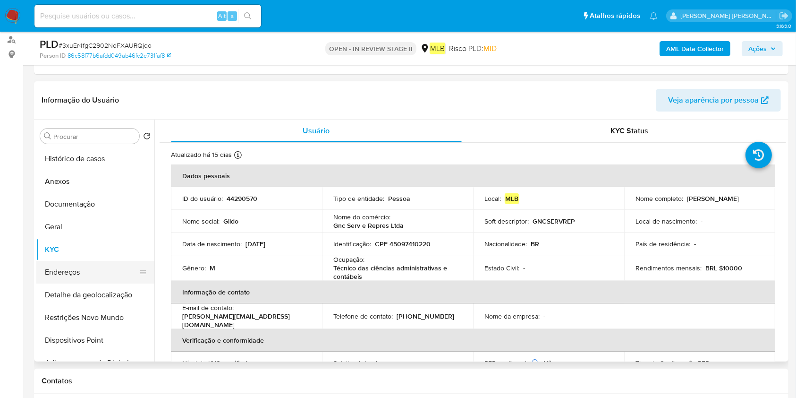
click at [64, 270] on button "Endereços" at bounding box center [91, 272] width 111 height 23
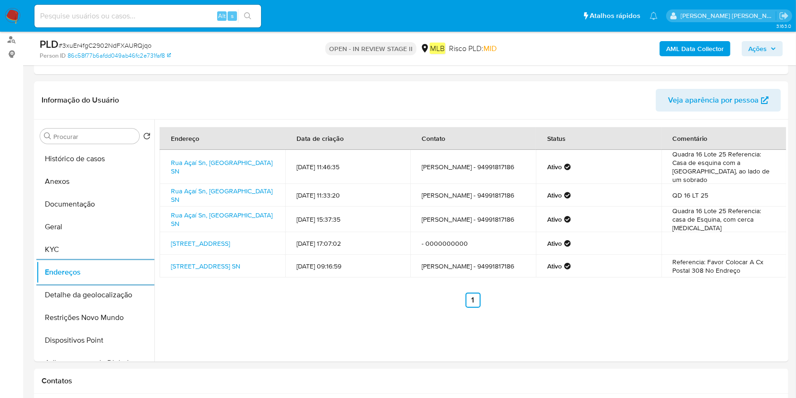
drag, startPoint x: 93, startPoint y: 292, endPoint x: 292, endPoint y: 310, distance: 200.1
click at [93, 292] on button "Detalhe da geolocalização" at bounding box center [95, 294] width 118 height 23
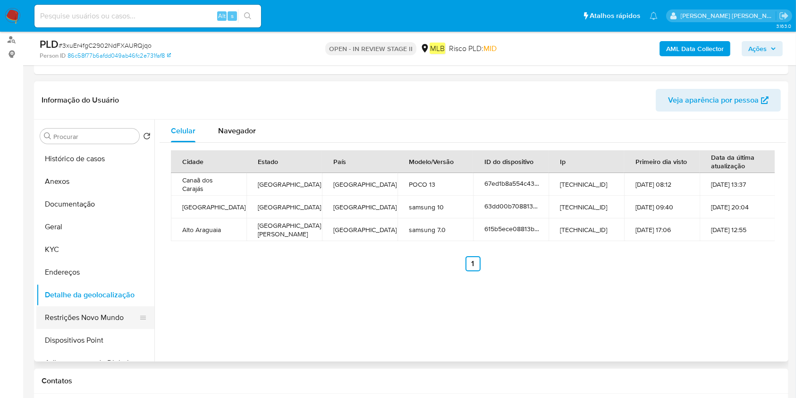
click at [59, 319] on button "Restrições Novo Mundo" at bounding box center [91, 317] width 111 height 23
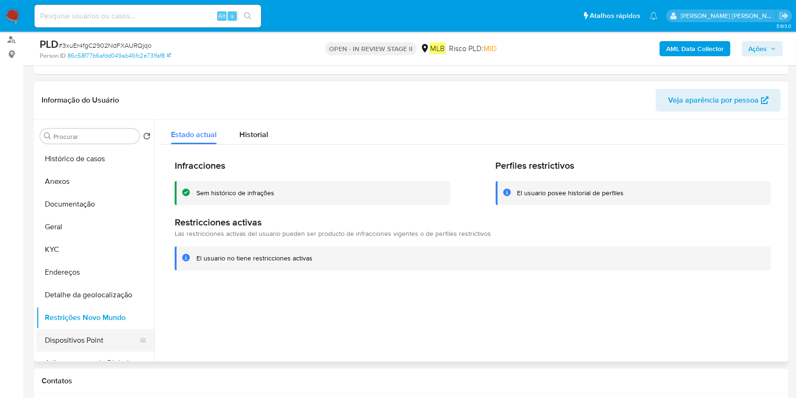
click at [58, 344] on button "Dispositivos Point" at bounding box center [91, 340] width 111 height 23
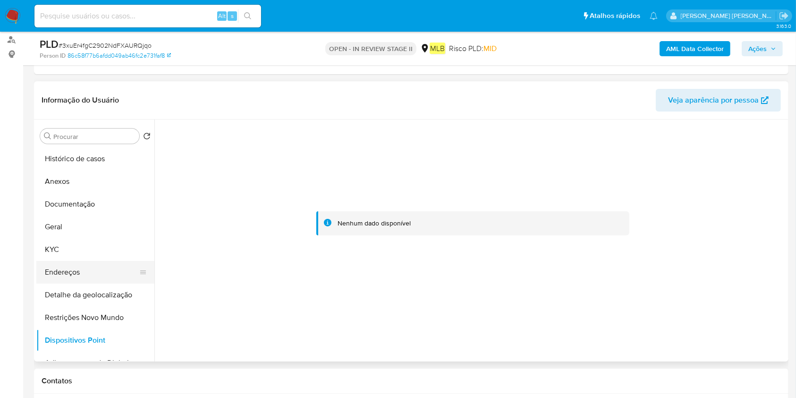
click at [87, 271] on button "Endereços" at bounding box center [91, 272] width 111 height 23
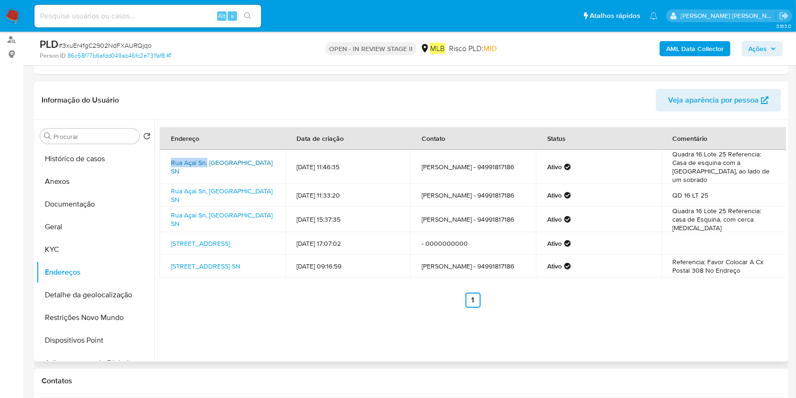
drag, startPoint x: 192, startPoint y: 153, endPoint x: 206, endPoint y: 154, distance: 14.2
click at [206, 154] on td "Rua Açaí Sn, Canaã Dos Carajás, Pará, 68350277, Brasil SN" at bounding box center [223, 167] width 126 height 34
click at [208, 307] on div "Endereço Data de criação Contato Status Comentário Rua Açaí Sn, Canaã Dos Caraj…" at bounding box center [470, 240] width 632 height 242
drag, startPoint x: 170, startPoint y: 155, endPoint x: 268, endPoint y: 158, distance: 98.3
click at [268, 158] on td "Rua Açaí Sn, Canaã Dos Carajás, Pará, 68350277, Brasil SN" at bounding box center [223, 167] width 126 height 34
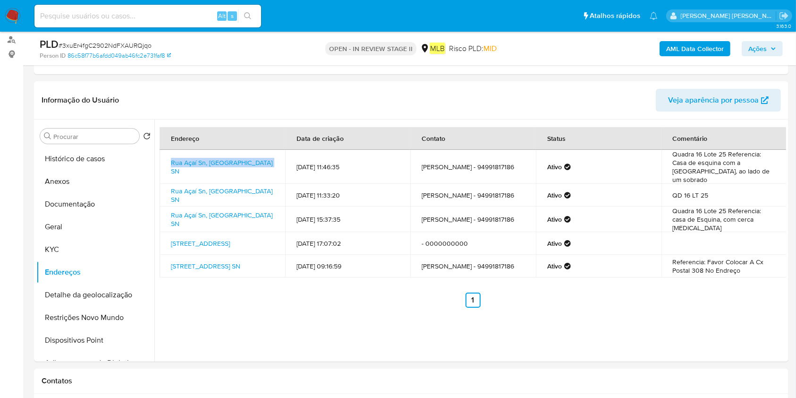
copy link "Rua Açaí Sn, Canaã Dos Carajás,"
drag, startPoint x: 83, startPoint y: 222, endPoint x: 126, endPoint y: 217, distance: 43.7
click at [82, 221] on button "Geral" at bounding box center [91, 226] width 111 height 23
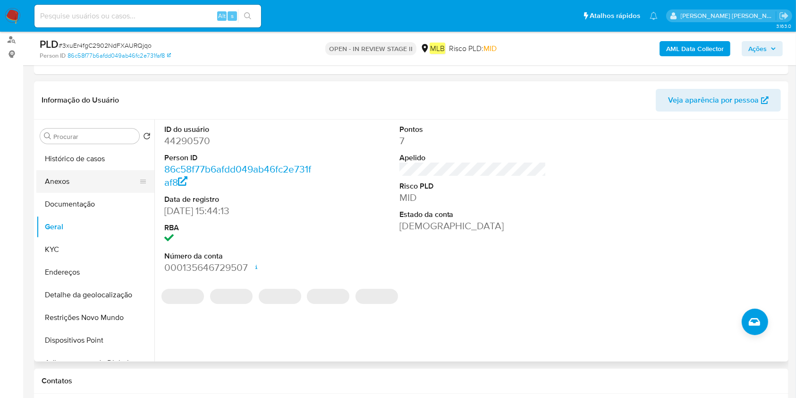
click at [86, 186] on button "Anexos" at bounding box center [91, 181] width 111 height 23
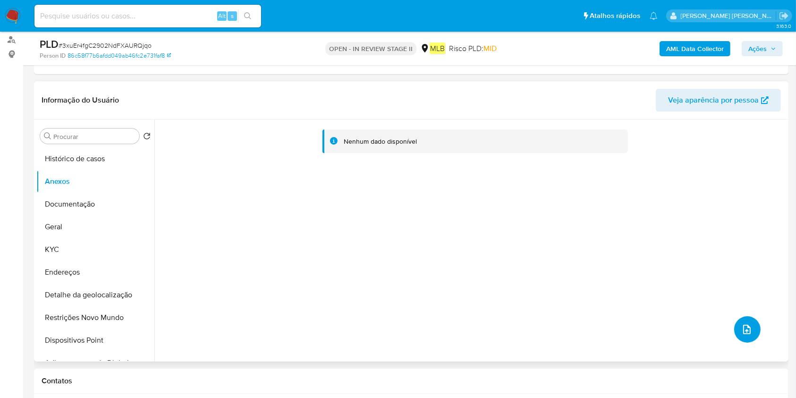
click at [747, 326] on icon "upload-file" at bounding box center [747, 329] width 11 height 11
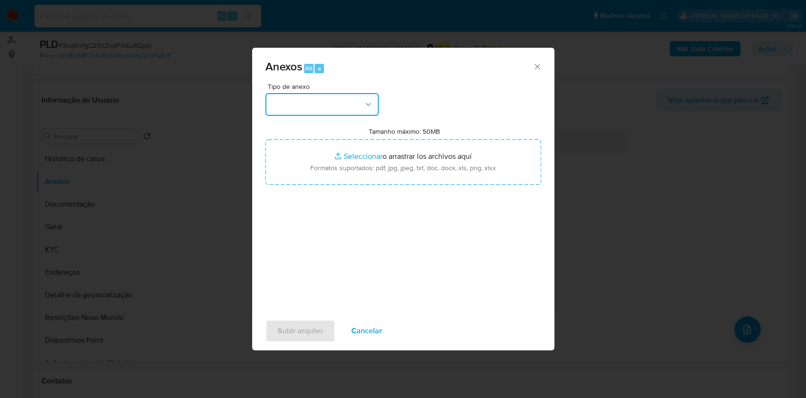
click at [329, 109] on button "button" at bounding box center [321, 104] width 113 height 23
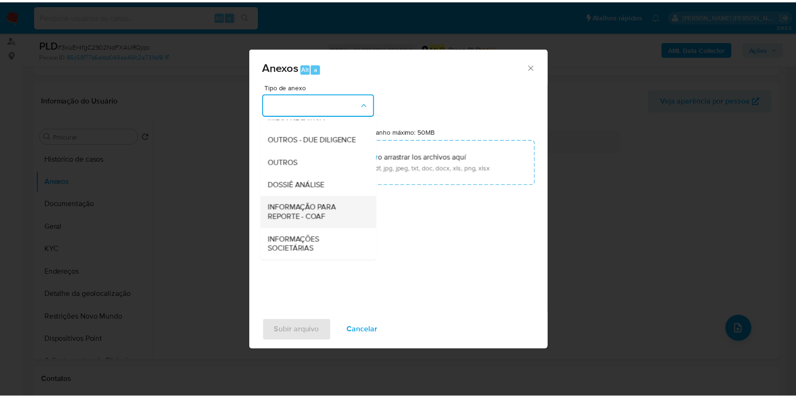
scroll to position [145, 0]
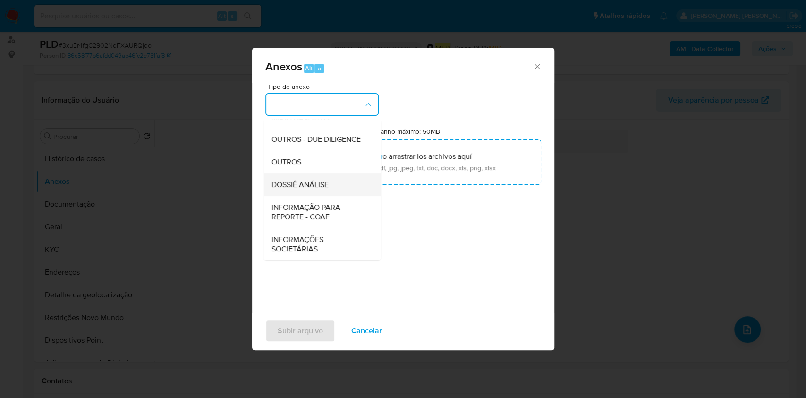
click at [319, 183] on span "DOSSIÊ ANÁLISE" at bounding box center [299, 184] width 57 height 9
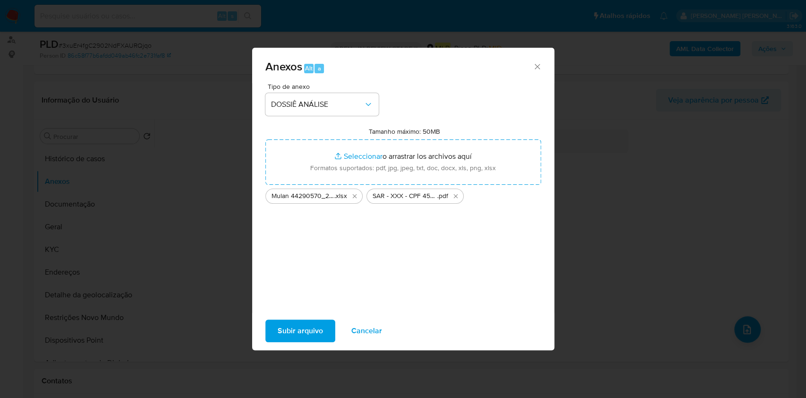
click at [283, 326] on span "Subir arquivo" at bounding box center [300, 330] width 45 height 21
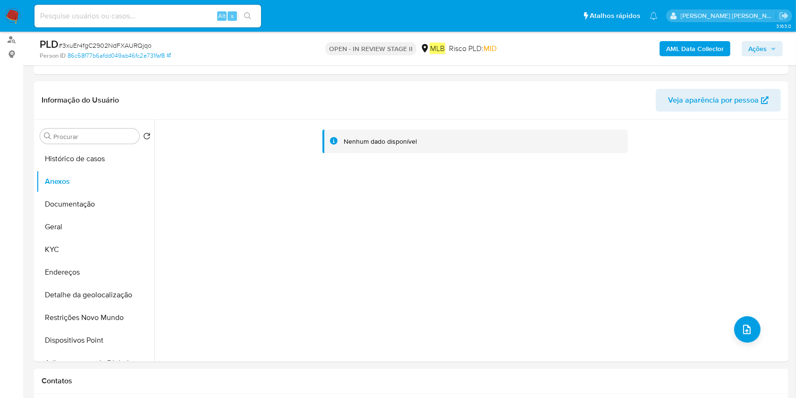
click at [767, 50] on span "Ações" at bounding box center [763, 48] width 28 height 13
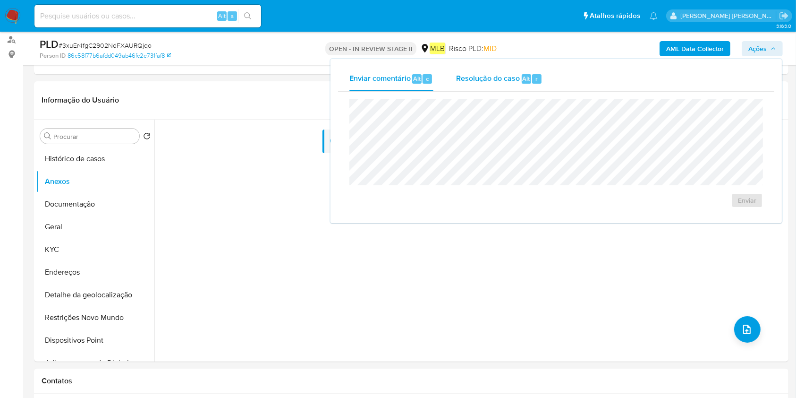
click at [476, 89] on div "Resolução do caso Alt r" at bounding box center [499, 79] width 86 height 25
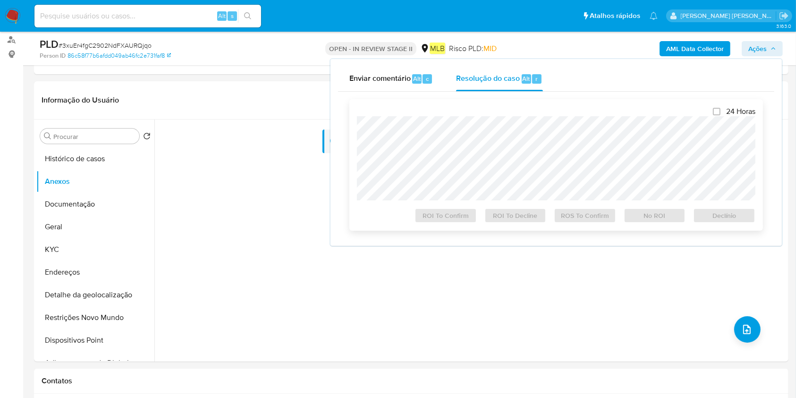
click at [469, 120] on div at bounding box center [556, 158] width 399 height 84
click at [568, 218] on span "ROS To Confirm" at bounding box center [585, 215] width 49 height 13
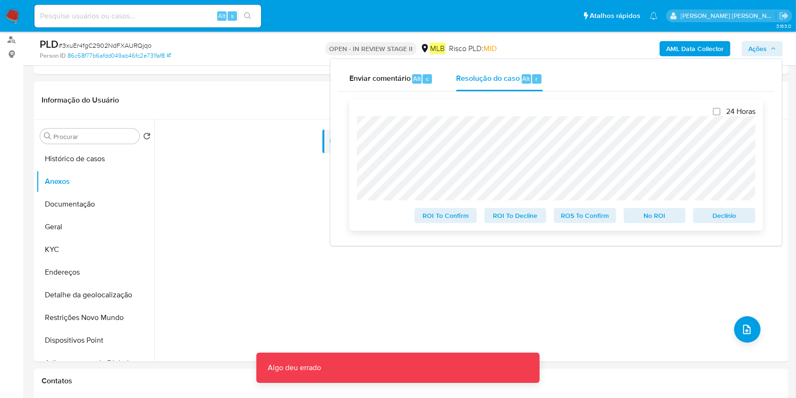
click at [574, 213] on span "ROS To Confirm" at bounding box center [585, 215] width 49 height 13
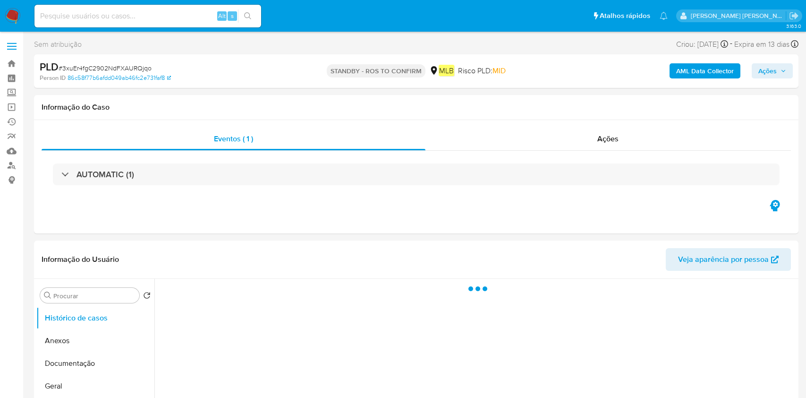
select select "10"
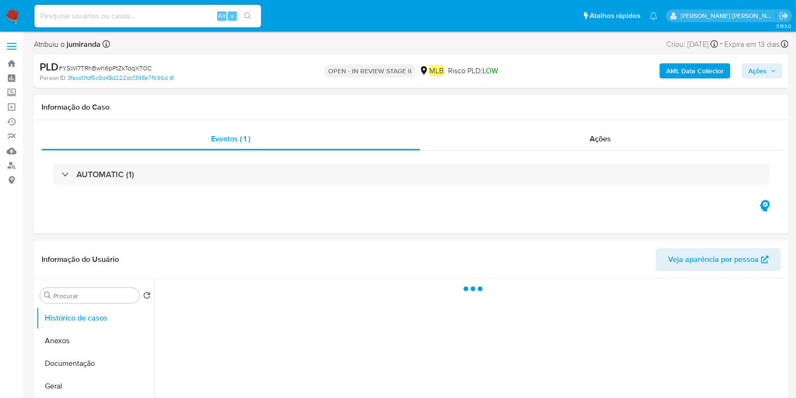
select select "10"
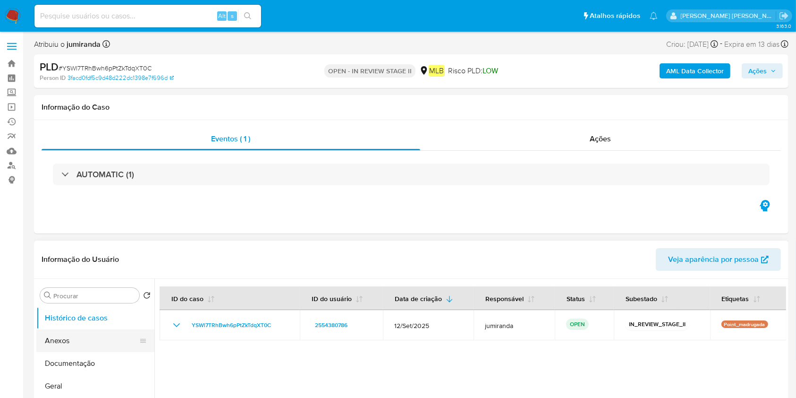
click at [64, 350] on button "Anexos" at bounding box center [91, 340] width 111 height 23
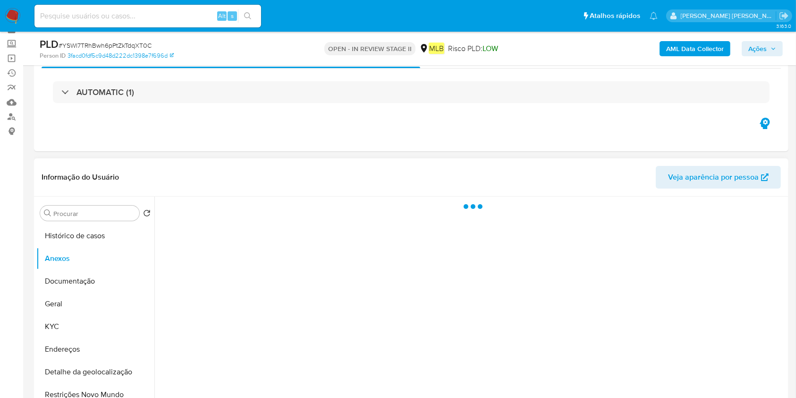
scroll to position [126, 0]
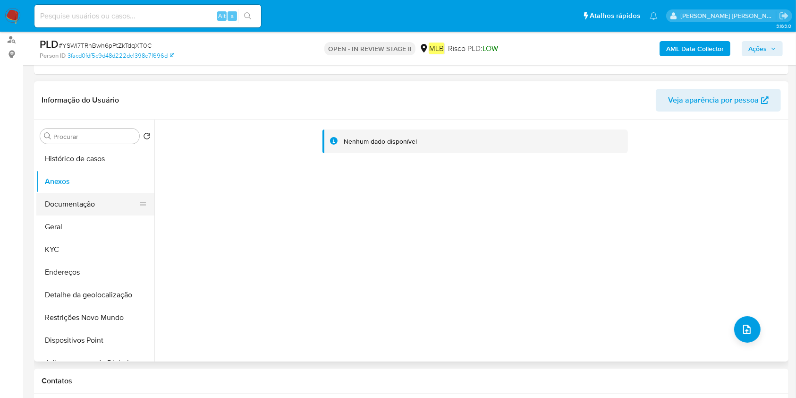
click at [80, 205] on button "Documentação" at bounding box center [91, 204] width 111 height 23
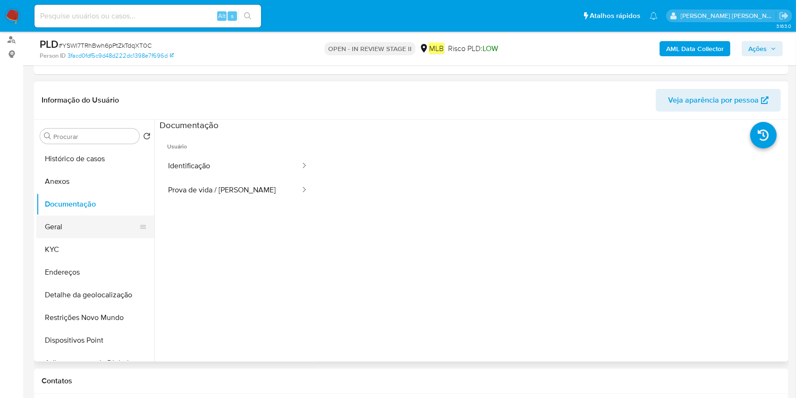
click at [72, 229] on button "Geral" at bounding box center [91, 226] width 111 height 23
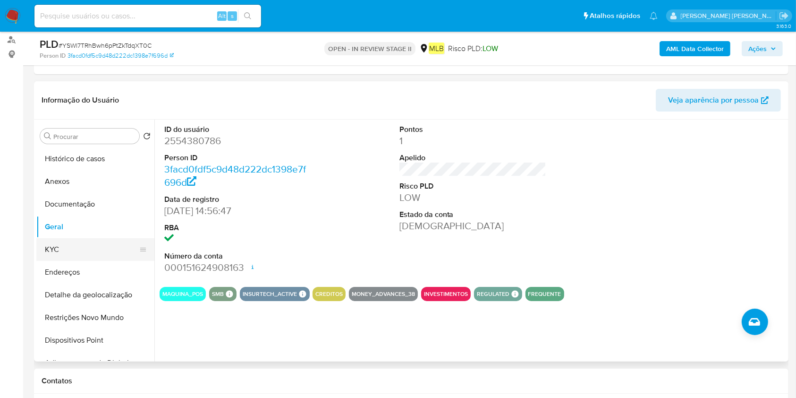
click at [109, 238] on button "KYC" at bounding box center [91, 249] width 111 height 23
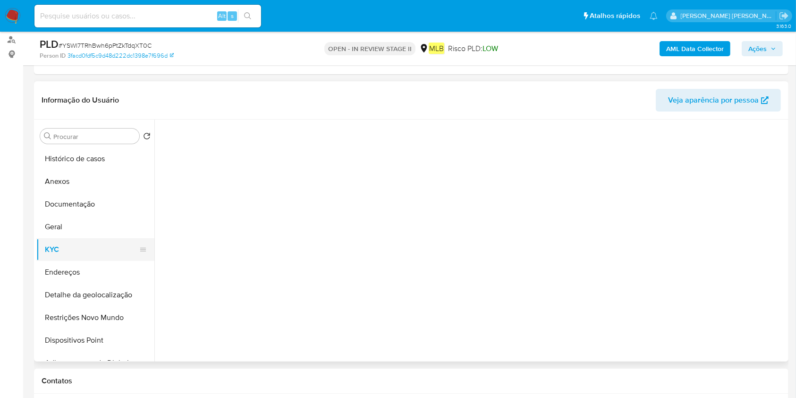
click at [110, 248] on button "KYC" at bounding box center [91, 249] width 111 height 23
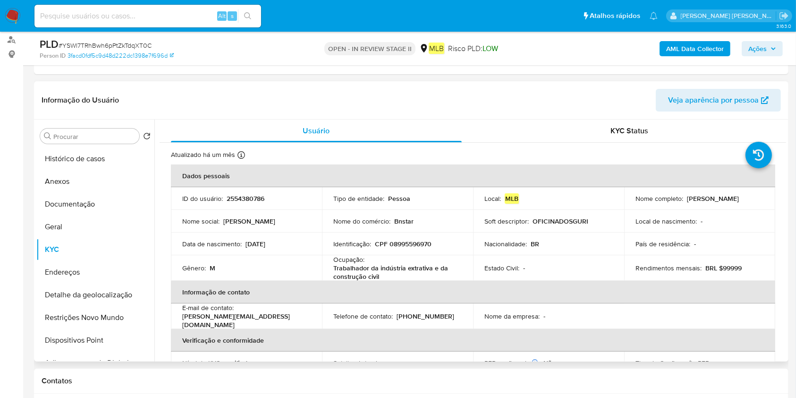
click at [357, 264] on p "Trabalhador da indústria extrativa e da construção civil" at bounding box center [395, 272] width 125 height 17
copy div "Ocupação : Trabalhador da indústria extrativa e da construção civil"
drag, startPoint x: 63, startPoint y: 324, endPoint x: 74, endPoint y: 319, distance: 11.4
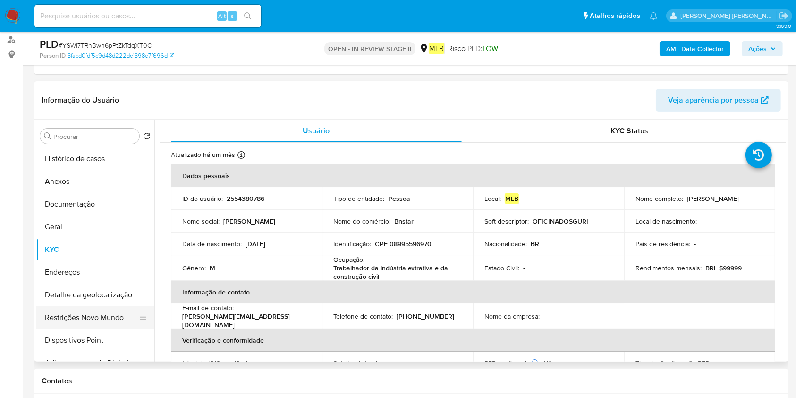
click at [63, 323] on button "Restrições Novo Mundo" at bounding box center [91, 317] width 111 height 23
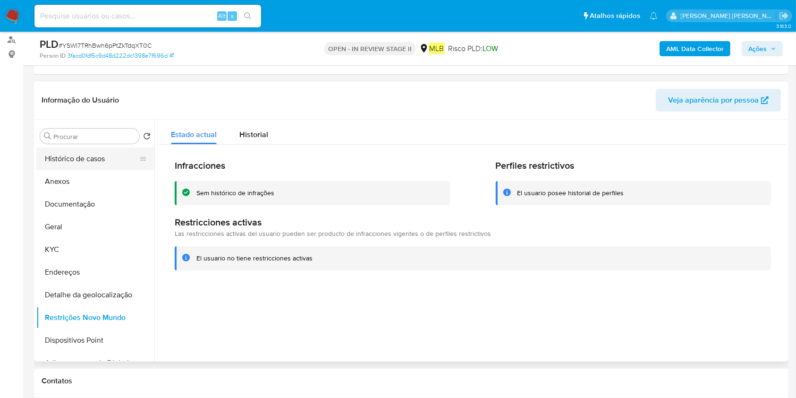
drag, startPoint x: 99, startPoint y: 208, endPoint x: 143, endPoint y: 162, distance: 63.8
click at [98, 208] on button "Documentação" at bounding box center [95, 204] width 118 height 23
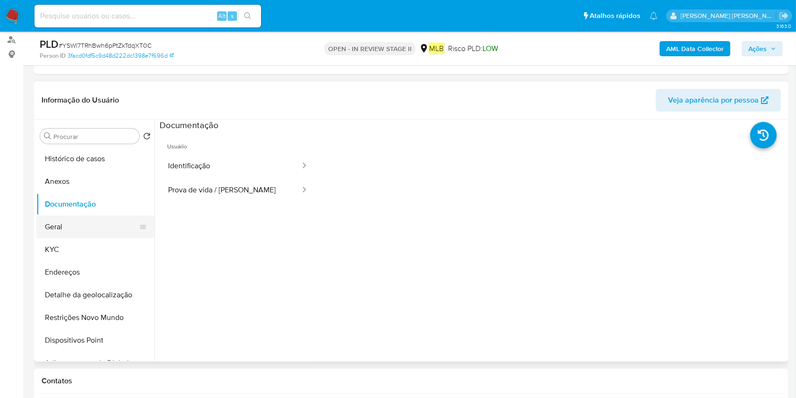
click at [84, 225] on button "Geral" at bounding box center [91, 226] width 111 height 23
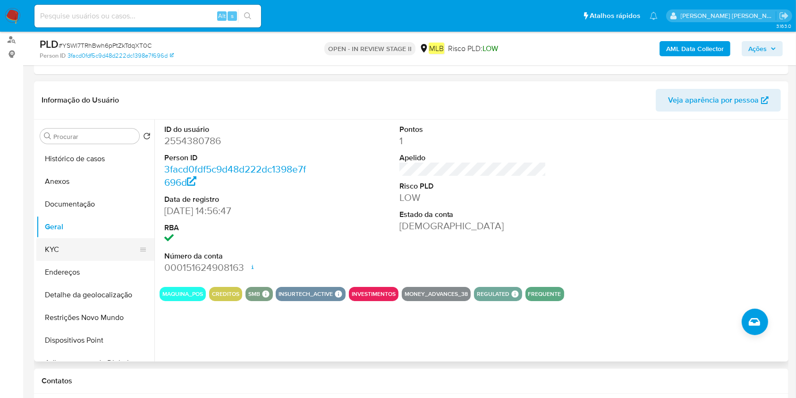
click at [87, 250] on button "KYC" at bounding box center [91, 249] width 111 height 23
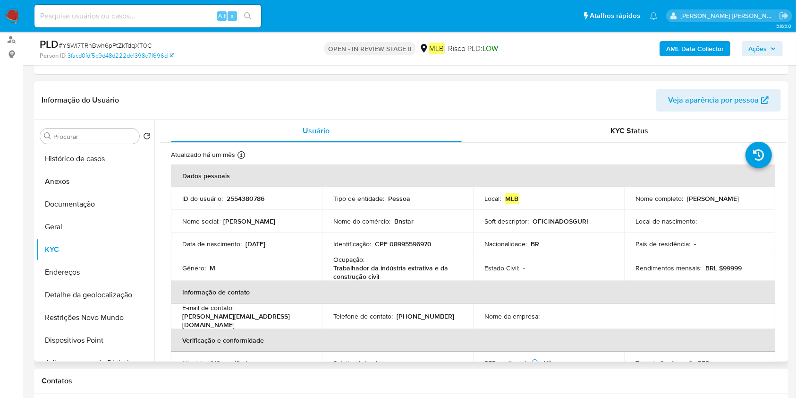
click at [376, 261] on div "Ocupação : Trabalhador da indústria extrativa e da construção civil" at bounding box center [397, 268] width 128 height 26
click at [374, 274] on p "Trabalhador da indústria extrativa e da construção civil" at bounding box center [395, 272] width 125 height 17
click at [376, 273] on p "Trabalhador da indústria extrativa e da construção civil" at bounding box center [395, 272] width 125 height 17
click at [376, 272] on p "Trabalhador da indústria extrativa e da construção civil" at bounding box center [395, 272] width 125 height 17
click at [378, 271] on p "Trabalhador da indústria extrativa e da construção civil" at bounding box center [395, 272] width 125 height 17
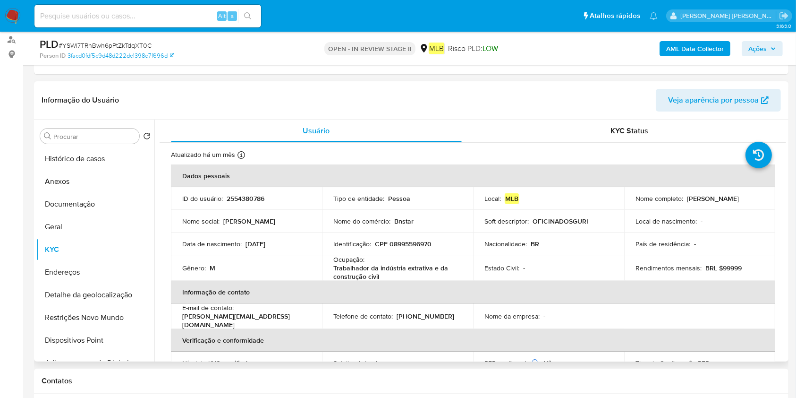
click at [380, 270] on p "Trabalhador da indústria extrativa e da construção civil" at bounding box center [395, 272] width 125 height 17
click at [381, 270] on p "Trabalhador da indústria extrativa e da construção civil" at bounding box center [395, 272] width 125 height 17
click at [382, 271] on p "Trabalhador da indústria extrativa e da construção civil" at bounding box center [395, 272] width 125 height 17
click at [383, 271] on p "Trabalhador da indústria extrativa e da construção civil" at bounding box center [395, 272] width 125 height 17
click at [385, 271] on p "Trabalhador da indústria extrativa e da construção civil" at bounding box center [395, 272] width 125 height 17
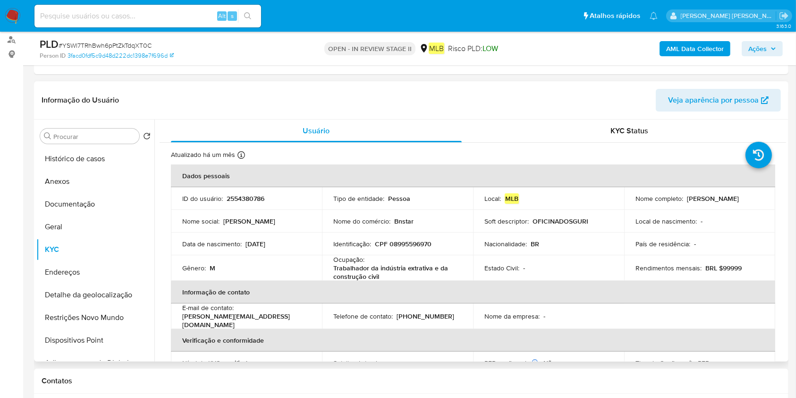
click at [367, 271] on p "Trabalhador da indústria extrativa e da construção civil" at bounding box center [395, 272] width 125 height 17
copy div "Ocupação : Trabalhador da indústria extrativa e da construção civil"
